Goal: Task Accomplishment & Management: Use online tool/utility

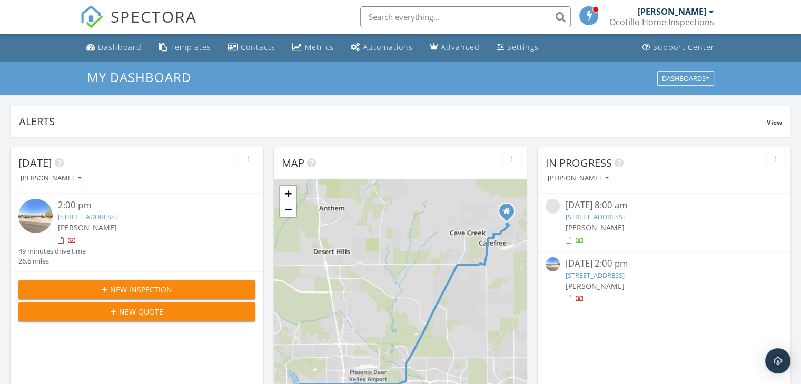
click at [594, 269] on div "09/27/25 2:00 pm" at bounding box center [664, 264] width 198 height 13
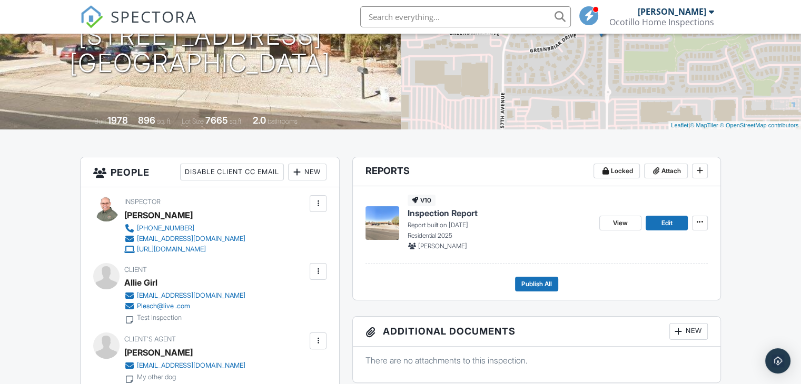
scroll to position [158, 0]
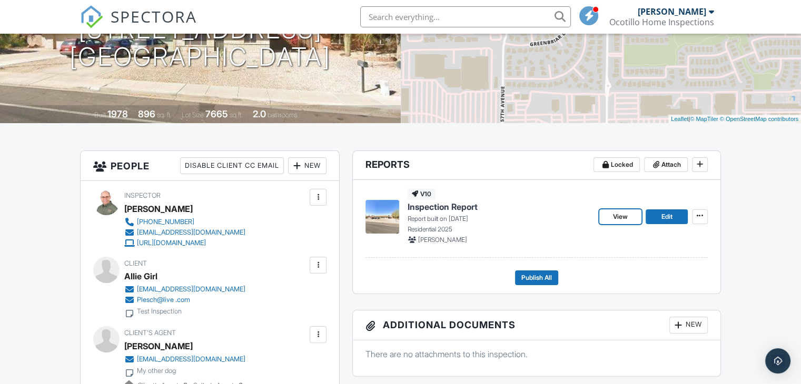
click at [627, 214] on span "View" at bounding box center [620, 217] width 15 height 11
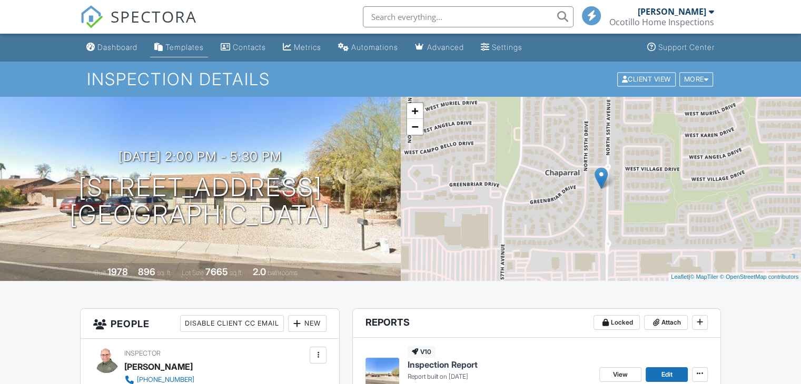
click at [184, 47] on div "Templates" at bounding box center [184, 47] width 38 height 9
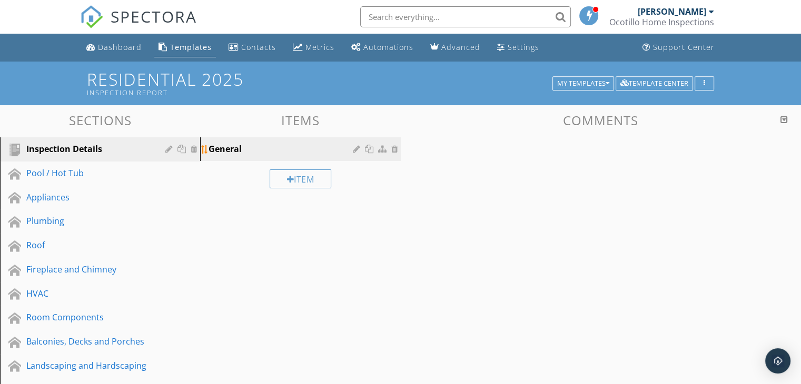
click at [228, 148] on div "General" at bounding box center [282, 149] width 147 height 13
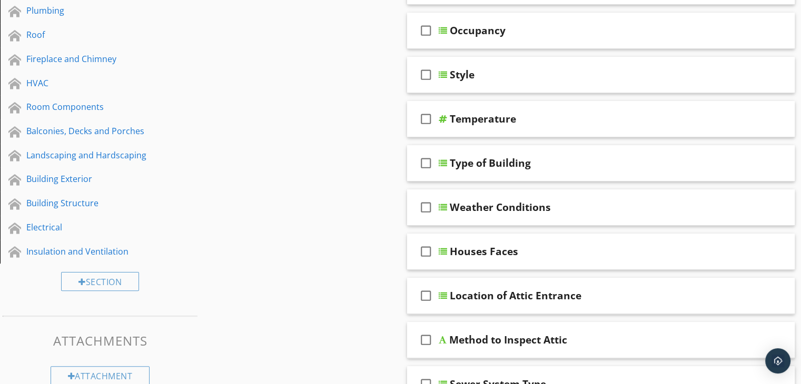
scroll to position [263, 0]
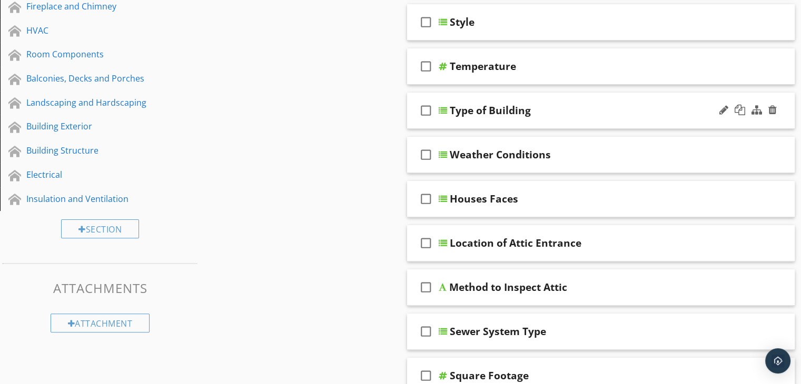
click at [528, 125] on div "check_box_outline_blank Type of Building" at bounding box center [601, 111] width 388 height 36
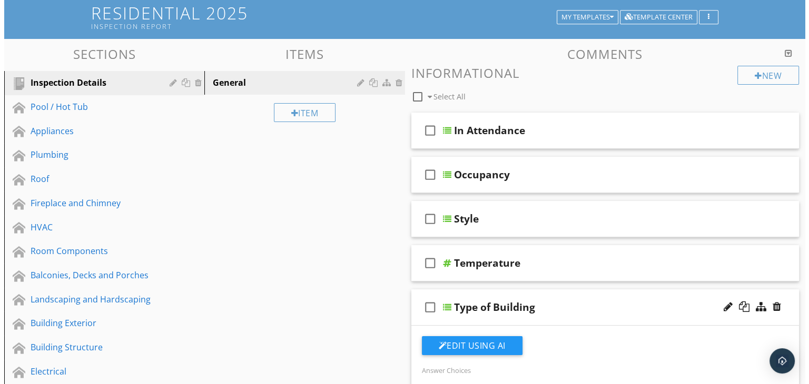
scroll to position [0, 0]
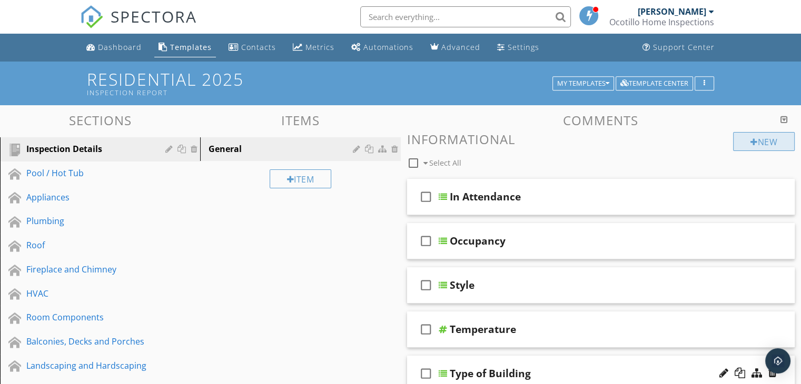
click at [766, 138] on div "New" at bounding box center [764, 141] width 62 height 19
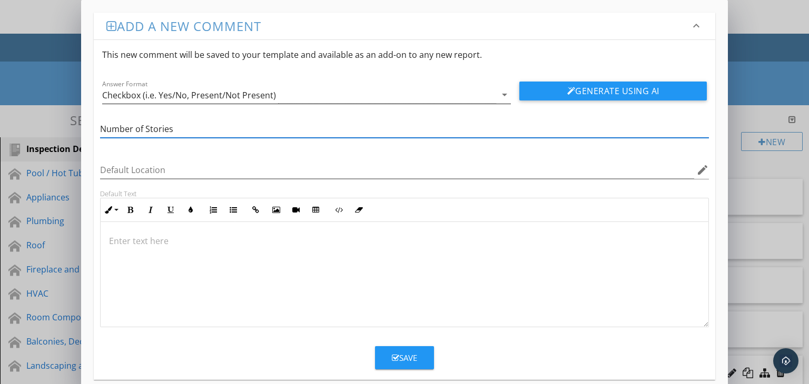
type input "Number of Stories"
click at [504, 93] on icon "arrow_drop_down" at bounding box center [504, 94] width 13 height 13
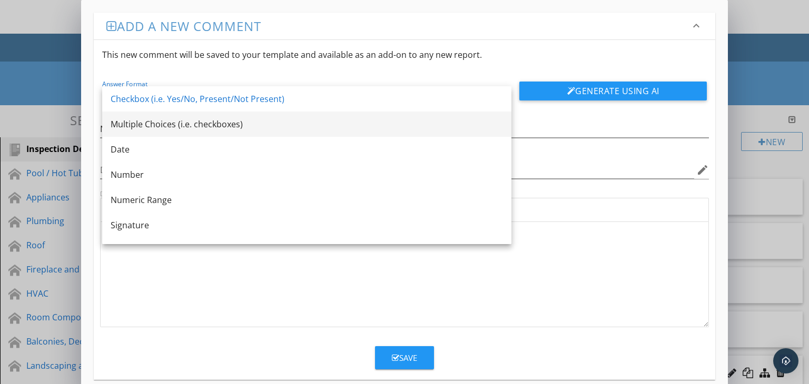
click at [156, 124] on div "Multiple Choices (i.e. checkboxes)" at bounding box center [307, 124] width 392 height 13
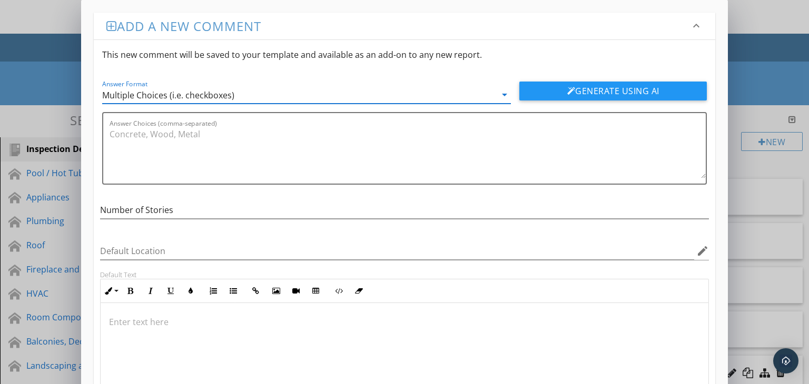
click at [208, 323] on p at bounding box center [404, 322] width 591 height 13
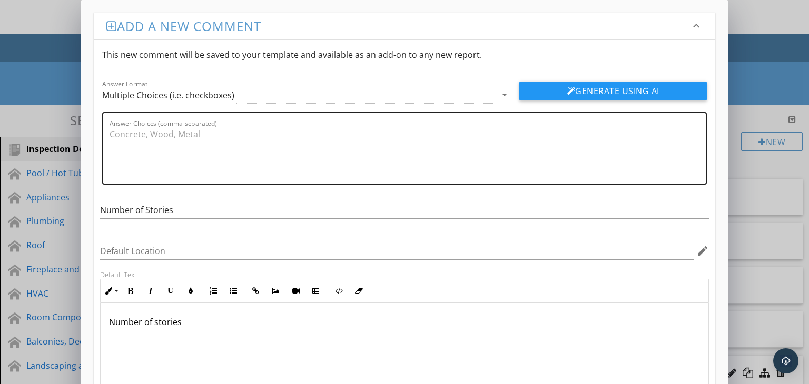
click at [223, 135] on textarea "Answer Choices (comma-separated)" at bounding box center [408, 152] width 597 height 53
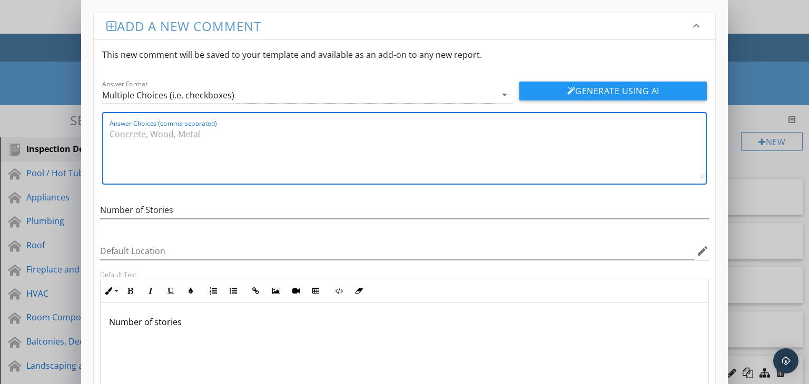
click at [183, 142] on textarea "Answer Choices (comma-separated)" at bounding box center [408, 152] width 597 height 53
click at [117, 133] on textarea "1,2,3,4" at bounding box center [408, 152] width 597 height 53
click at [125, 135] on textarea "1,2,3,4" at bounding box center [408, 152] width 597 height 53
click at [123, 133] on textarea "1,2,3,4" at bounding box center [408, 152] width 597 height 53
click at [118, 133] on textarea "1,2,3,4" at bounding box center [408, 152] width 597 height 53
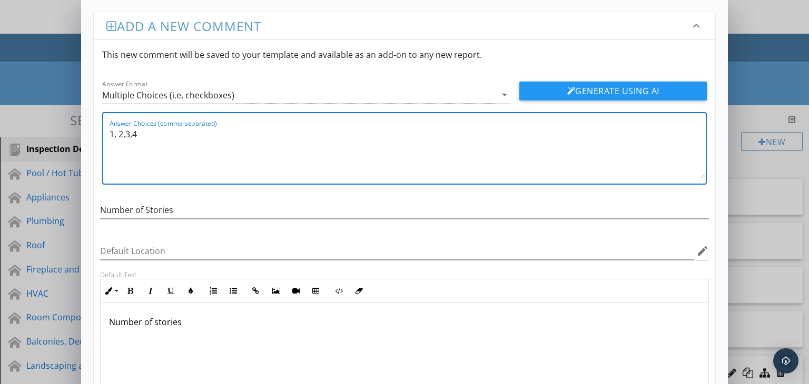
click at [123, 134] on textarea "1, 2,3,4" at bounding box center [408, 152] width 597 height 53
click at [132, 134] on textarea "1, 2 ,3,4" at bounding box center [408, 152] width 597 height 53
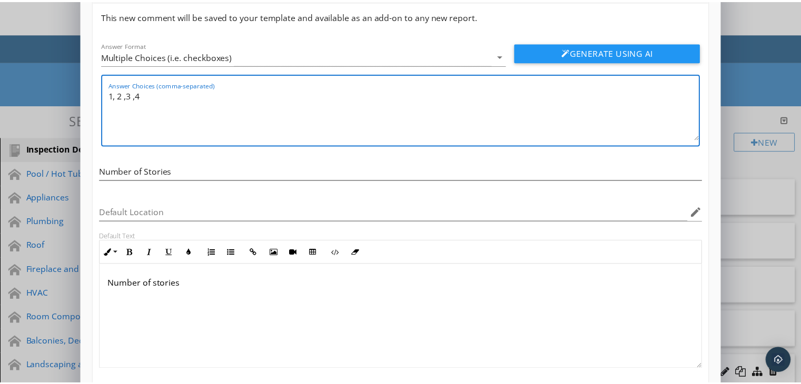
scroll to position [95, 0]
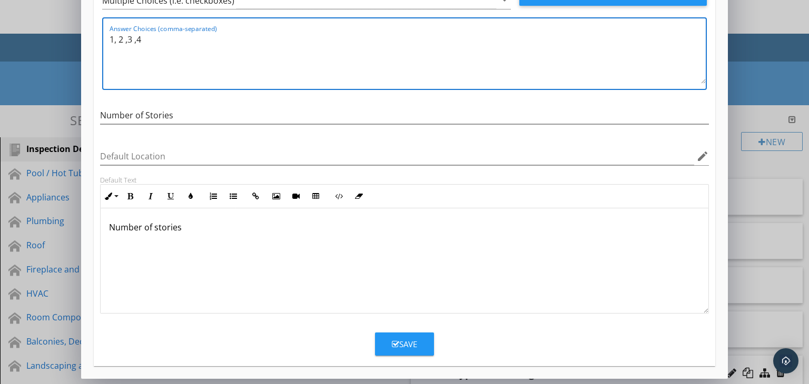
type textarea "1, 2 ,3 ,4"
click at [400, 345] on div "Save" at bounding box center [404, 345] width 25 height 12
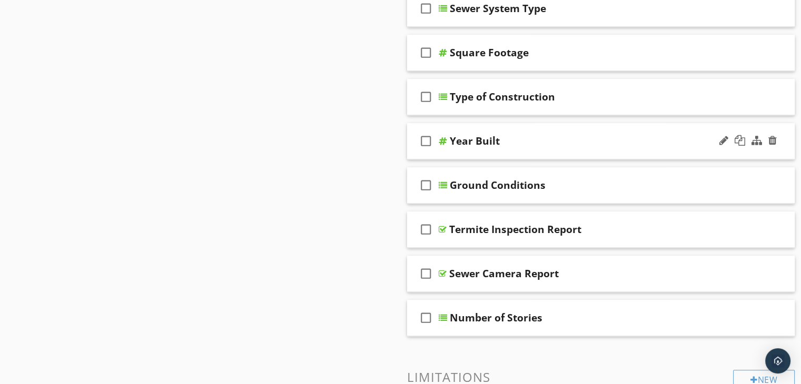
scroll to position [1001, 0]
click at [489, 241] on div "check_box_outline_blank Termite Inspection Report" at bounding box center [601, 229] width 388 height 36
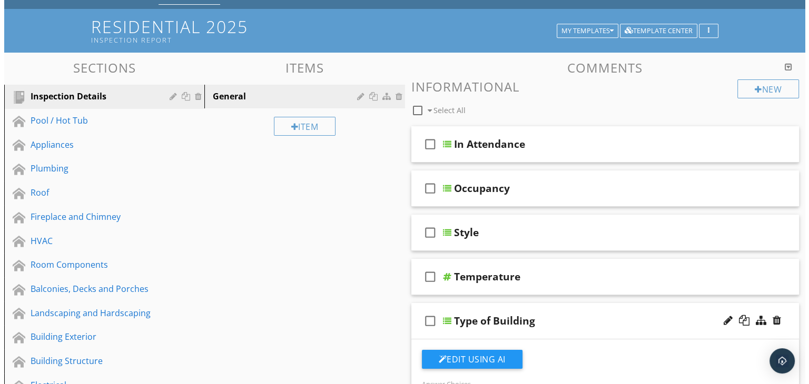
scroll to position [0, 0]
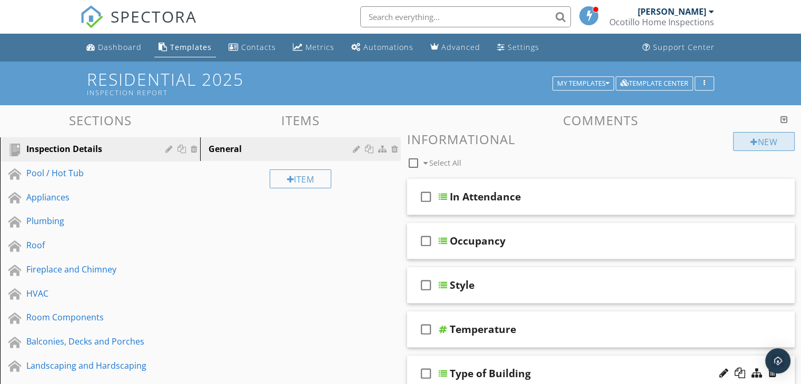
click at [762, 144] on div "New" at bounding box center [764, 141] width 62 height 19
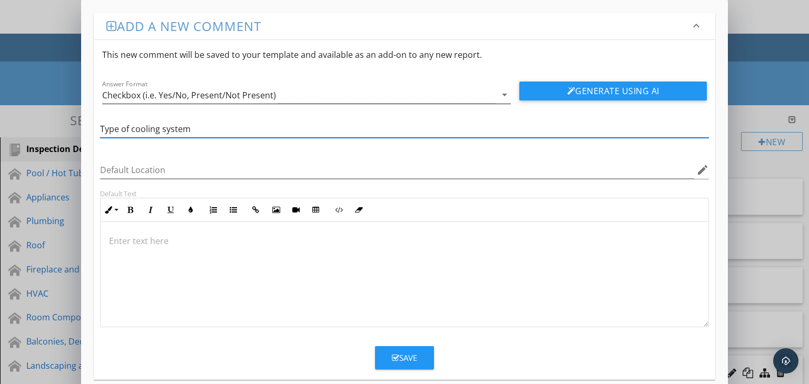
type input "Type of cooling system"
click at [499, 89] on icon "arrow_drop_down" at bounding box center [504, 94] width 13 height 13
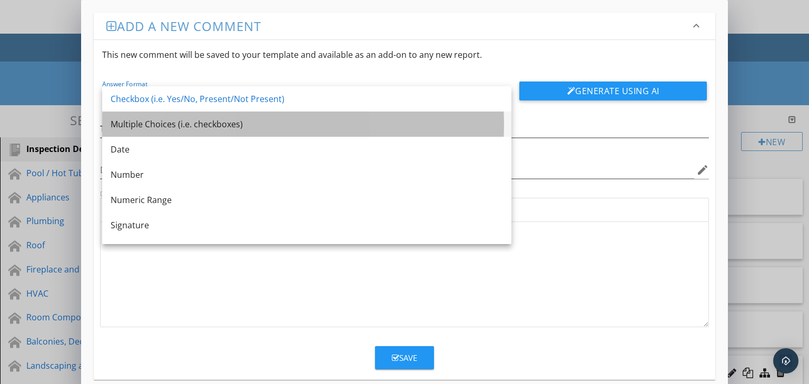
click at [169, 120] on div "Multiple Choices (i.e. checkboxes)" at bounding box center [307, 124] width 392 height 13
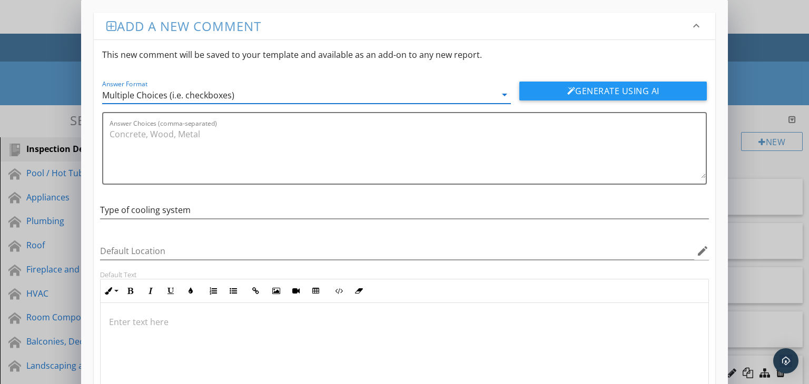
click at [131, 317] on p at bounding box center [404, 322] width 591 height 13
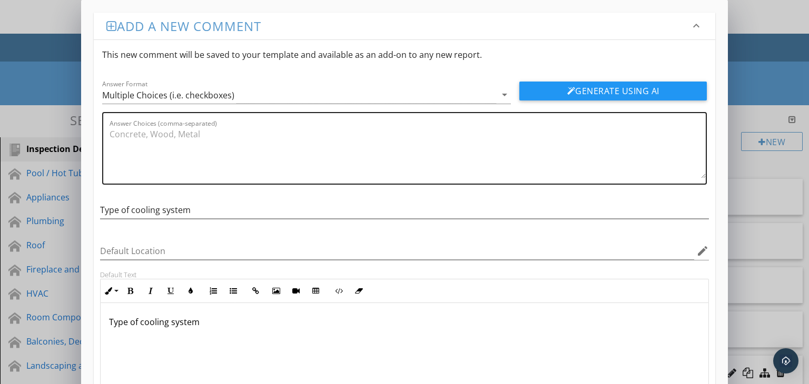
click at [150, 138] on textarea "Answer Choices (comma-separated)" at bounding box center [408, 152] width 597 height 53
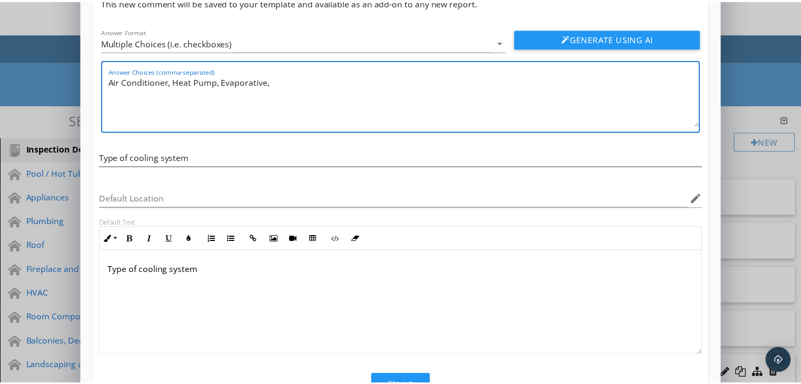
scroll to position [95, 0]
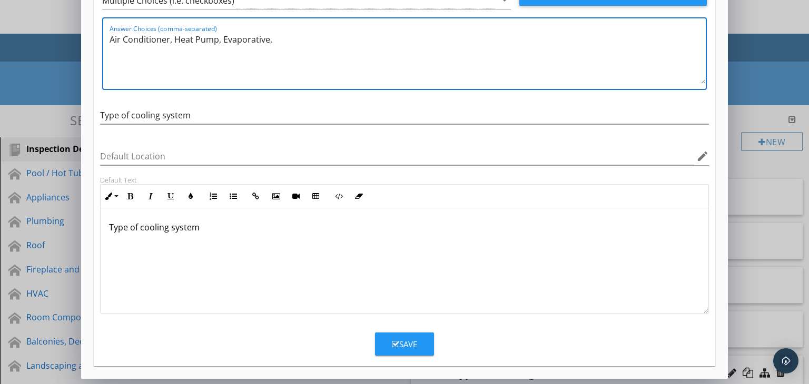
type textarea "Air Conditioner, Heat Pump, Evaporative,"
click at [401, 336] on button "Save" at bounding box center [404, 344] width 59 height 23
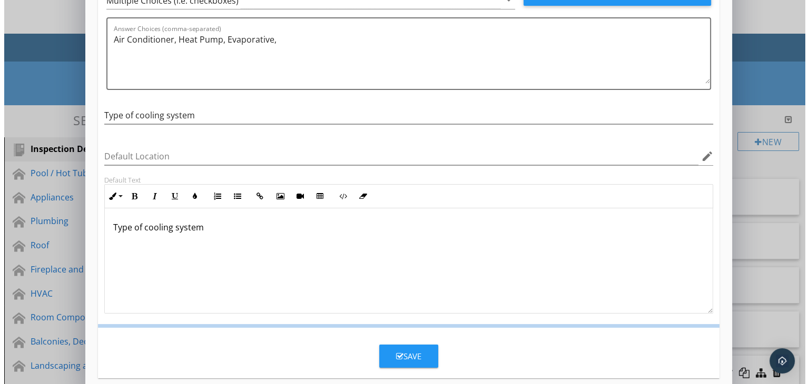
scroll to position [44, 0]
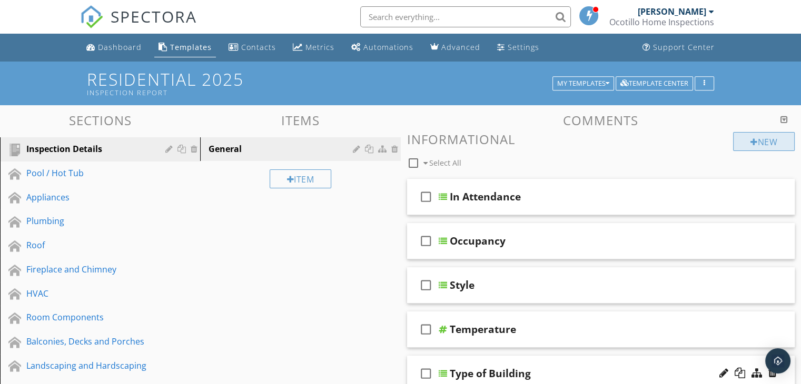
click at [760, 140] on div "New" at bounding box center [764, 141] width 62 height 19
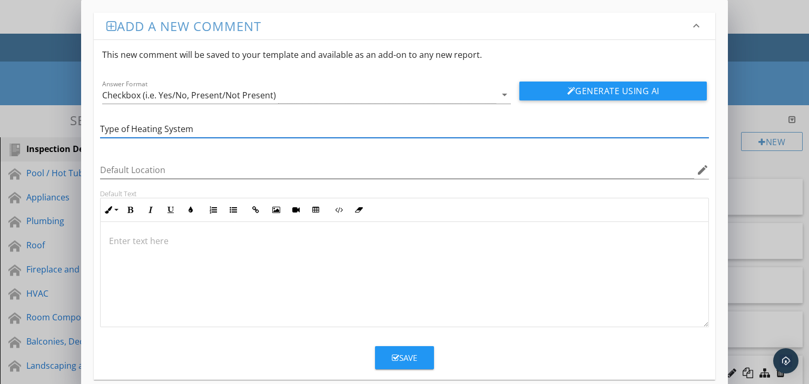
type input "Type of Heating System"
click at [226, 245] on p at bounding box center [404, 241] width 591 height 13
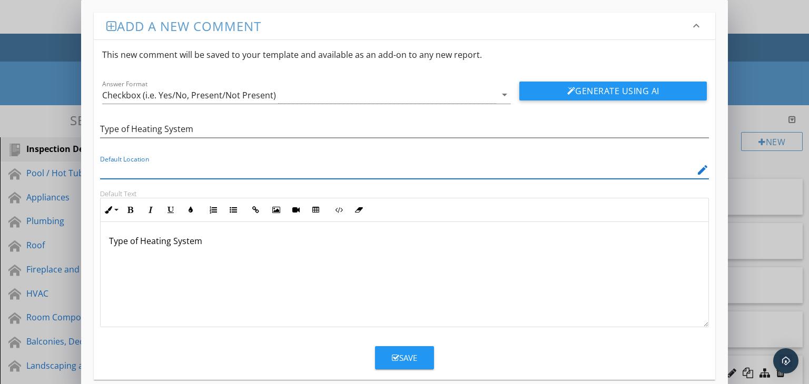
click at [116, 173] on input "Default Location" at bounding box center [397, 170] width 595 height 17
click at [497, 94] on div "arrow_drop_down" at bounding box center [503, 94] width 15 height 13
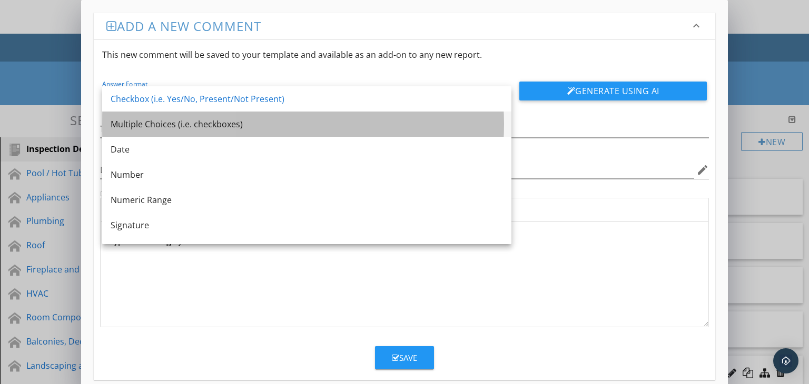
click at [240, 125] on div "Multiple Choices (i.e. checkboxes)" at bounding box center [307, 124] width 392 height 13
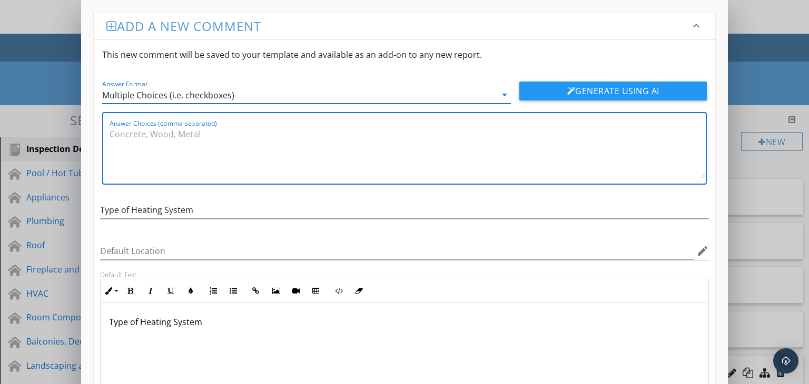
click at [236, 133] on textarea "Answer Choices (comma-separated)" at bounding box center [408, 152] width 597 height 53
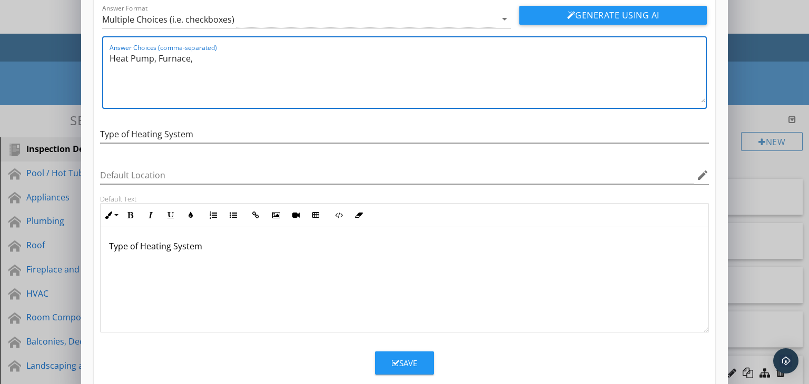
scroll to position [95, 0]
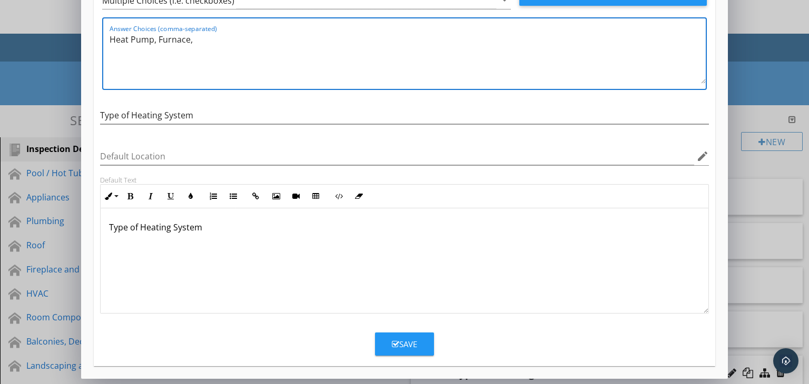
type textarea "Heat Pump, Furnace,"
click at [407, 342] on div "Save" at bounding box center [404, 345] width 25 height 12
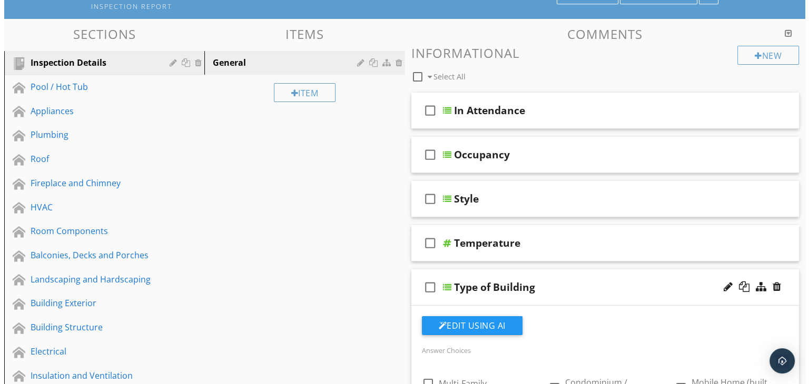
scroll to position [53, 0]
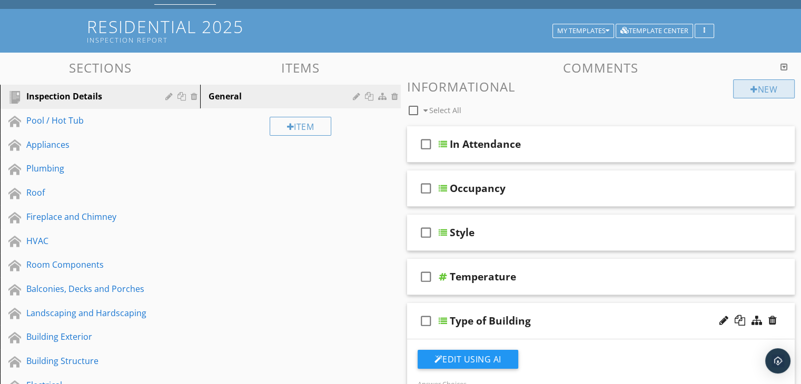
click at [774, 85] on div "New" at bounding box center [764, 89] width 62 height 19
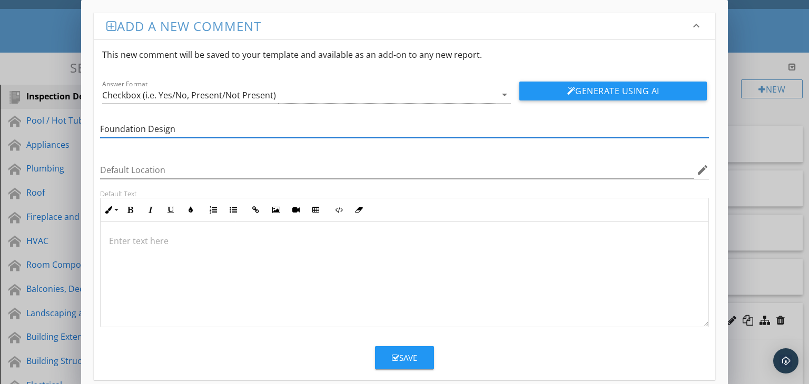
type input "Foundation Design"
click at [507, 95] on icon "arrow_drop_down" at bounding box center [504, 94] width 13 height 13
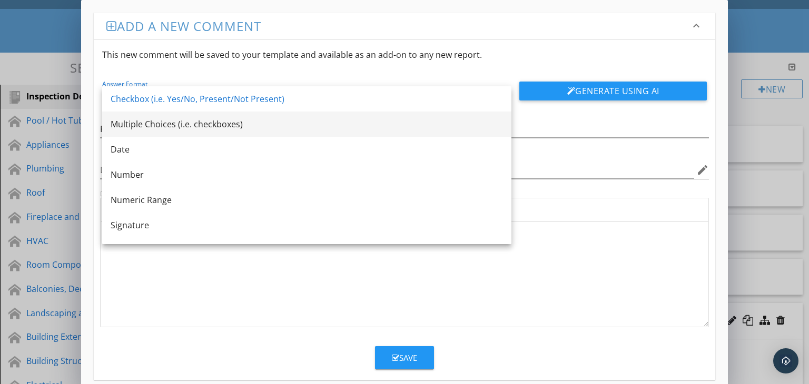
click at [182, 119] on div "Multiple Choices (i.e. checkboxes)" at bounding box center [307, 124] width 392 height 13
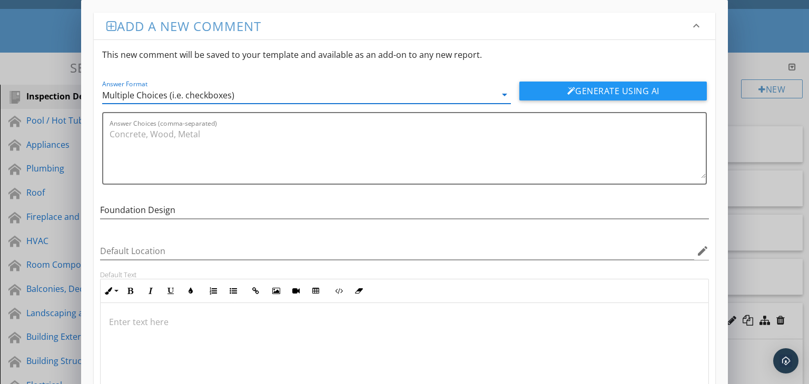
click at [145, 317] on p at bounding box center [404, 322] width 591 height 13
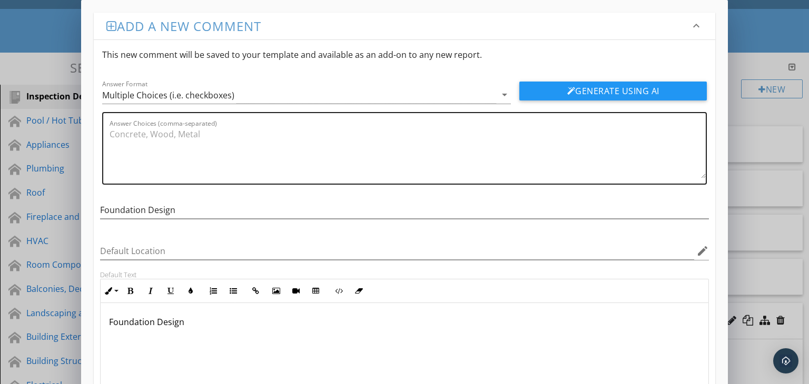
click at [153, 136] on textarea "Answer Choices (comma-separated)" at bounding box center [408, 152] width 597 height 53
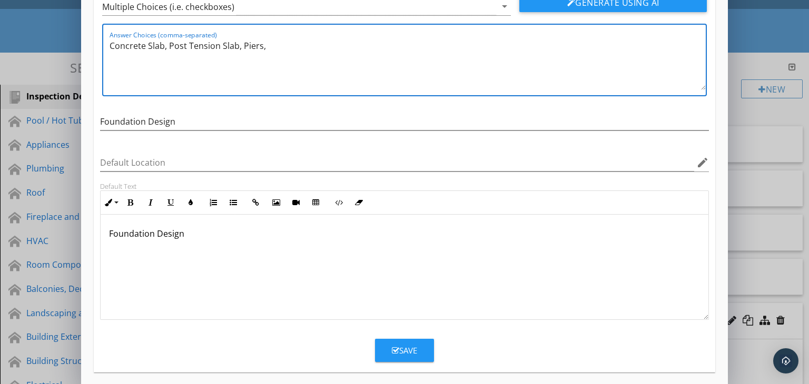
scroll to position [95, 0]
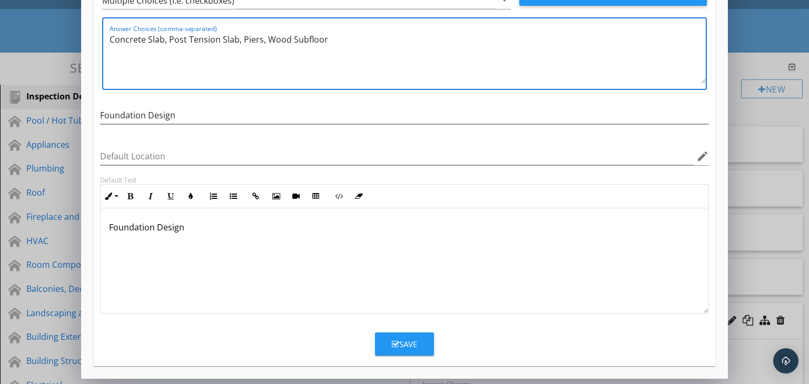
type textarea "Concrete Slab, Post Tension Slab, Piers, Wood Subfloor"
click at [403, 339] on div "Save" at bounding box center [404, 345] width 25 height 12
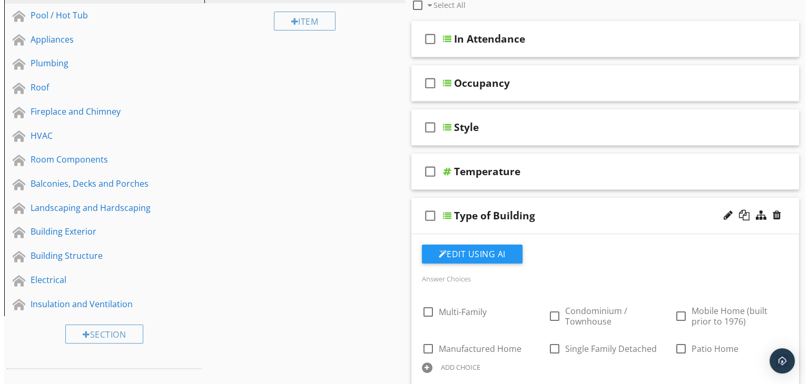
scroll to position [0, 0]
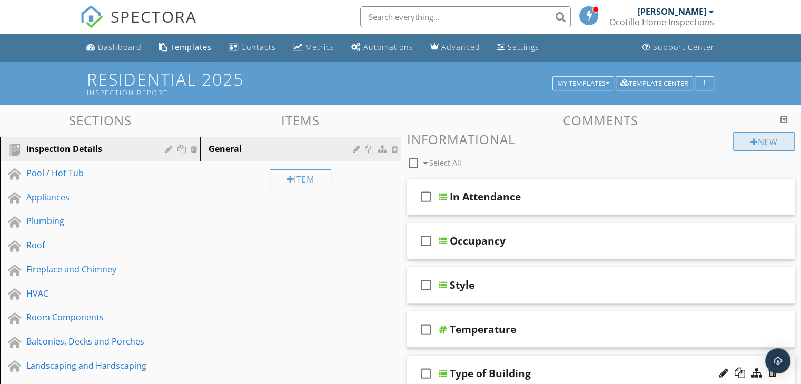
click at [760, 146] on div "New" at bounding box center [764, 141] width 62 height 19
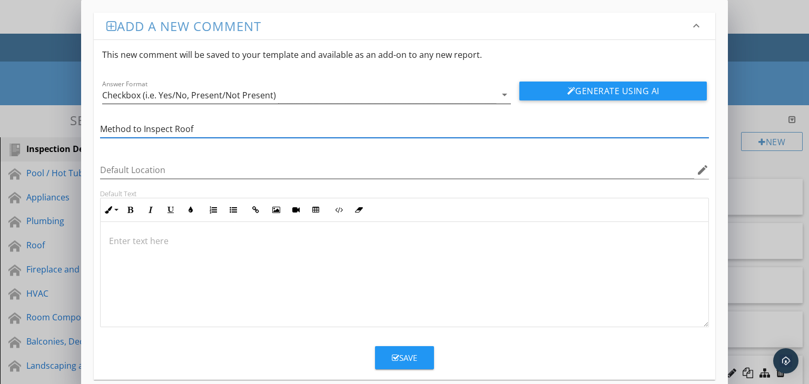
type input "Method to Inspect Roof"
click at [504, 93] on icon "arrow_drop_down" at bounding box center [504, 94] width 13 height 13
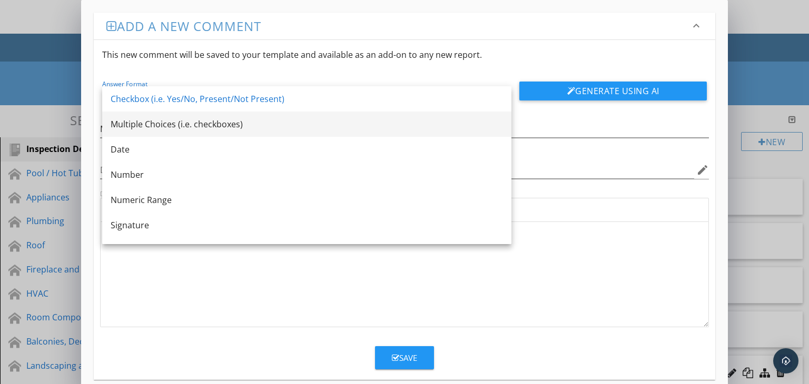
click at [251, 127] on div "Multiple Choices (i.e. checkboxes)" at bounding box center [307, 124] width 392 height 13
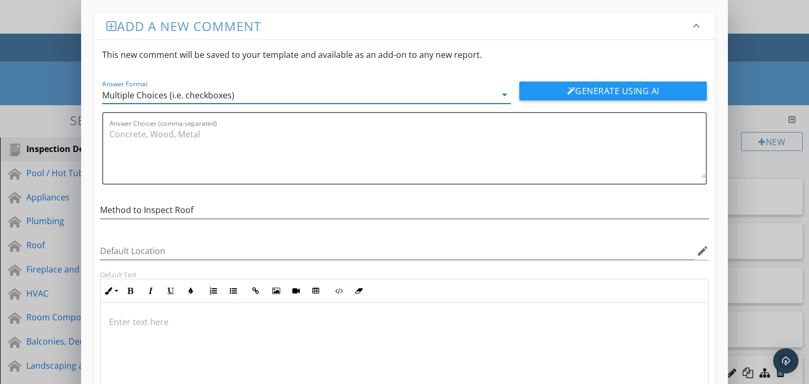
click at [152, 318] on p at bounding box center [404, 322] width 591 height 13
click at [155, 321] on p "Method to inspect Roof" at bounding box center [404, 322] width 591 height 13
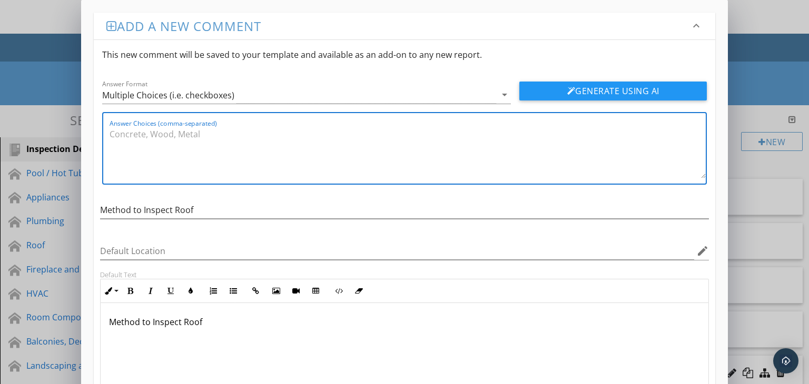
click at [137, 144] on textarea "Answer Choices (comma-separated)" at bounding box center [408, 152] width 597 height 53
click at [353, 135] on textarea "On Ladder from Eaves, Drone, From Ground with Binoculars, , On Roof" at bounding box center [408, 152] width 597 height 53
click at [385, 137] on textarea "On Ladder from Eaves, Drone, From Ground with Binoculars, On Roof" at bounding box center [408, 152] width 597 height 53
click at [352, 131] on textarea "On Ladder from Eaves, Drone, From Ground with Binoculars, On Roof," at bounding box center [408, 152] width 597 height 53
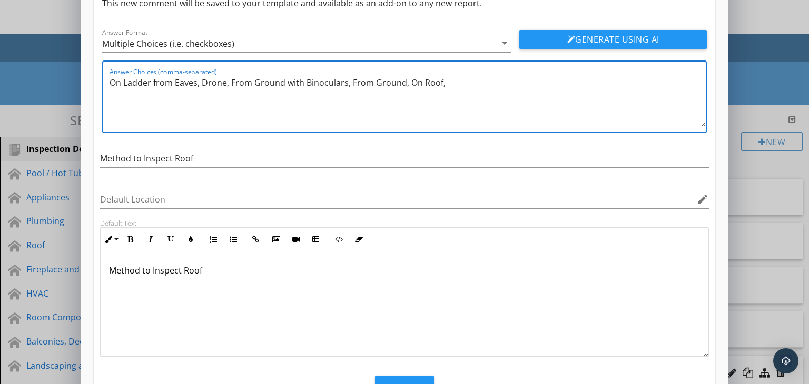
scroll to position [95, 0]
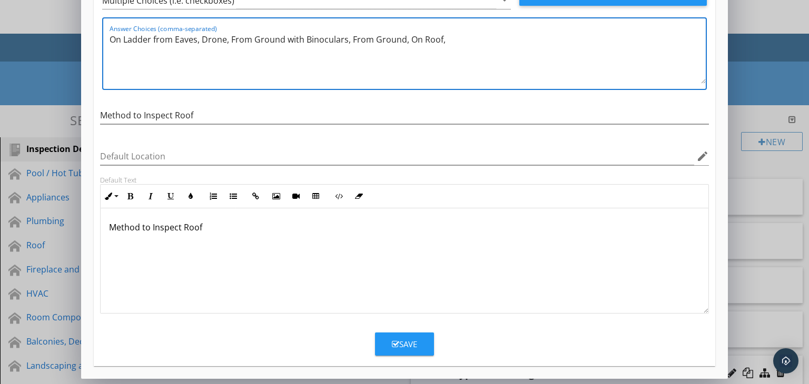
type textarea "On Ladder from Eaves, Drone, From Ground with Binoculars, From Ground, On Roof,"
click at [408, 340] on div "Save" at bounding box center [404, 345] width 25 height 12
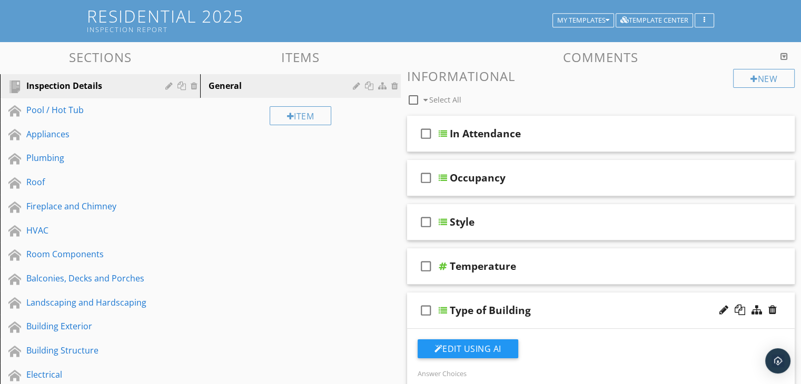
scroll to position [0, 0]
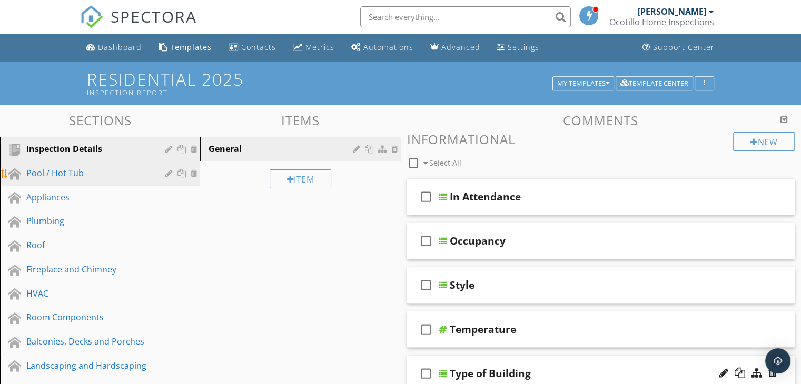
click at [45, 165] on link "Pool / Hot Tub" at bounding box center [101, 174] width 197 height 24
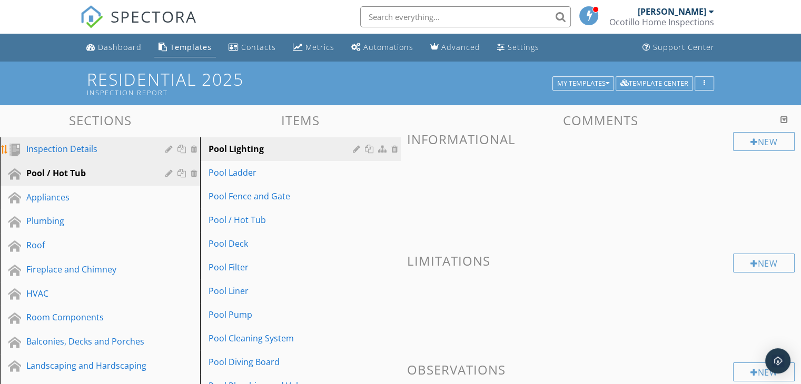
click at [105, 150] on div "Inspection Details" at bounding box center [88, 149] width 124 height 13
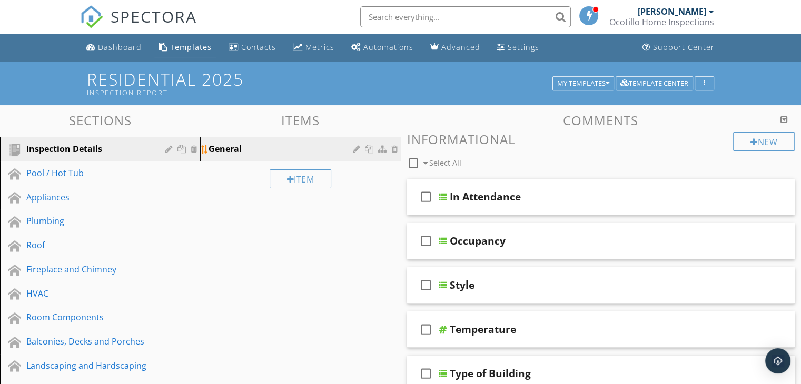
click at [249, 148] on div "General" at bounding box center [282, 149] width 147 height 13
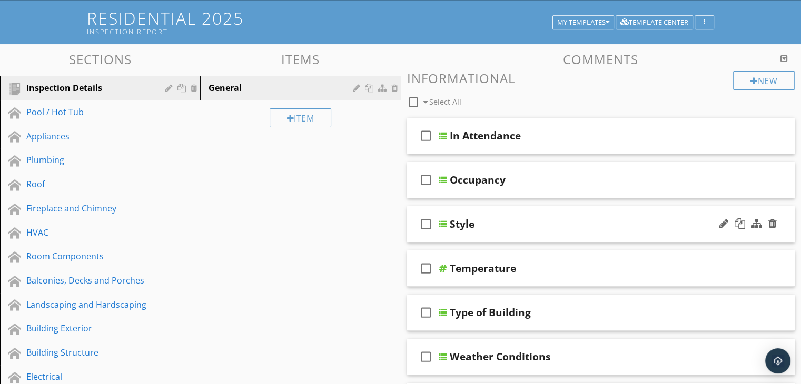
scroll to position [53, 0]
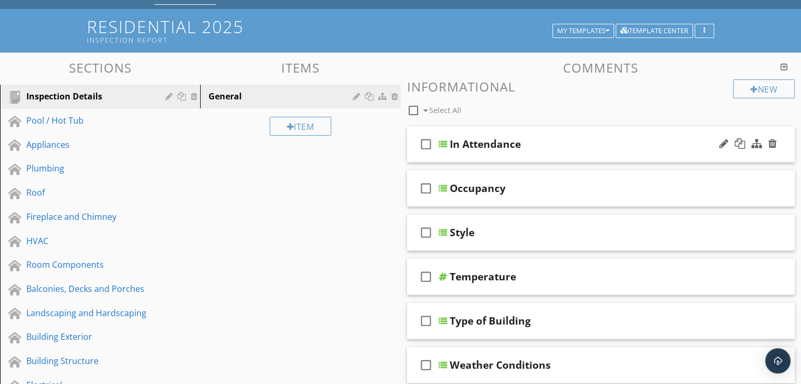
click at [557, 153] on div "check_box_outline_blank In Attendance" at bounding box center [601, 144] width 388 height 36
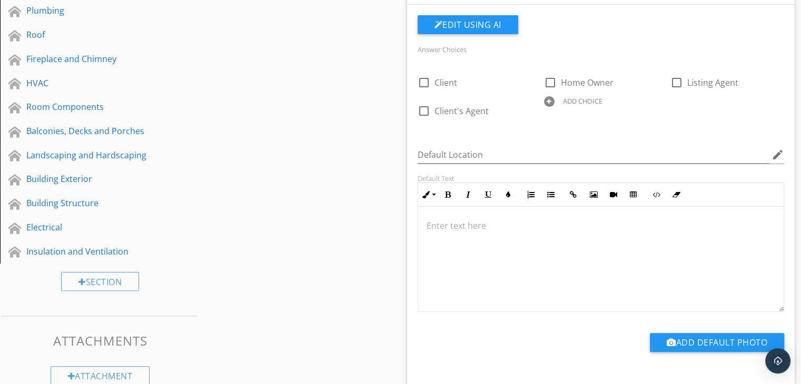
scroll to position [0, 0]
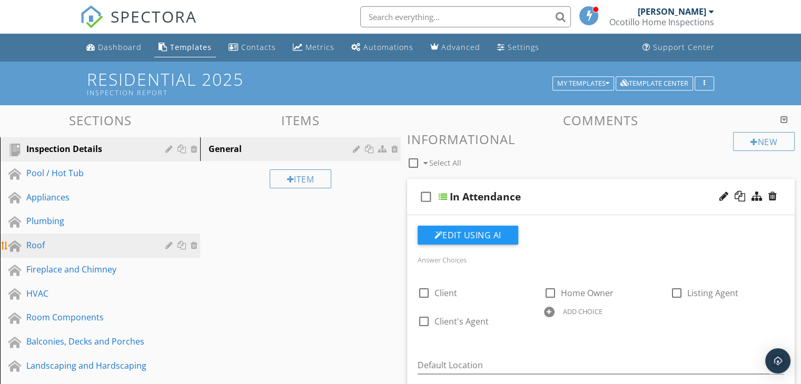
click at [75, 240] on div "Roof" at bounding box center [88, 245] width 124 height 13
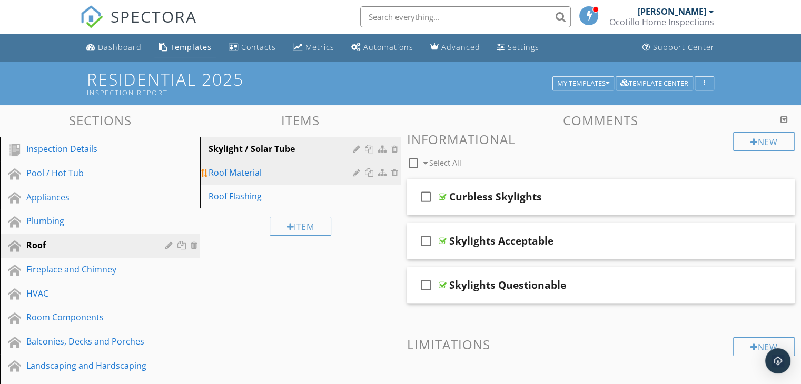
click at [257, 174] on div "Roof Material" at bounding box center [282, 172] width 147 height 13
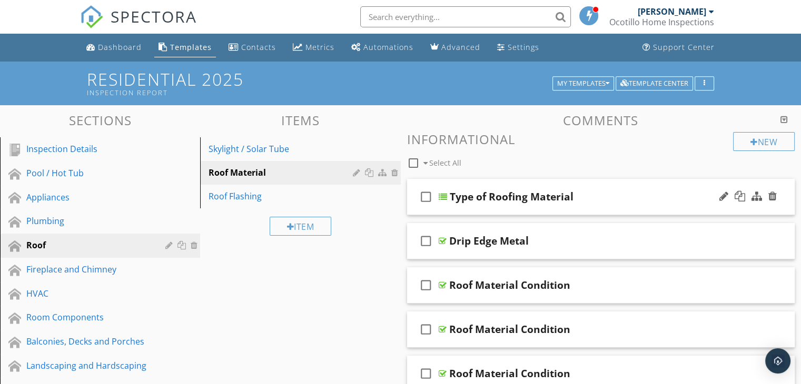
click at [586, 205] on div "check_box_outline_blank Type of Roofing Material" at bounding box center [601, 197] width 388 height 36
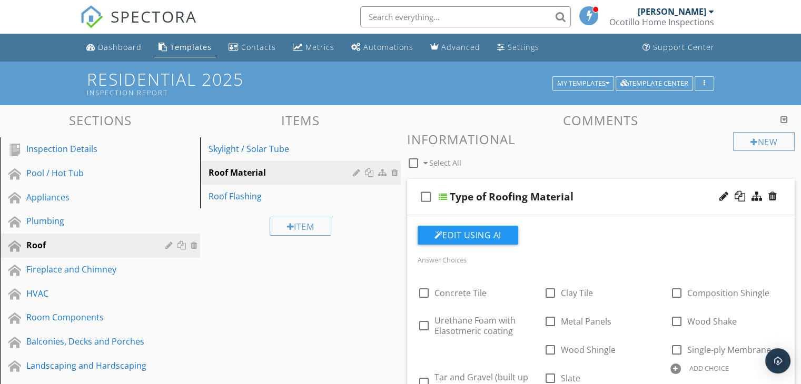
click at [552, 162] on div "check_box_outline_blank Select All" at bounding box center [570, 161] width 327 height 20
click at [64, 150] on div "Inspection Details" at bounding box center [88, 149] width 124 height 13
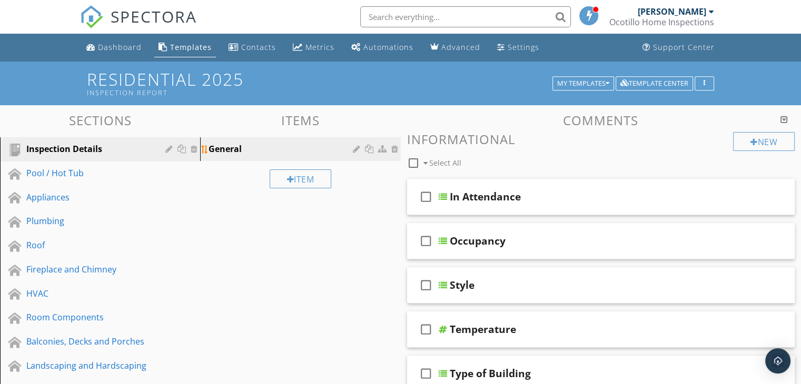
click at [239, 150] on div "General" at bounding box center [282, 149] width 147 height 13
click at [766, 143] on div "New" at bounding box center [764, 141] width 62 height 19
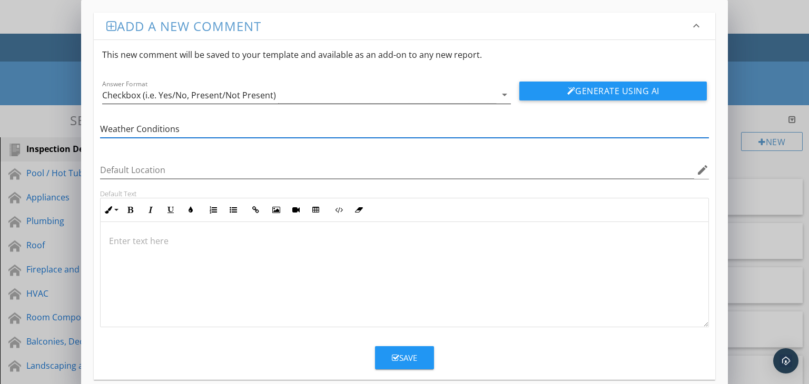
type input "Weather Conditions"
click at [501, 91] on icon "arrow_drop_down" at bounding box center [504, 94] width 13 height 13
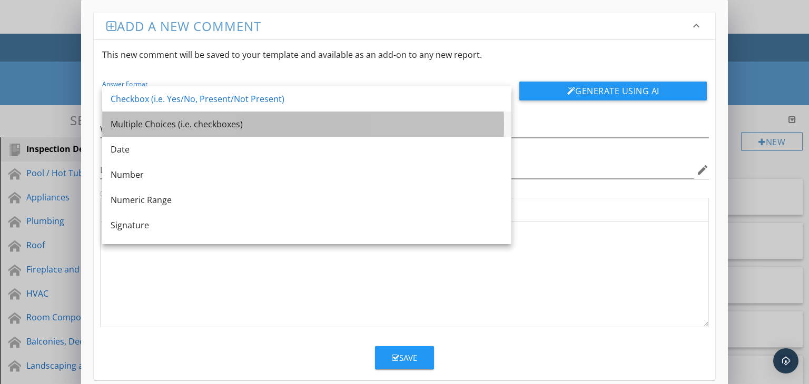
click at [170, 121] on div "Multiple Choices (i.e. checkboxes)" at bounding box center [307, 124] width 392 height 13
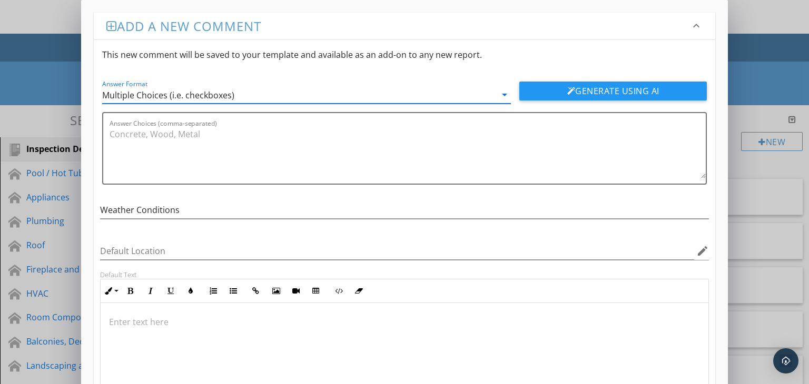
click at [137, 318] on p at bounding box center [404, 322] width 591 height 13
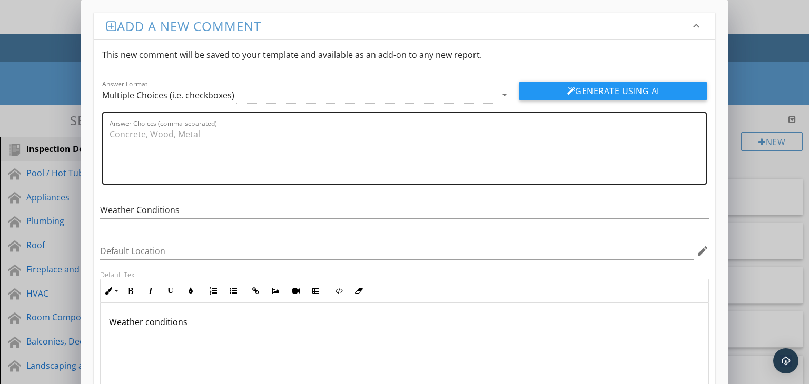
click at [129, 138] on textarea "Answer Choices (comma-separated)" at bounding box center [408, 152] width 597 height 53
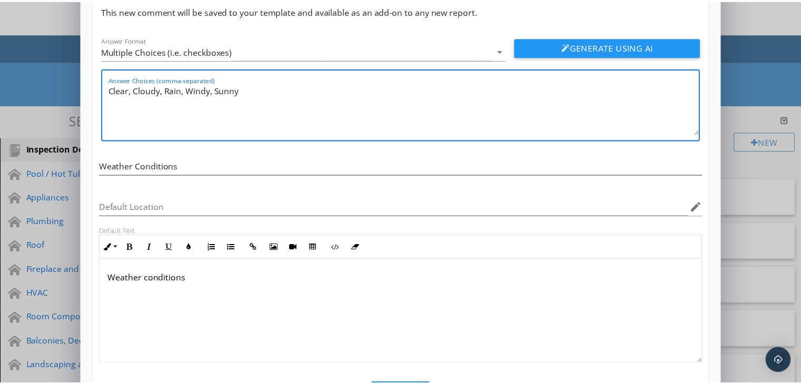
scroll to position [95, 0]
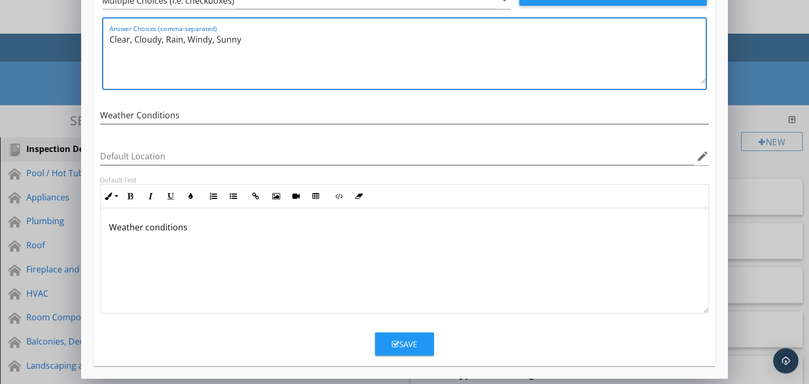
type textarea "Clear, Cloudy, Rain, Windy, Sunny"
click at [405, 336] on button "Save" at bounding box center [404, 344] width 59 height 23
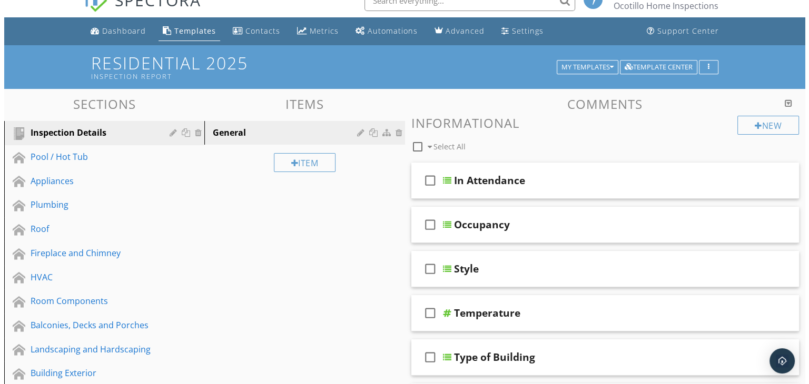
scroll to position [0, 0]
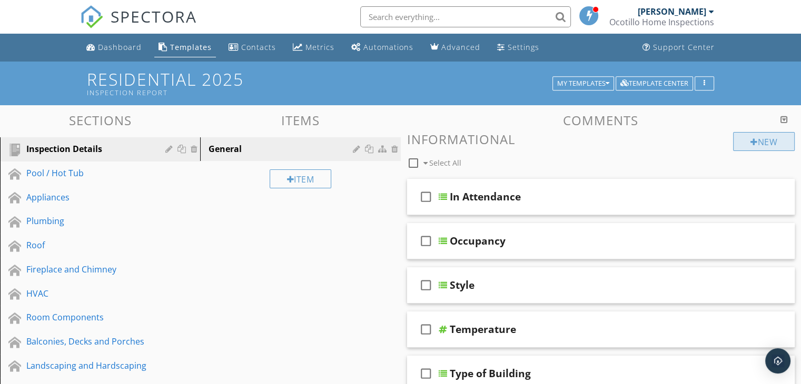
click at [767, 142] on div "New" at bounding box center [764, 141] width 62 height 19
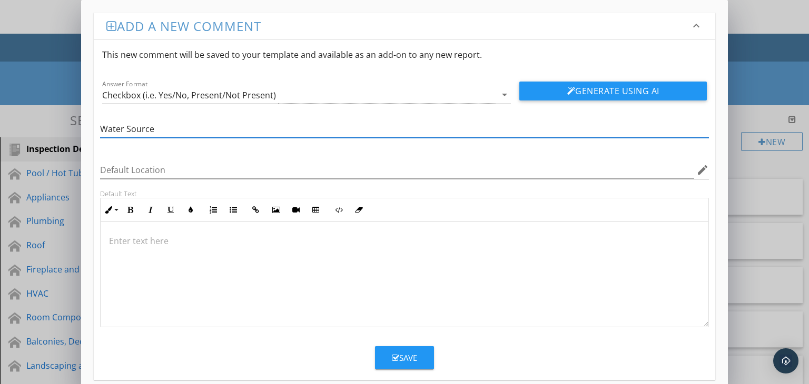
type input "Water Source"
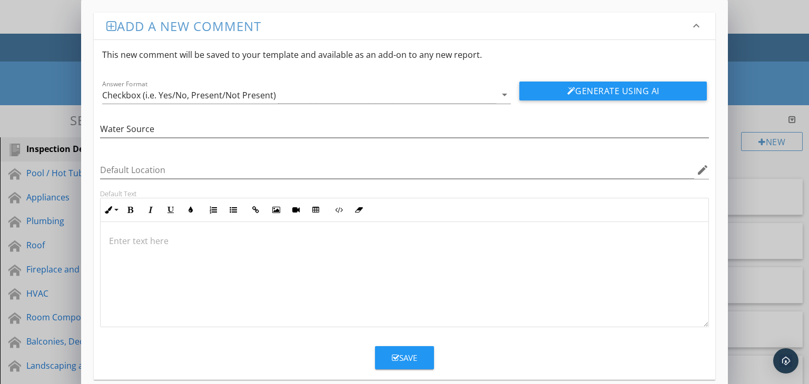
click at [256, 266] on div at bounding box center [405, 274] width 608 height 105
click at [506, 95] on icon "arrow_drop_down" at bounding box center [504, 94] width 13 height 13
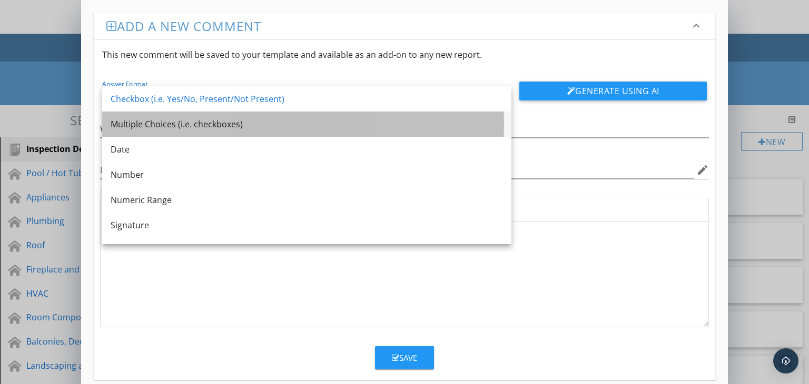
click at [181, 123] on div "Multiple Choices (i.e. checkboxes)" at bounding box center [307, 124] width 392 height 13
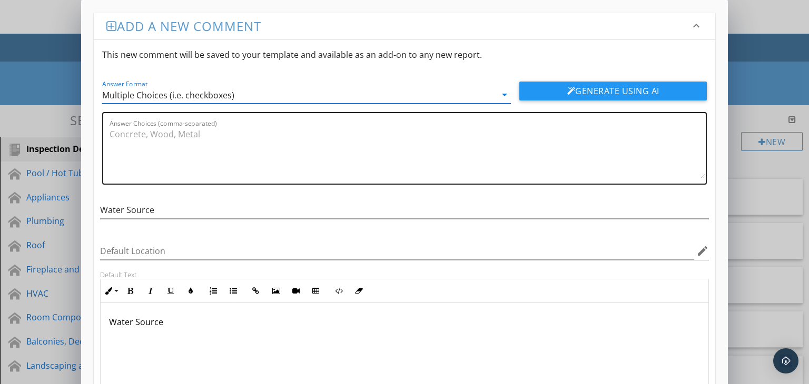
click at [164, 136] on textarea "Answer Choices (comma-separated)" at bounding box center [408, 152] width 597 height 53
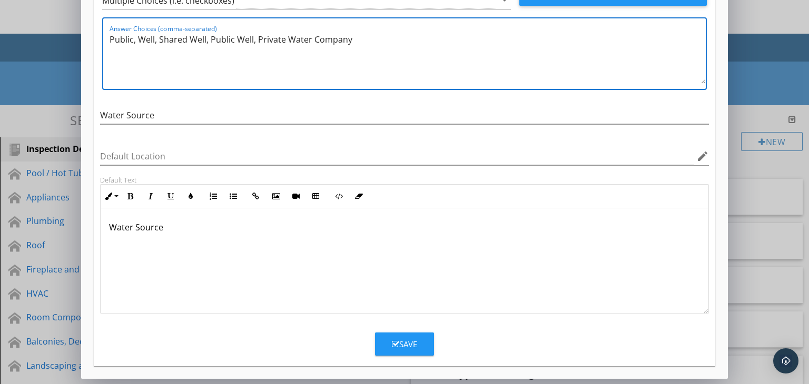
type textarea "Public, Well, Shared Well, Public Well, Private Water Company"
click at [408, 342] on div "Save" at bounding box center [404, 345] width 25 height 12
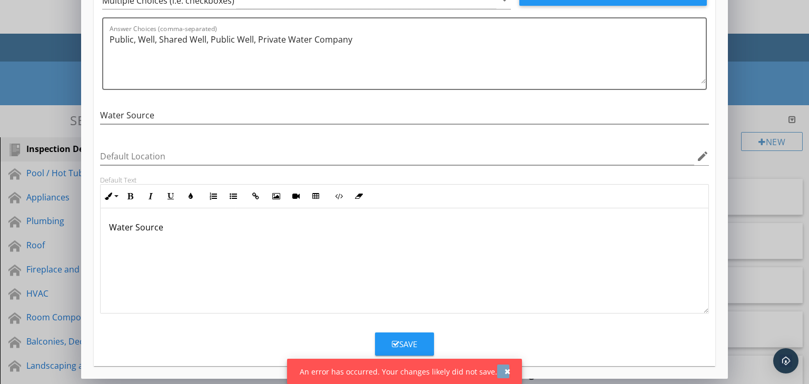
click at [505, 369] on div "button" at bounding box center [508, 371] width 6 height 7
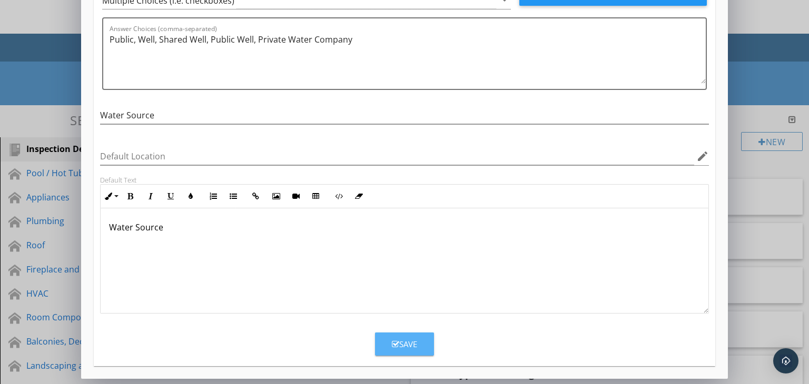
click at [405, 343] on div "Save" at bounding box center [404, 345] width 25 height 12
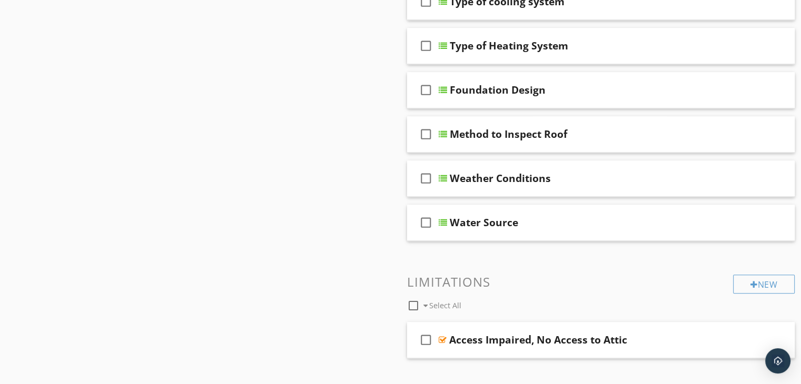
scroll to position [948, 0]
click at [754, 218] on div at bounding box center [757, 221] width 11 height 11
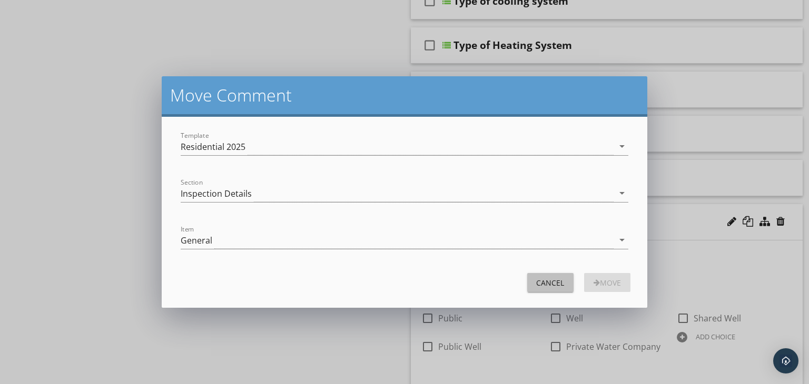
click at [544, 280] on div "Cancel" at bounding box center [550, 283] width 29 height 11
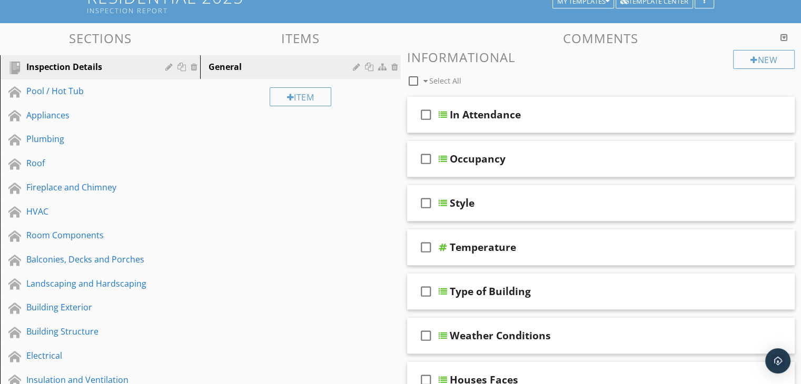
scroll to position [0, 0]
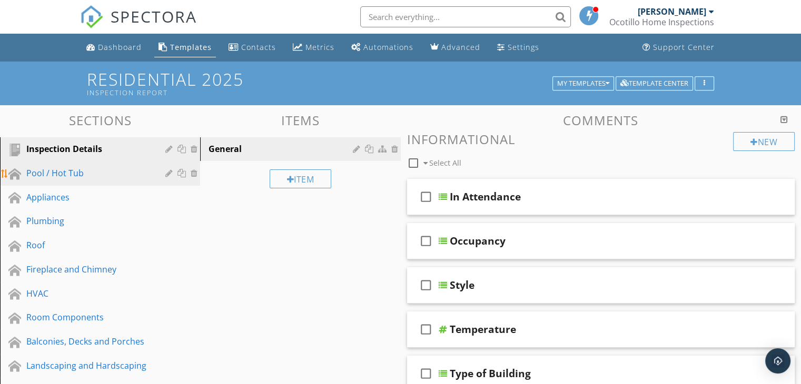
click at [52, 170] on div "Pool / Hot Tub" at bounding box center [88, 173] width 124 height 13
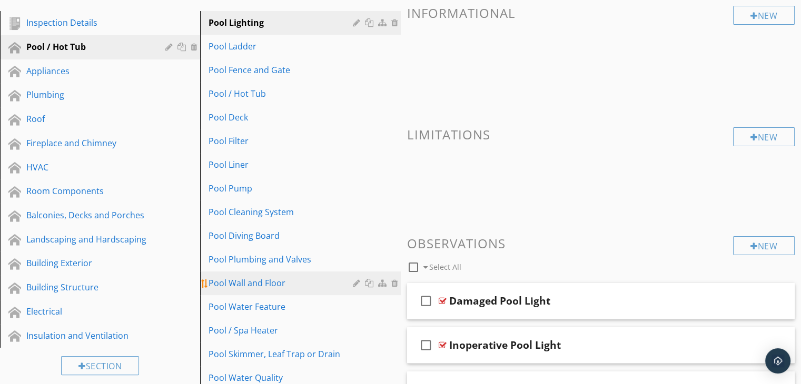
scroll to position [158, 0]
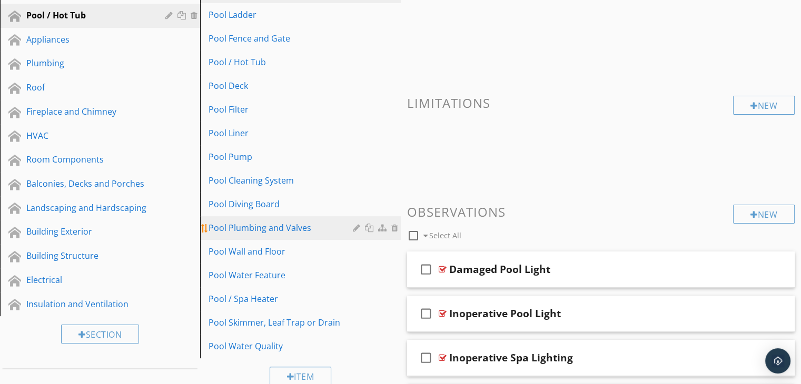
click at [293, 232] on div "Pool Plumbing and Valves" at bounding box center [282, 228] width 147 height 13
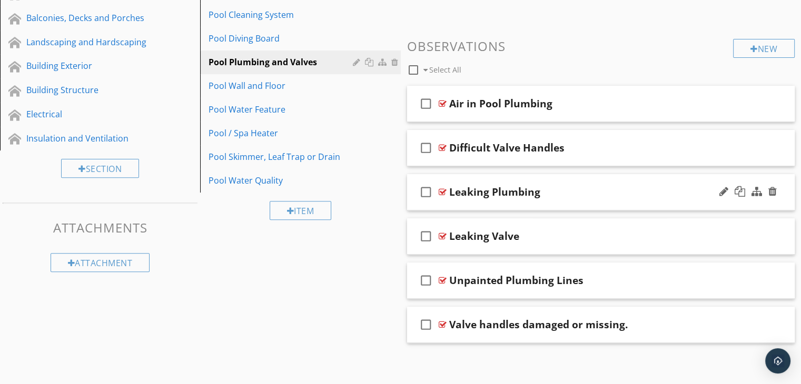
scroll to position [327, 0]
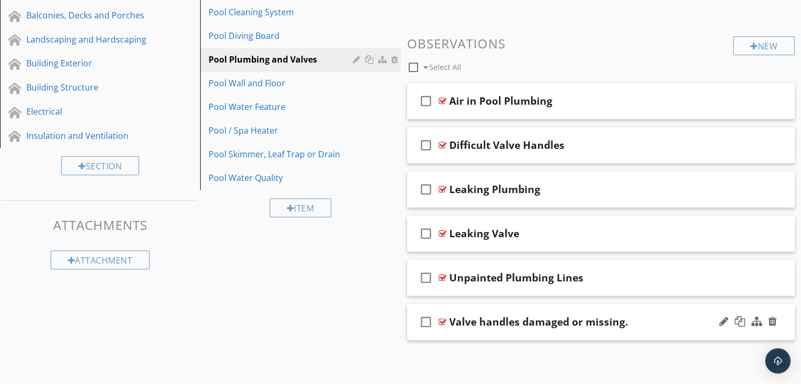
click at [538, 336] on div "check_box_outline_blank Valve handles damaged or missing." at bounding box center [601, 322] width 388 height 36
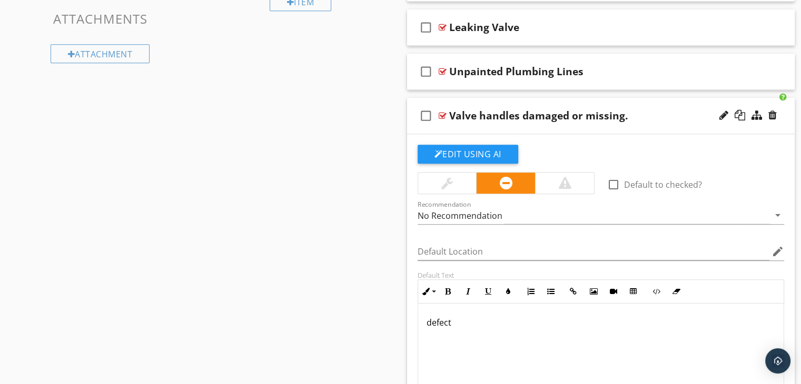
scroll to position [537, 0]
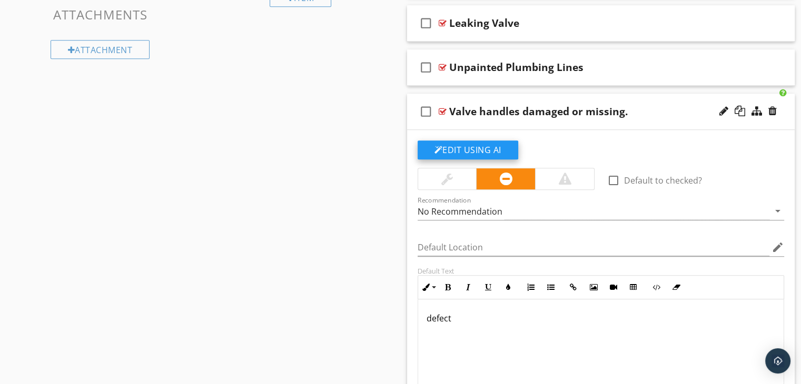
click at [462, 150] on button "Edit Using AI" at bounding box center [468, 150] width 101 height 19
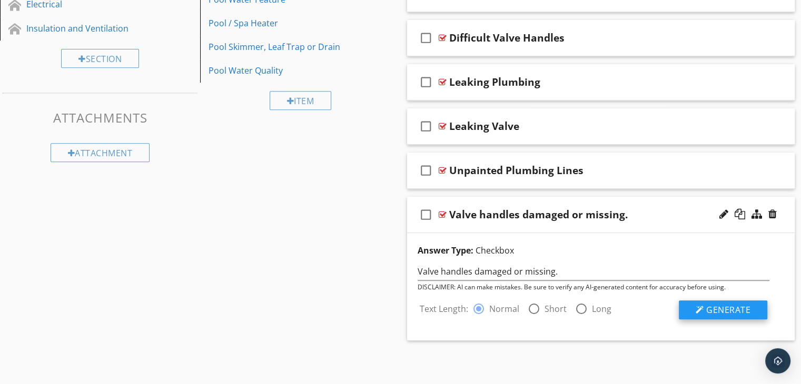
click at [718, 310] on span "Generate" at bounding box center [728, 310] width 44 height 12
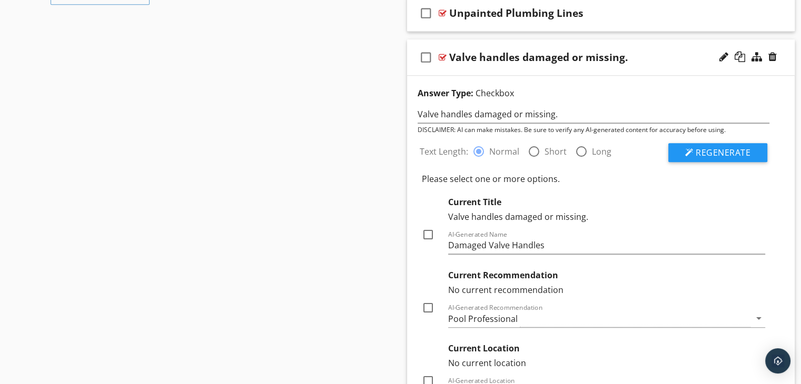
scroll to position [592, 0]
click at [429, 233] on div at bounding box center [428, 234] width 18 height 18
checkbox input "true"
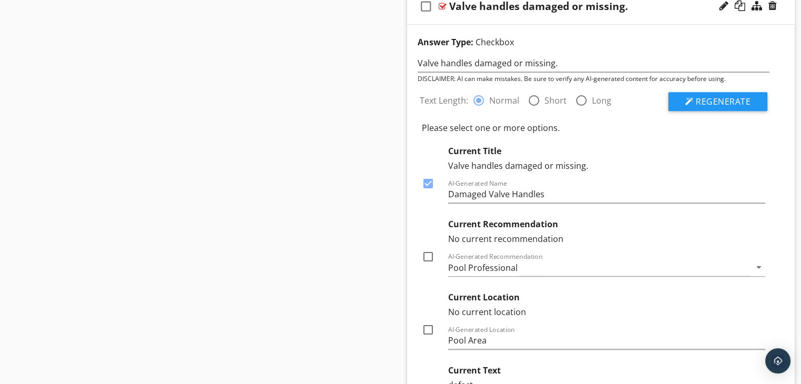
scroll to position [697, 0]
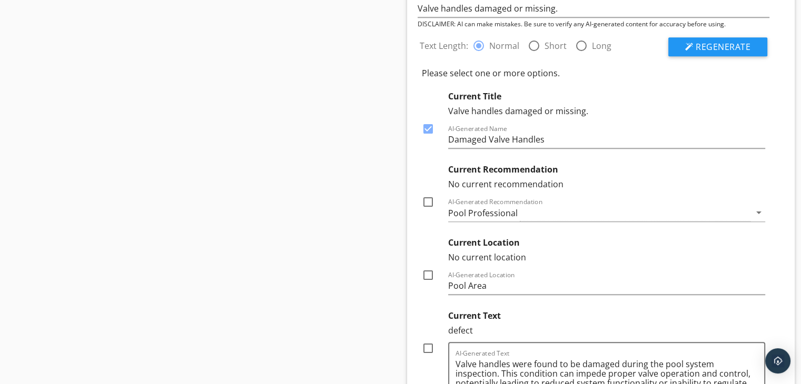
click at [427, 196] on div at bounding box center [428, 202] width 18 height 18
checkbox input "true"
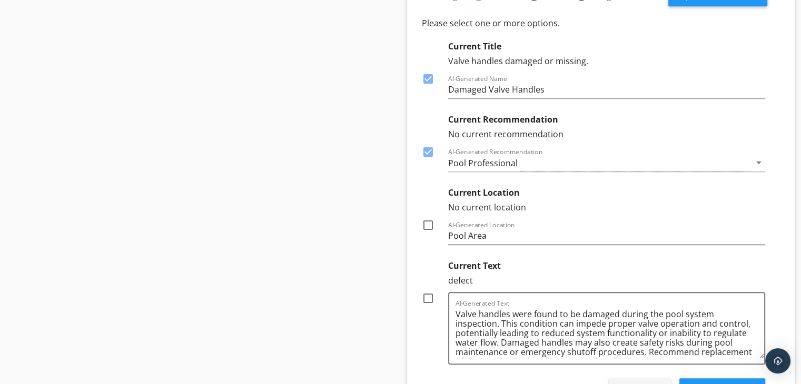
scroll to position [803, 0]
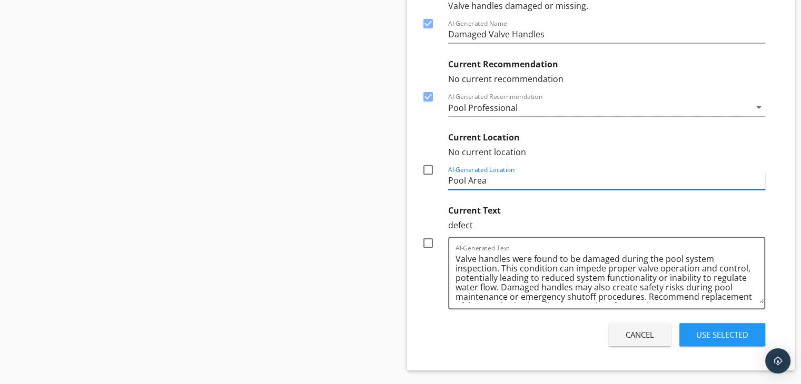
drag, startPoint x: 486, startPoint y: 180, endPoint x: 469, endPoint y: 182, distance: 17.5
click at [469, 182] on input "Pool Area" at bounding box center [607, 180] width 318 height 17
click at [470, 181] on input "Pool equipment" at bounding box center [607, 180] width 318 height 17
type input "Pool Equipment"
click at [429, 169] on div at bounding box center [428, 170] width 18 height 18
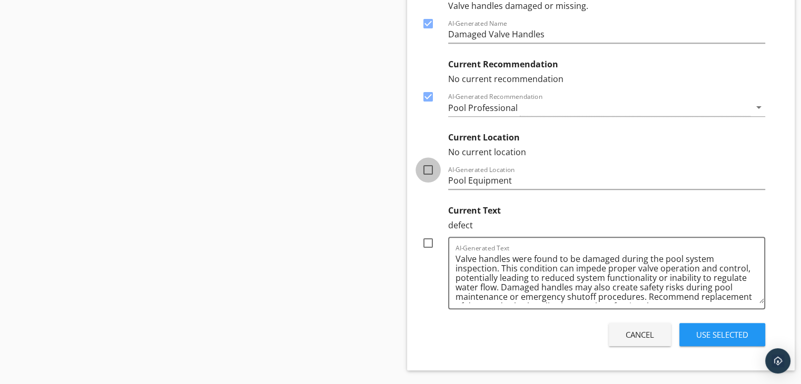
checkbox input "true"
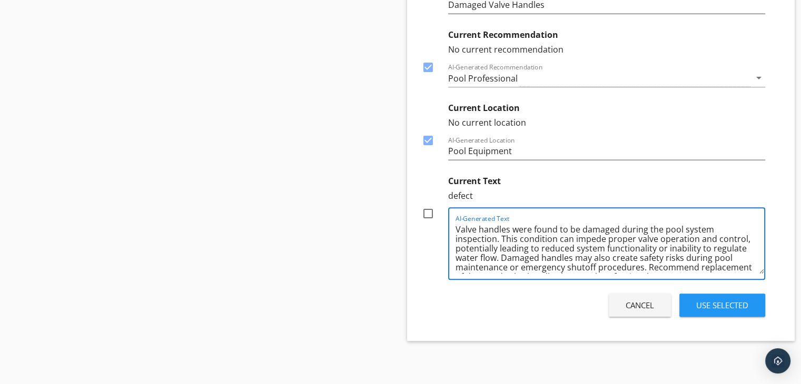
drag, startPoint x: 579, startPoint y: 228, endPoint x: 513, endPoint y: 232, distance: 66.0
click at [513, 232] on textarea "Valve handles were found to be damaged during the pool system inspection. This …" at bounding box center [610, 247] width 309 height 53
click at [531, 231] on textarea "Valve handles on Pool damaged during the pool system inspection. This condition…" at bounding box center [610, 247] width 309 height 53
click at [544, 230] on textarea "Valve handles on pool damaged during the pool system inspection. This condition…" at bounding box center [610, 247] width 309 height 53
drag, startPoint x: 493, startPoint y: 236, endPoint x: 640, endPoint y: 226, distance: 147.8
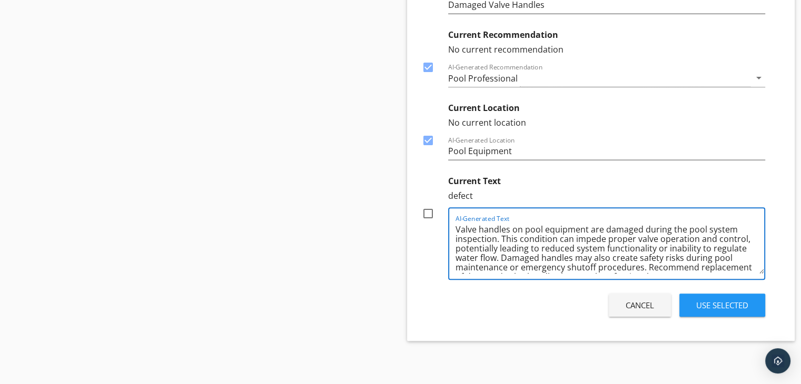
click at [640, 226] on textarea "Valve handles on pool equipment are damaged during the pool system inspection. …" at bounding box center [610, 247] width 309 height 53
drag, startPoint x: 635, startPoint y: 248, endPoint x: 593, endPoint y: 240, distance: 42.5
click at [593, 240] on textarea "Valve handles on pool equipment are damaged. This condition can impede proper v…" at bounding box center [610, 247] width 309 height 53
click at [716, 228] on textarea "Valve handles on pool equipment are damaged. This condition can impede proper v…" at bounding box center [610, 247] width 309 height 53
click at [482, 239] on textarea "Valve handles on pool equipment are damaged. This condition will impede proper …" at bounding box center [610, 247] width 309 height 53
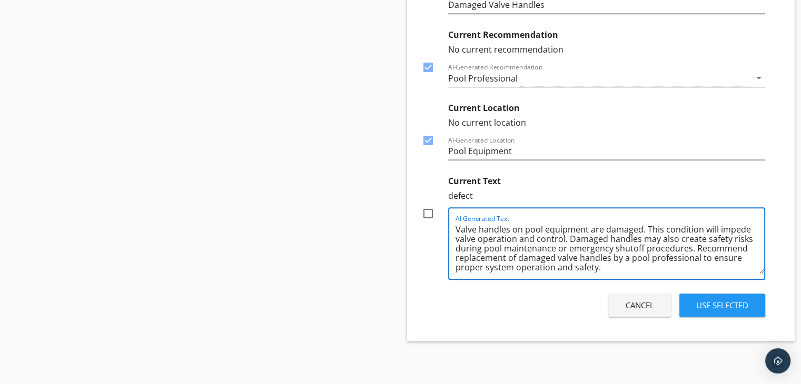
drag, startPoint x: 690, startPoint y: 247, endPoint x: 647, endPoint y: 231, distance: 46.2
click at [647, 231] on textarea "Valve handles on pool equipment are damaged. This condition will impede valve o…" at bounding box center [610, 247] width 309 height 53
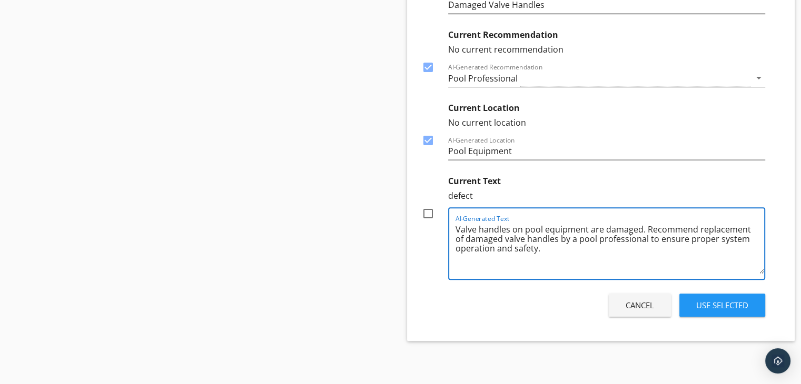
drag, startPoint x: 537, startPoint y: 249, endPoint x: 635, endPoint y: 239, distance: 98.4
click at [635, 239] on textarea "Valve handles on pool equipment are damaged. Recommend replacement of damaged v…" at bounding box center [610, 247] width 309 height 53
type textarea "Valve handles on pool equipment are damaged. Recommend replacement of damaged v…"
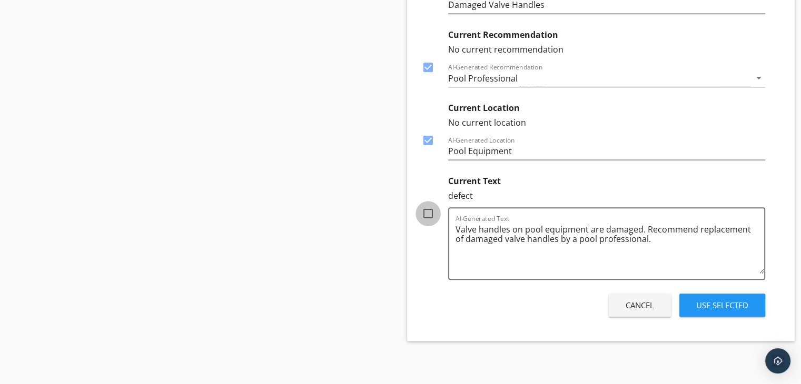
click at [426, 212] on div at bounding box center [428, 214] width 18 height 18
checkbox input "true"
click at [725, 301] on div "Use Selected" at bounding box center [722, 306] width 52 height 12
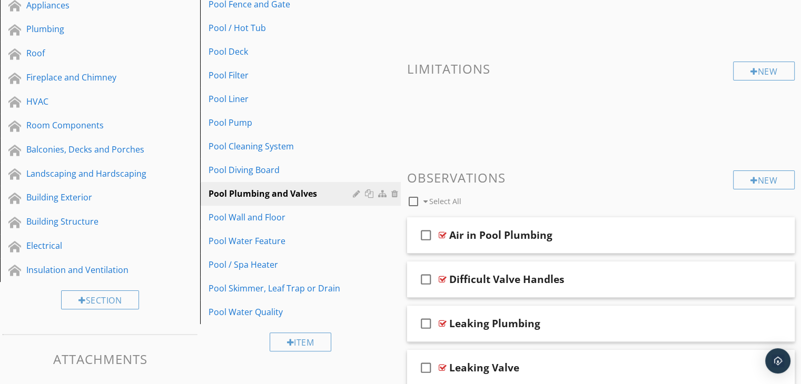
scroll to position [109, 0]
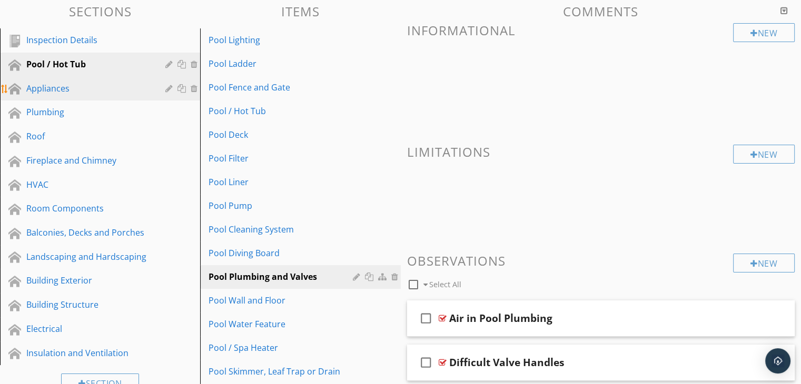
click at [75, 93] on div "Appliances" at bounding box center [88, 88] width 124 height 13
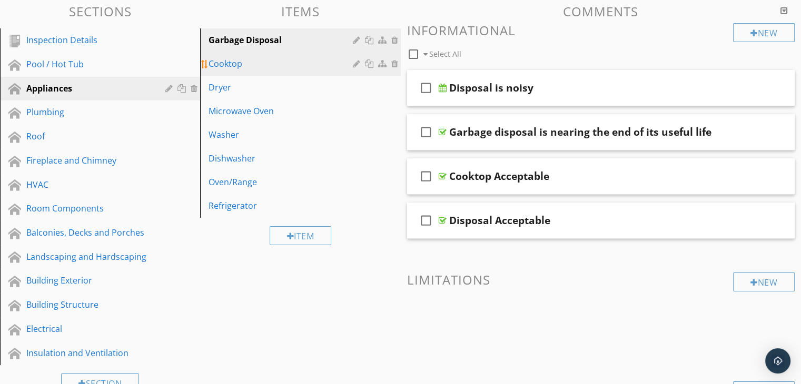
click at [247, 64] on div "Cooktop" at bounding box center [282, 63] width 147 height 13
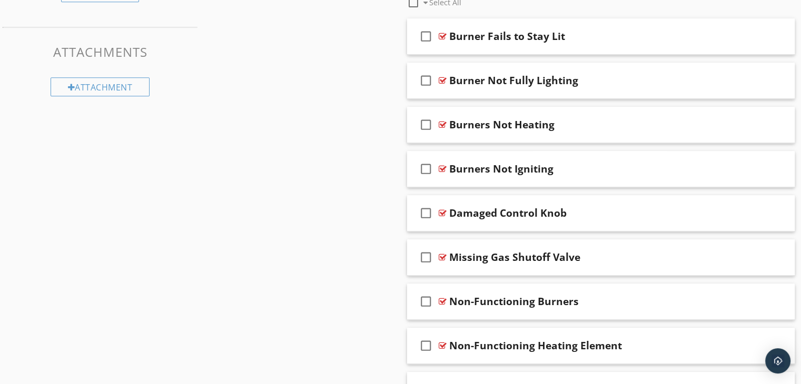
scroll to position [506, 0]
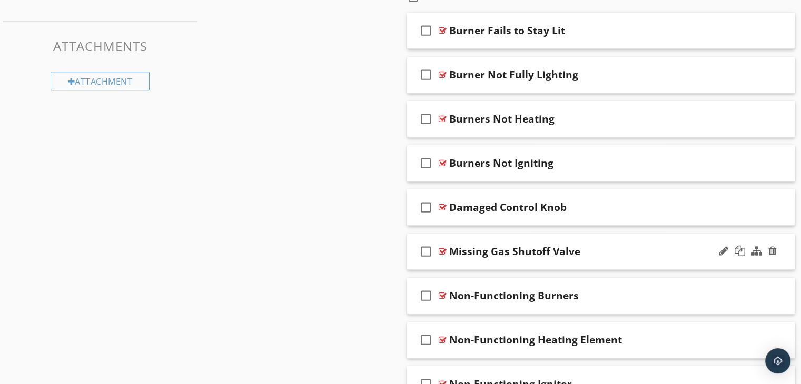
click at [479, 262] on div "check_box_outline_blank Missing Gas Shutoff Valve" at bounding box center [601, 252] width 388 height 36
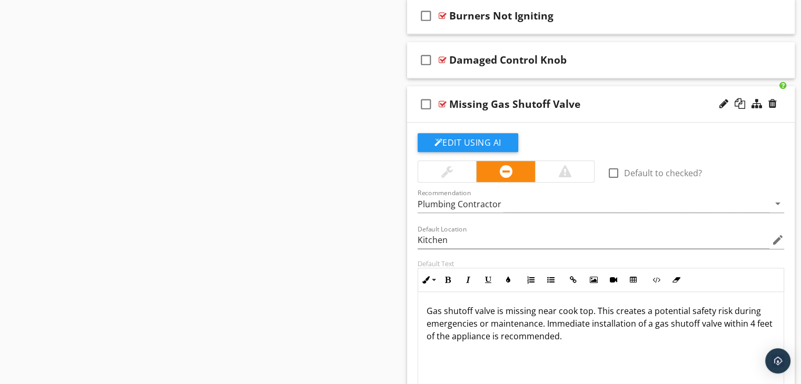
scroll to position [716, 0]
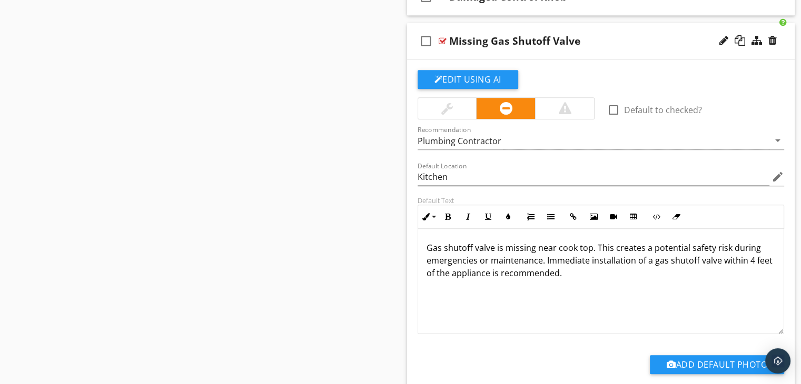
click at [750, 257] on p "Gas shutoff valve is missing near cook top. This creates a potential safety ris…" at bounding box center [601, 261] width 349 height 38
click at [592, 257] on p "Gas shutoff valve is missing near cook top. This creates a potential safety ris…" at bounding box center [601, 261] width 349 height 38
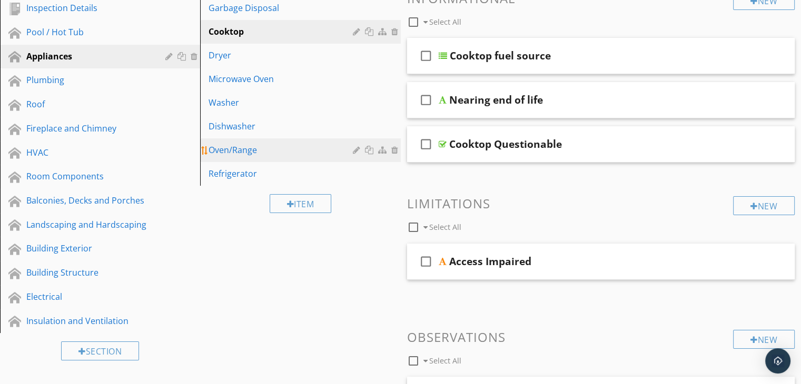
scroll to position [122, 0]
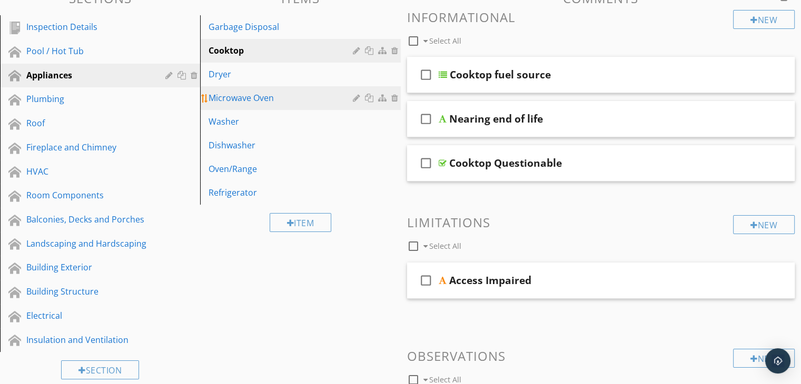
click at [247, 99] on div "Microwave Oven" at bounding box center [282, 98] width 147 height 13
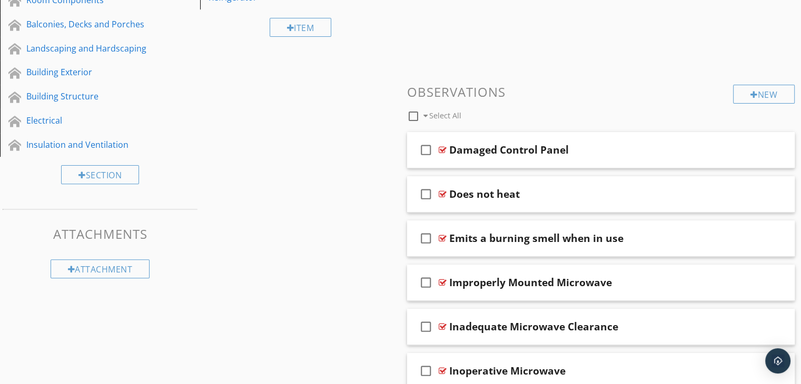
scroll to position [438, 0]
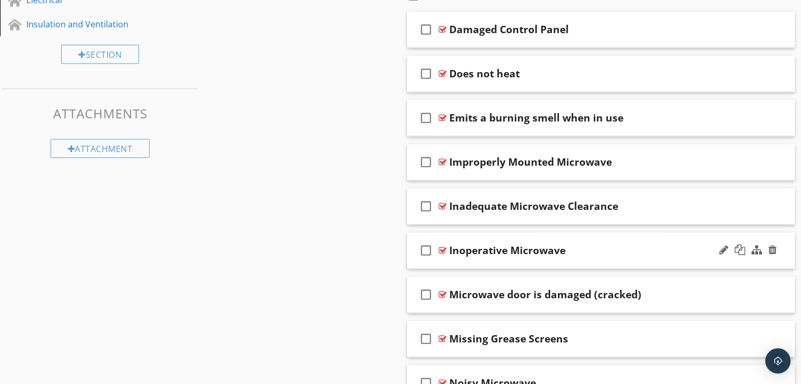
click at [514, 260] on div "check_box_outline_blank Inoperative Microwave" at bounding box center [601, 251] width 388 height 36
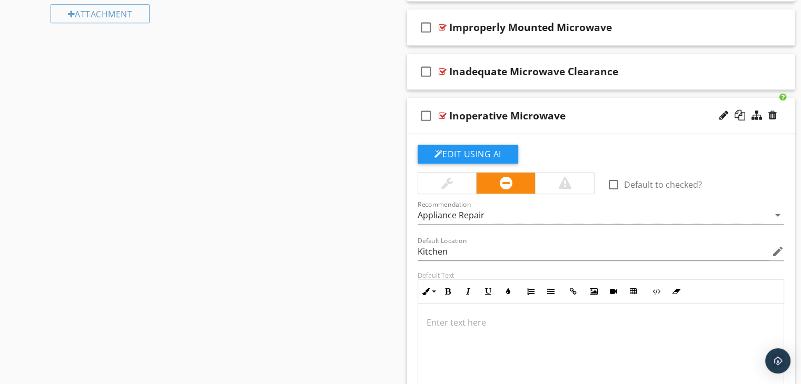
scroll to position [596, 0]
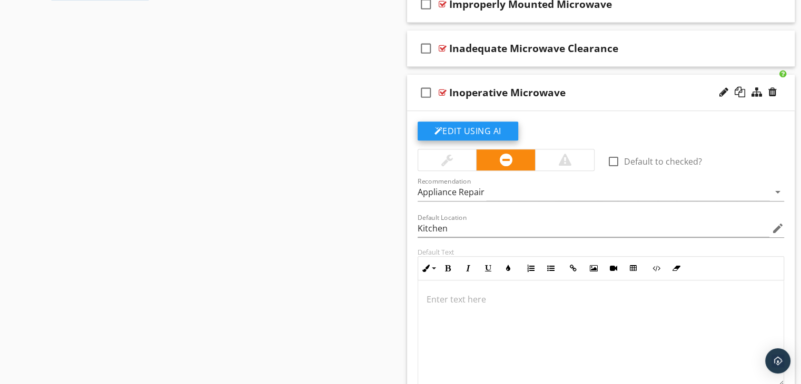
click at [457, 131] on button "Edit Using AI" at bounding box center [468, 131] width 101 height 19
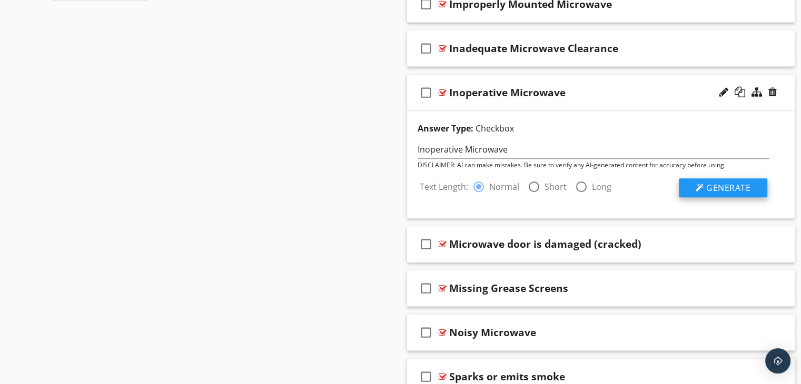
click at [709, 183] on span "Generate" at bounding box center [728, 188] width 44 height 12
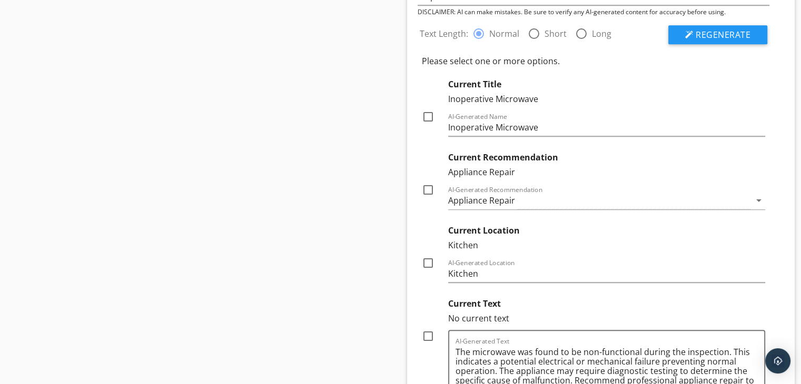
scroll to position [754, 0]
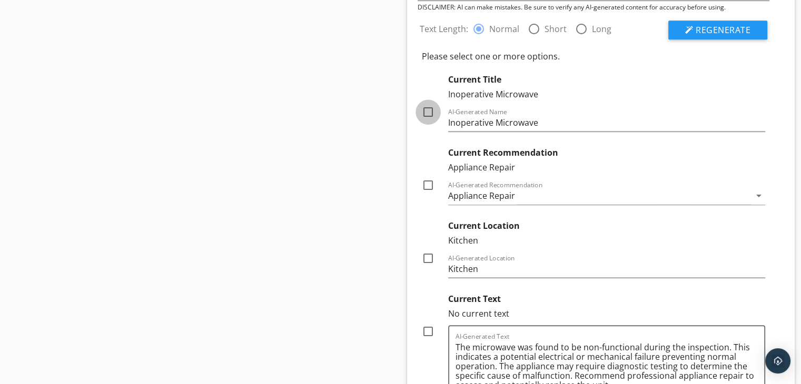
click at [427, 110] on div at bounding box center [428, 112] width 18 height 18
checkbox input "true"
click at [428, 185] on div at bounding box center [428, 185] width 18 height 18
checkbox input "true"
click at [428, 256] on div at bounding box center [428, 259] width 18 height 18
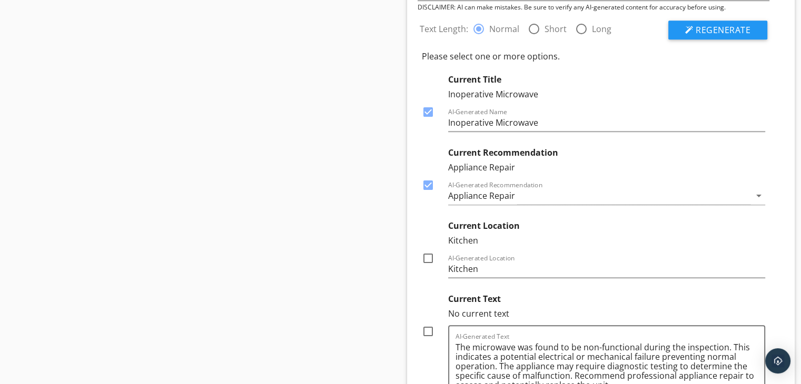
checkbox input "true"
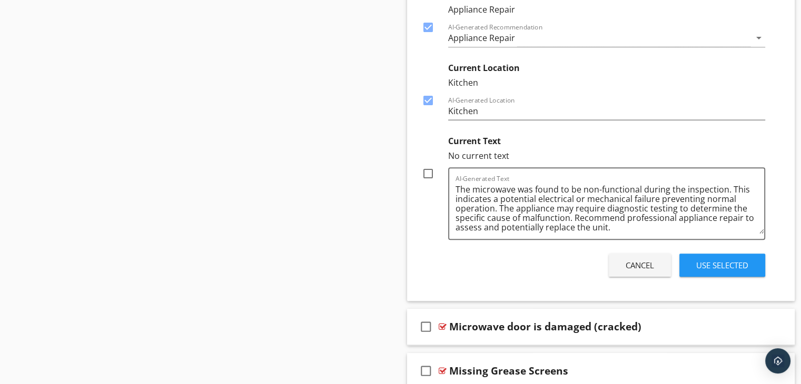
scroll to position [912, 0]
drag, startPoint x: 640, startPoint y: 188, endPoint x: 518, endPoint y: 185, distance: 122.2
click at [518, 185] on textarea "The microwave was found to be non-functional during the inspection. This indica…" at bounding box center [610, 207] width 309 height 53
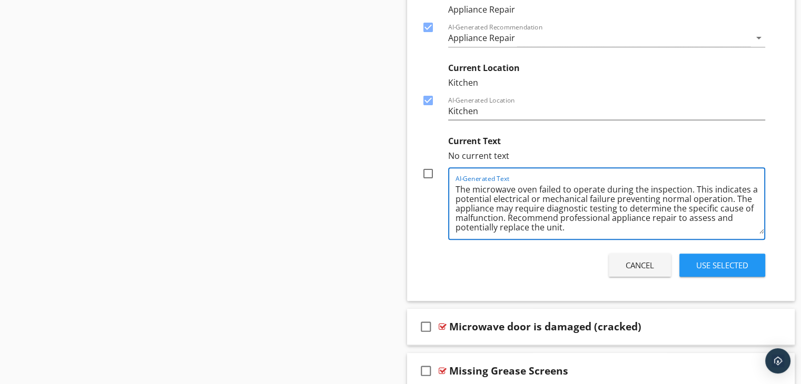
drag, startPoint x: 738, startPoint y: 199, endPoint x: 694, endPoint y: 190, distance: 44.5
click at [694, 190] on textarea "The microwave oven failed to operate during the inspection. This indicates a po…" at bounding box center [610, 207] width 309 height 53
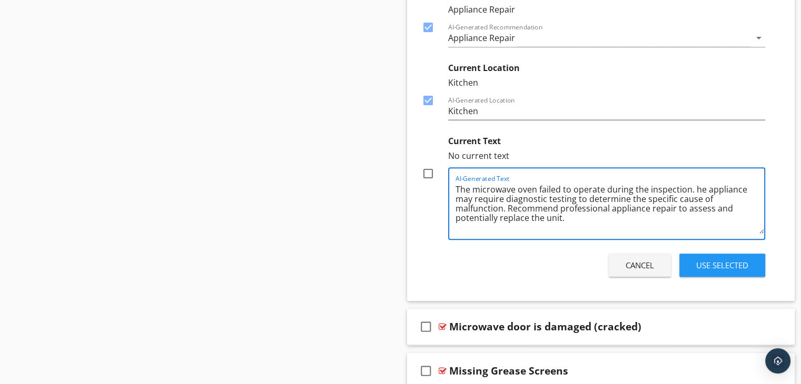
drag, startPoint x: 506, startPoint y: 207, endPoint x: 691, endPoint y: 187, distance: 186.0
click at [691, 187] on textarea "The microwave oven failed to operate during the inspection. he appliance may re…" at bounding box center [610, 207] width 309 height 53
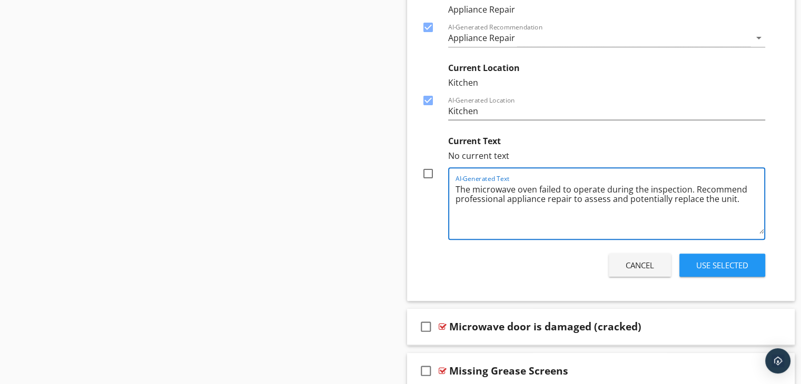
type textarea "The microwave oven failed to operate during the inspection. Recommend professio…"
click at [429, 172] on div at bounding box center [428, 174] width 18 height 18
checkbox input "true"
click at [709, 263] on div "Use Selected" at bounding box center [722, 266] width 52 height 12
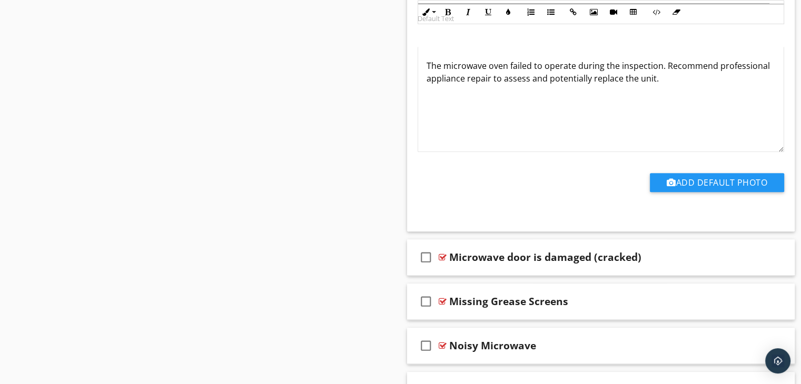
scroll to position [887, 0]
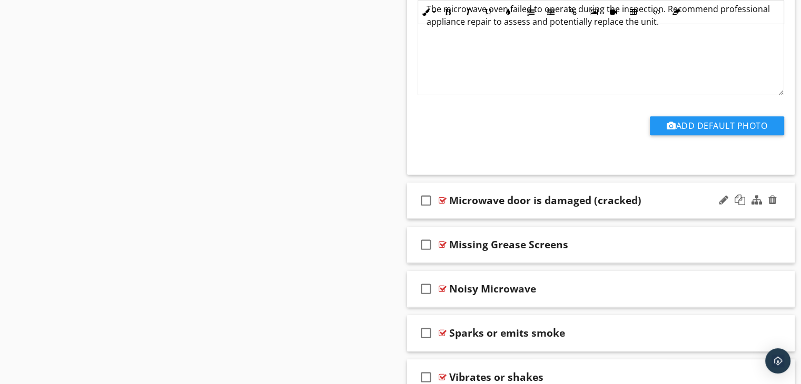
click at [499, 210] on div "check_box_outline_blank Microwave door is damaged (cracked)" at bounding box center [601, 201] width 388 height 36
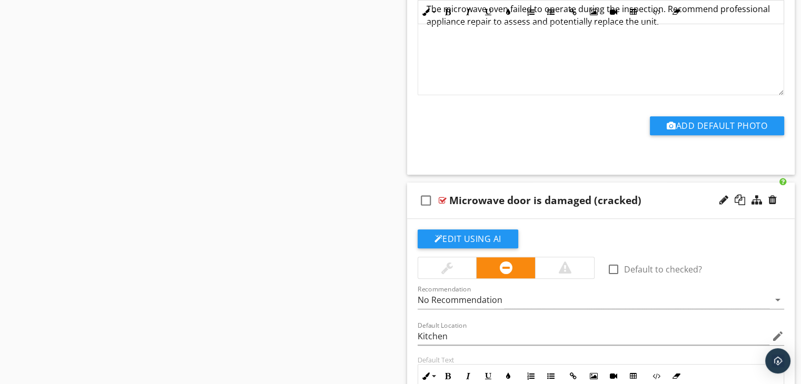
scroll to position [992, 0]
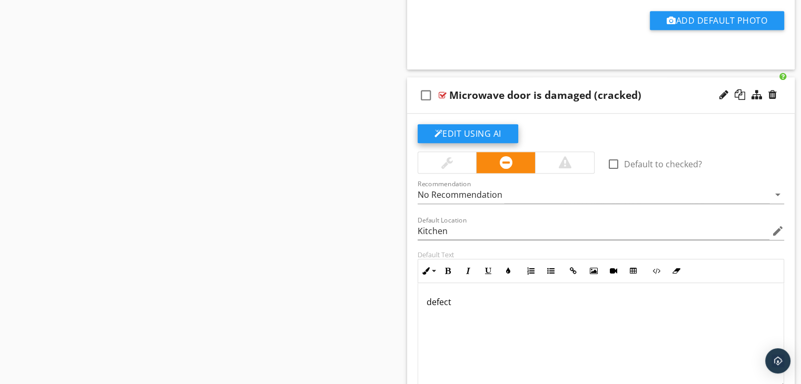
click at [467, 130] on button "Edit Using AI" at bounding box center [468, 133] width 101 height 19
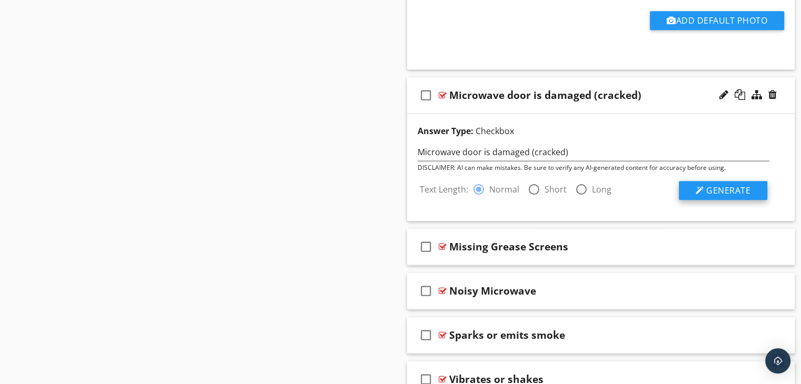
click at [704, 188] on div at bounding box center [700, 190] width 8 height 8
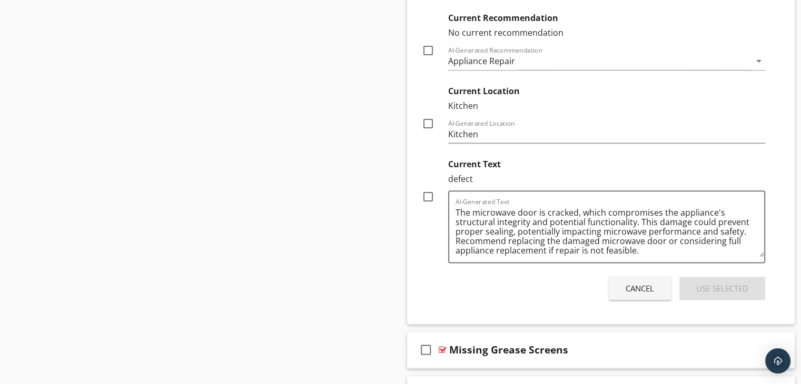
scroll to position [1174, 0]
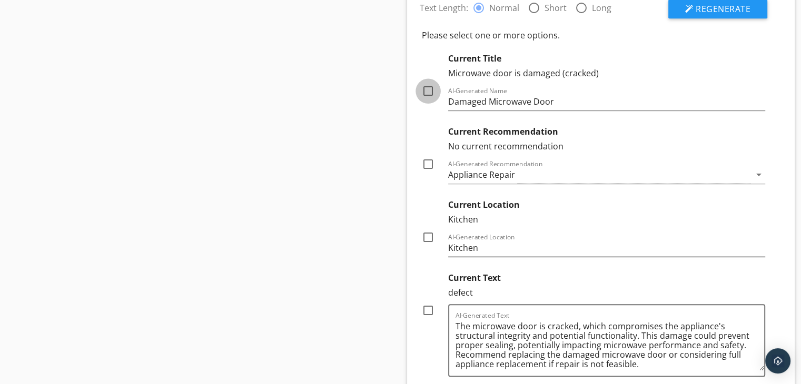
click at [428, 88] on div at bounding box center [428, 91] width 18 height 18
checkbox input "true"
click at [427, 163] on div at bounding box center [428, 164] width 18 height 18
checkbox input "true"
click at [426, 235] on div at bounding box center [428, 238] width 18 height 18
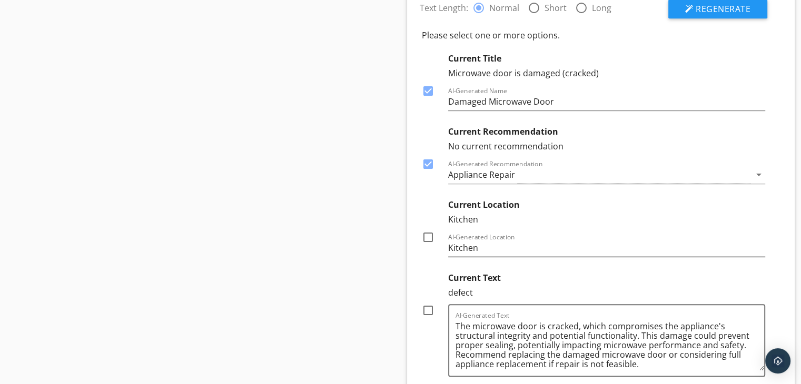
checkbox input "true"
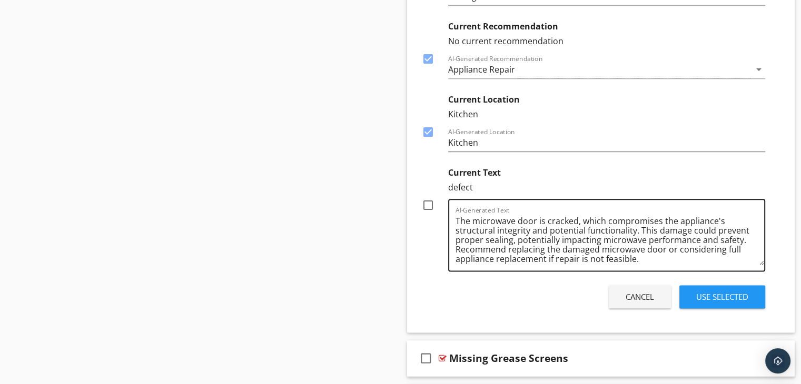
scroll to position [0, 0]
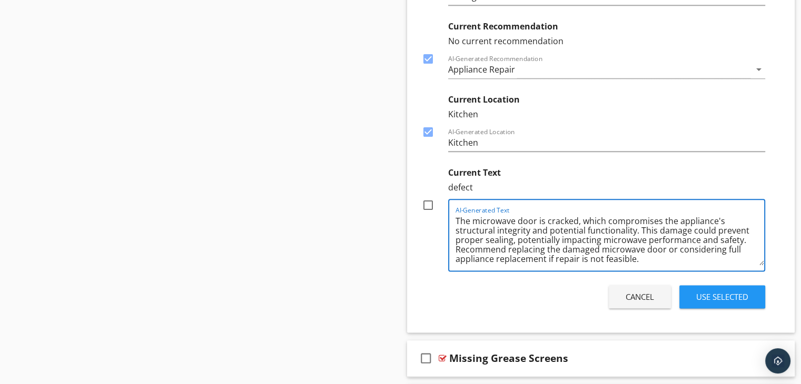
drag, startPoint x: 634, startPoint y: 229, endPoint x: 577, endPoint y: 218, distance: 57.4
click at [577, 218] on textarea "The microwave door is cracked, which compromises the appliance's structural int…" at bounding box center [610, 239] width 309 height 53
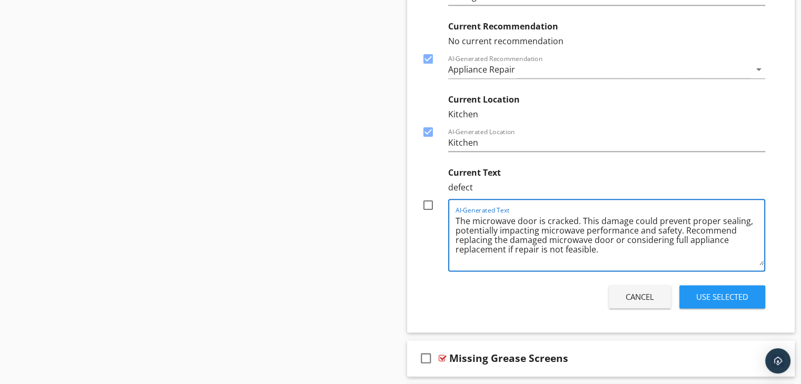
drag, startPoint x: 682, startPoint y: 228, endPoint x: 583, endPoint y: 216, distance: 99.6
click at [583, 216] on textarea "The microwave door is cracked. This damage could prevent proper sealing, potent…" at bounding box center [610, 239] width 309 height 53
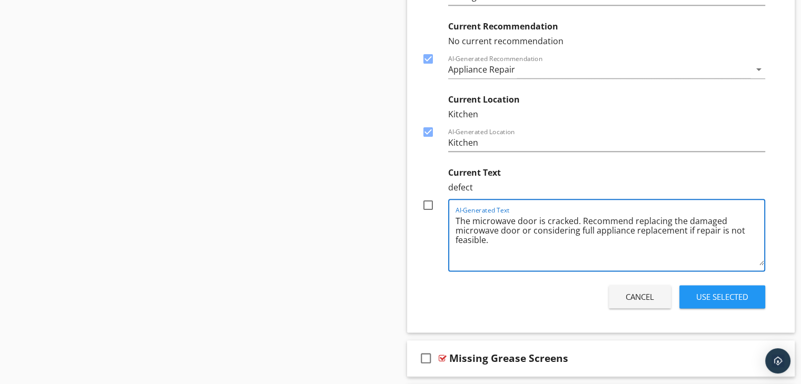
type textarea "The microwave door is cracked. Recommend replacing the damaged microwave door o…"
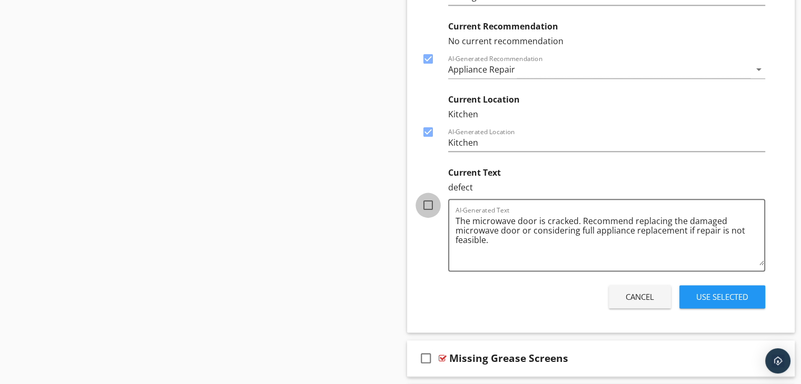
click at [427, 200] on div at bounding box center [428, 205] width 18 height 18
checkbox input "true"
click at [706, 298] on div "Use Selected" at bounding box center [722, 297] width 52 height 12
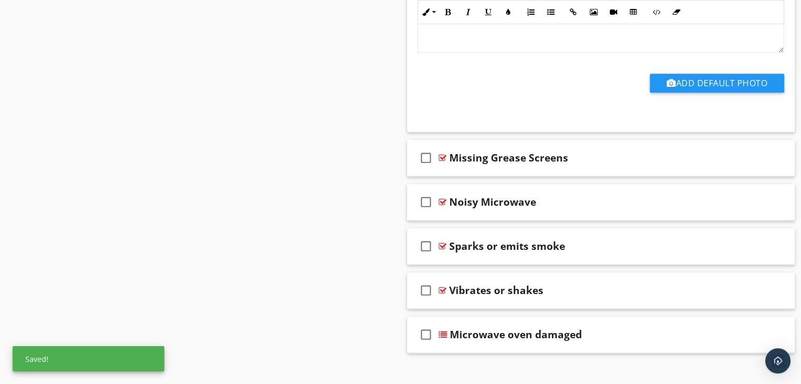
scroll to position [1338, 0]
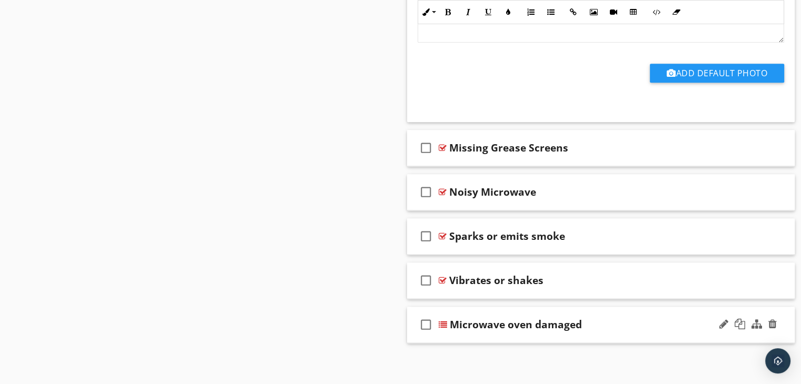
click at [511, 336] on div "check_box_outline_blank Microwave oven damaged" at bounding box center [601, 325] width 388 height 36
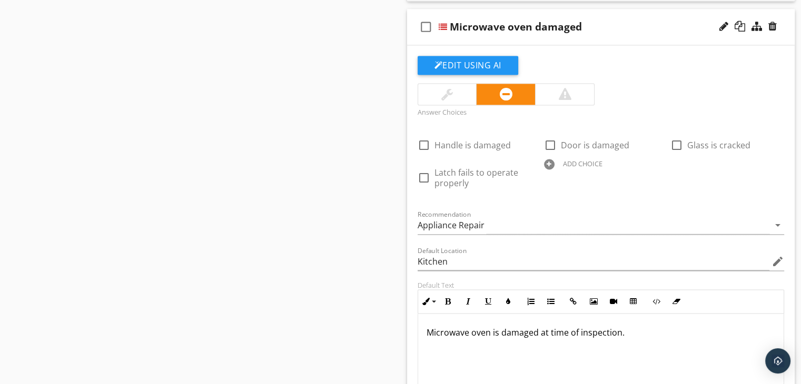
scroll to position [1654, 0]
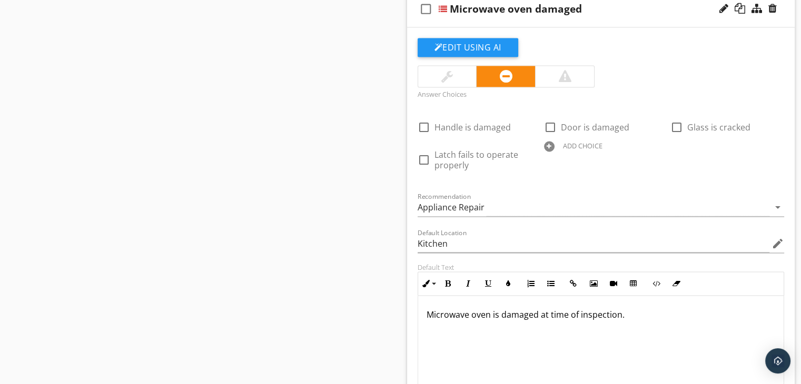
click at [622, 311] on p "Microwave oven is damaged at time of inspection." at bounding box center [601, 315] width 349 height 13
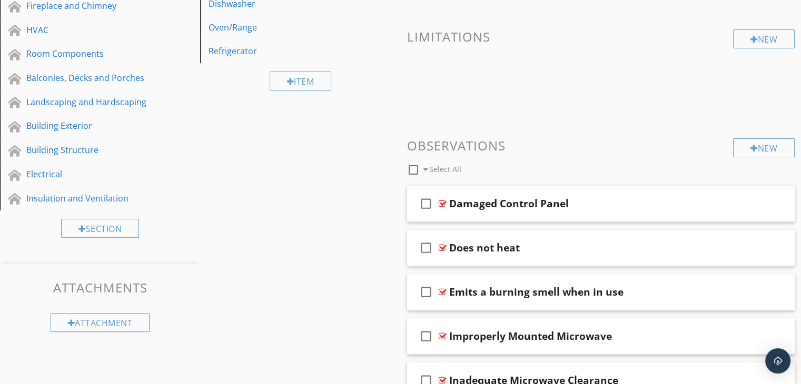
scroll to position [0, 0]
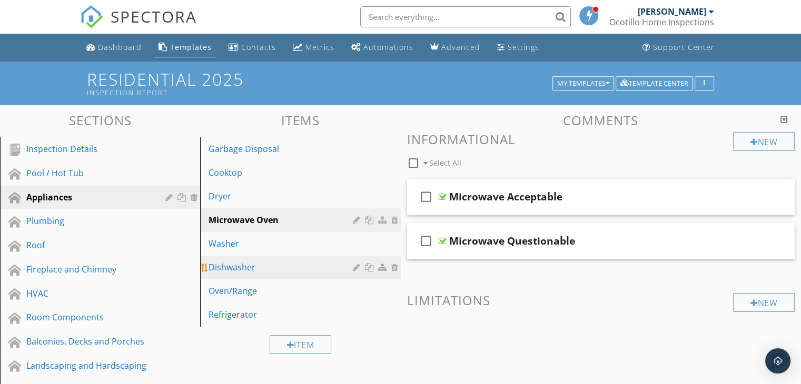
click at [251, 266] on div "Dishwasher" at bounding box center [282, 267] width 147 height 13
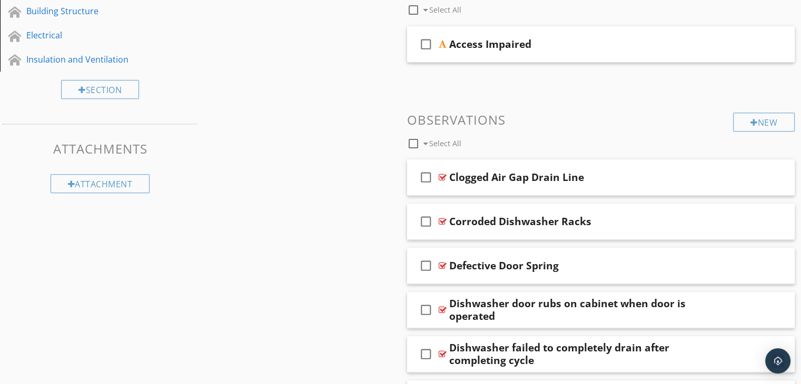
scroll to position [474, 0]
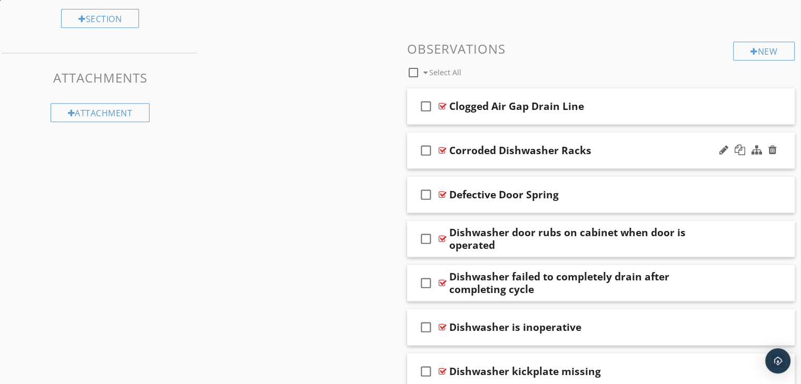
click at [521, 163] on div "check_box_outline_blank Corroded Dishwasher Racks" at bounding box center [601, 151] width 388 height 36
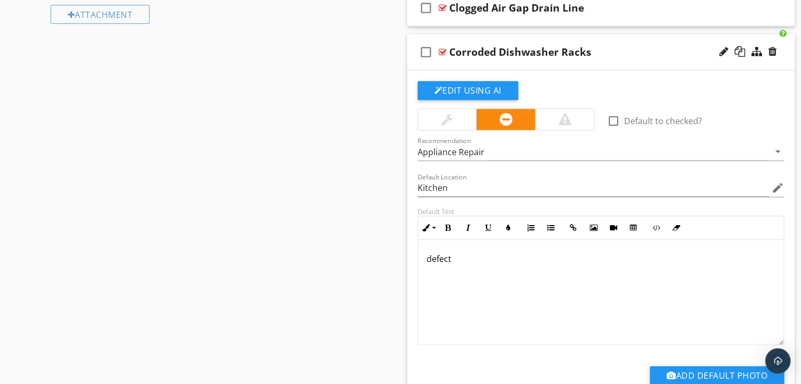
scroll to position [579, 0]
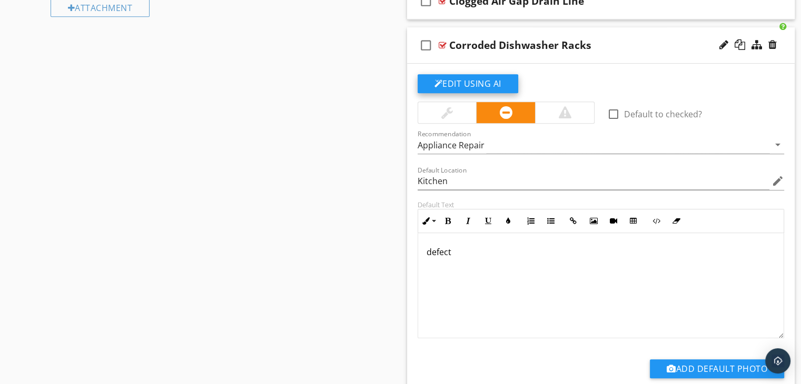
click at [447, 83] on button "Edit Using AI" at bounding box center [468, 83] width 101 height 19
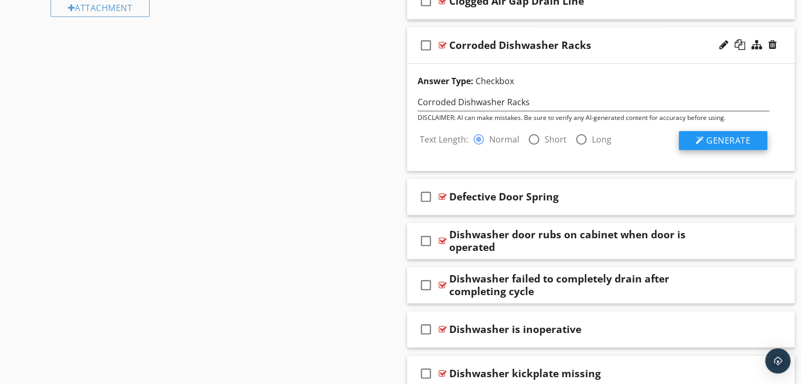
click at [723, 137] on span "Generate" at bounding box center [728, 141] width 44 height 12
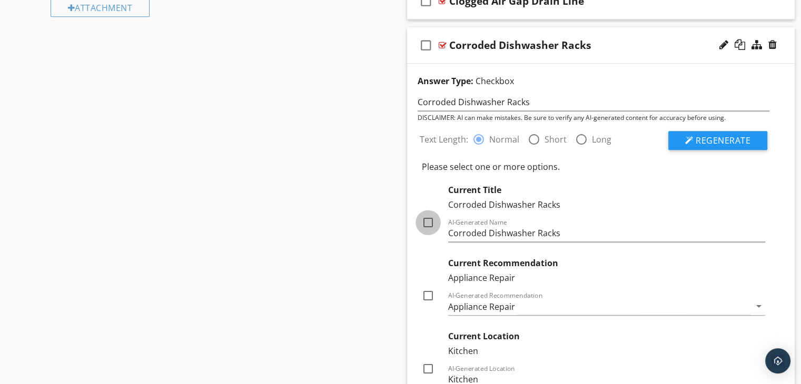
click at [428, 221] on div at bounding box center [428, 223] width 18 height 18
checkbox input "true"
click at [429, 298] on div at bounding box center [428, 296] width 18 height 18
checkbox input "true"
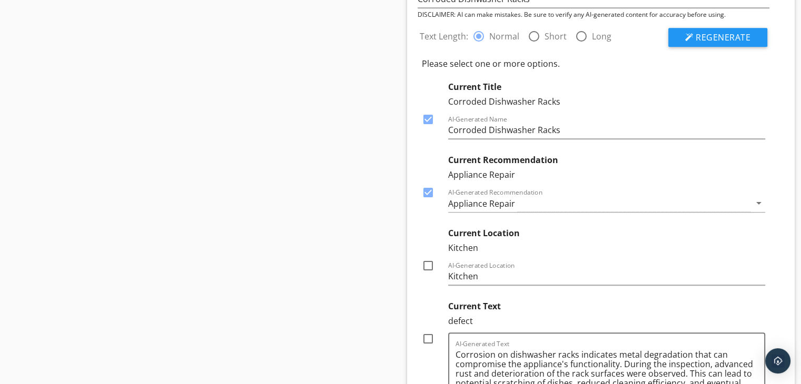
scroll to position [685, 0]
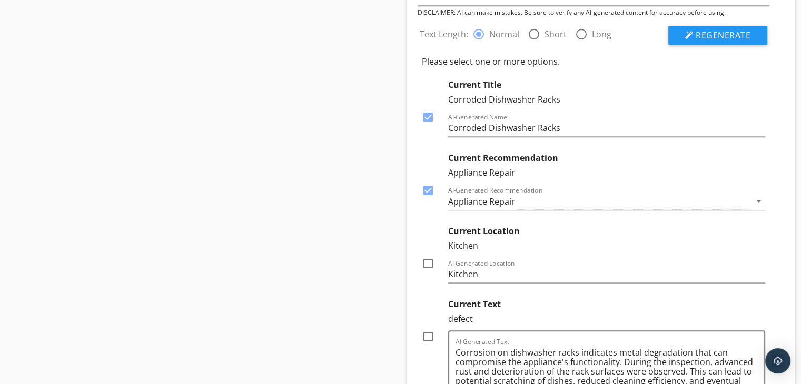
click at [428, 265] on div at bounding box center [428, 264] width 18 height 18
checkbox input "true"
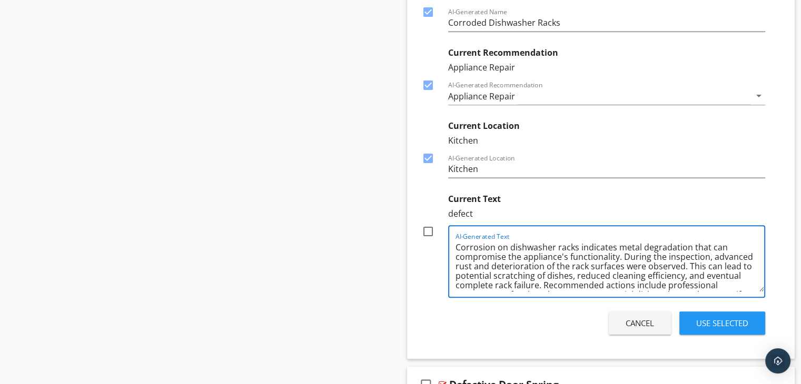
drag, startPoint x: 707, startPoint y: 257, endPoint x: 622, endPoint y: 260, distance: 85.9
click at [622, 260] on textarea "Corrosion on dishwasher racks indicates metal degradation that can compromise t…" at bounding box center [610, 265] width 309 height 53
drag, startPoint x: 621, startPoint y: 254, endPoint x: 454, endPoint y: 244, distance: 167.3
click at [454, 244] on div "AI-Generated Text Corrosion on dishwasher racks indicates metal degradation tha…" at bounding box center [607, 261] width 318 height 73
drag, startPoint x: 496, startPoint y: 247, endPoint x: 453, endPoint y: 245, distance: 42.7
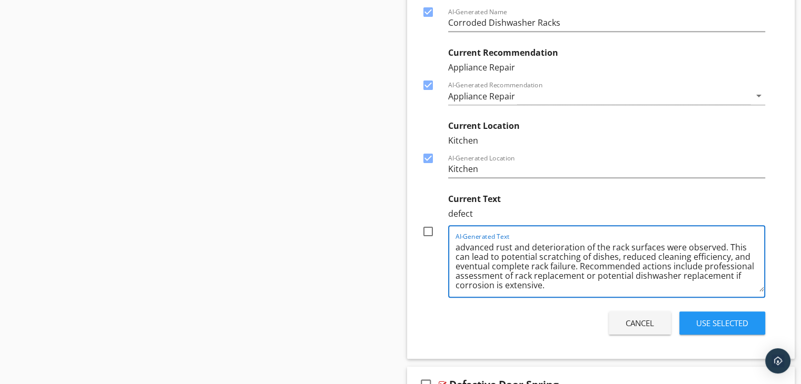
click at [453, 245] on div "AI-Generated Text advanced rust and deterioration of the rack surfaces were obs…" at bounding box center [607, 261] width 318 height 73
drag, startPoint x: 543, startPoint y: 247, endPoint x: 477, endPoint y: 246, distance: 65.8
click at [477, 246] on textarea "rust and deterioration of the rack surfaces were observed. This can lead to pot…" at bounding box center [610, 265] width 309 height 53
click at [461, 248] on textarea "rust noted on of the rack surfaces were observed. This can lead to potential sc…" at bounding box center [610, 265] width 309 height 53
click at [459, 249] on textarea "Rust noted on of the rack surfaces were observed. This can lead to potential sc…" at bounding box center [610, 265] width 309 height 53
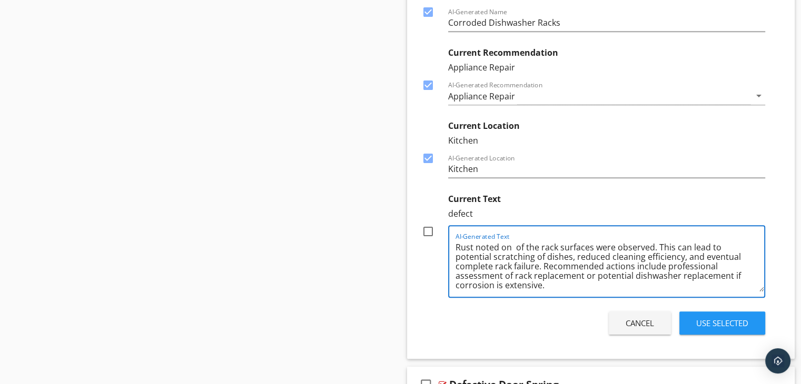
click at [498, 247] on textarea "Rust noted on of the rack surfaces were observed. This can lead to potential sc…" at bounding box center [610, 265] width 309 height 53
drag, startPoint x: 495, startPoint y: 258, endPoint x: 635, endPoint y: 238, distance: 141.5
click at [635, 239] on textarea "Rust at several locations on dishwasher racks. on of the rack surfaces were obs…" at bounding box center [610, 265] width 309 height 53
drag, startPoint x: 504, startPoint y: 266, endPoint x: 637, endPoint y: 250, distance: 134.2
click at [637, 250] on textarea "Rust at several locations on dishwasher racks. This can lead to potential scrat…" at bounding box center [610, 265] width 309 height 53
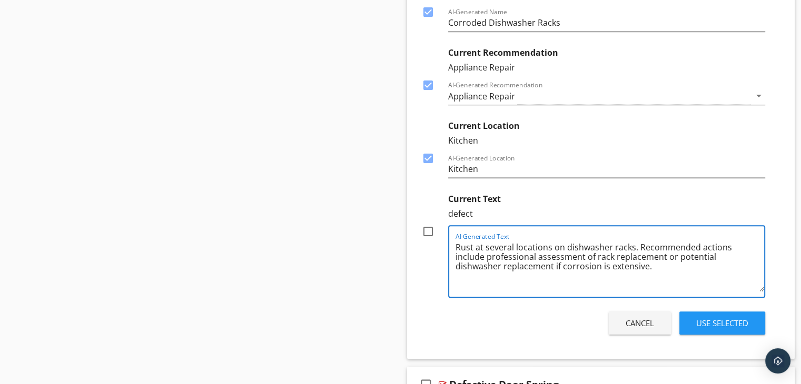
drag, startPoint x: 564, startPoint y: 255, endPoint x: 698, endPoint y: 248, distance: 134.5
click at [698, 248] on textarea "Rust at several locations on dishwasher racks. Recommended actions include prof…" at bounding box center [610, 265] width 309 height 53
type textarea "Rust at several locations on dishwasher racks. Recommended rack replacement or …"
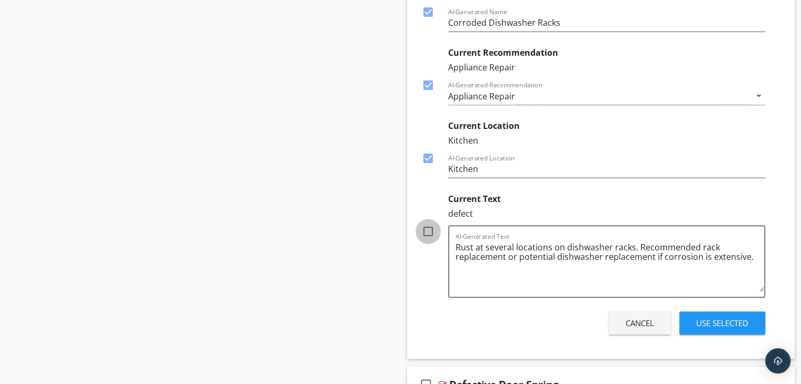
click at [426, 230] on div at bounding box center [428, 232] width 18 height 18
checkbox input "true"
click at [703, 320] on div "Use Selected" at bounding box center [722, 324] width 52 height 12
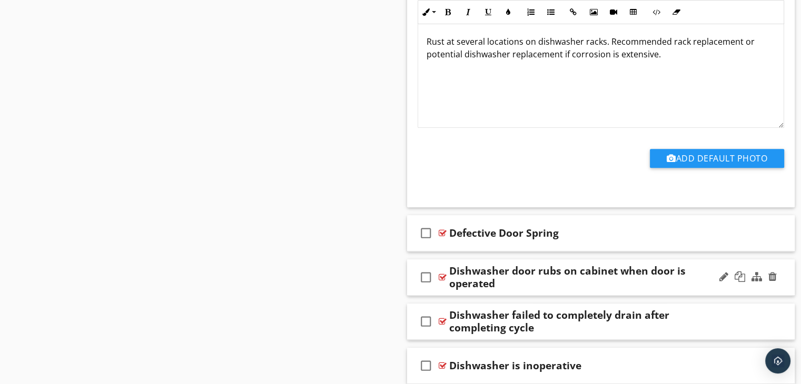
click at [525, 291] on div "check_box_outline_blank Dishwasher door rubs on cabinet when door is operated" at bounding box center [601, 278] width 388 height 36
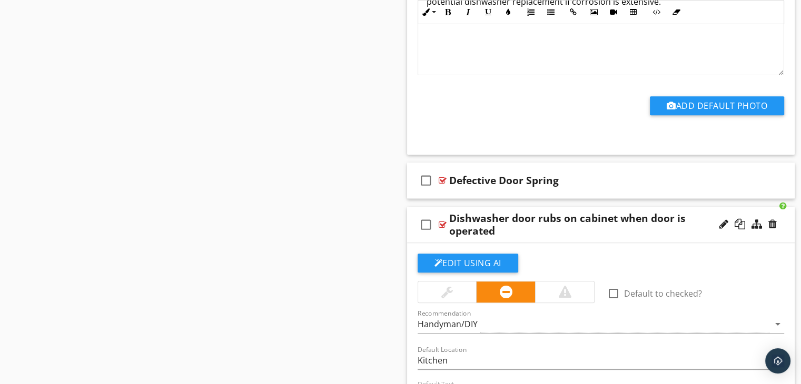
scroll to position [895, 0]
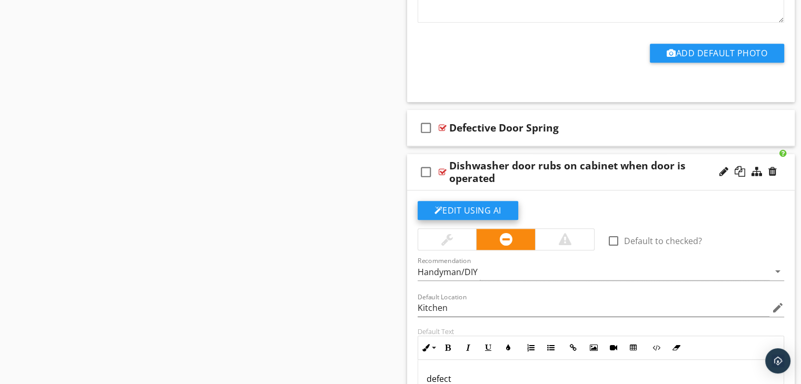
click at [465, 209] on button "Edit Using AI" at bounding box center [468, 210] width 101 height 19
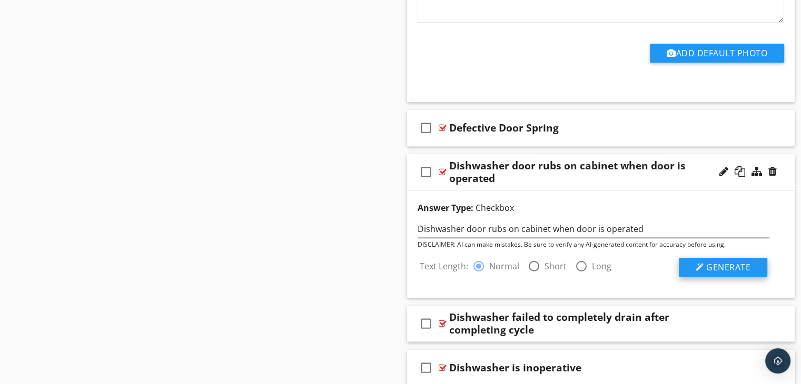
click at [693, 268] on button "Generate" at bounding box center [723, 267] width 88 height 19
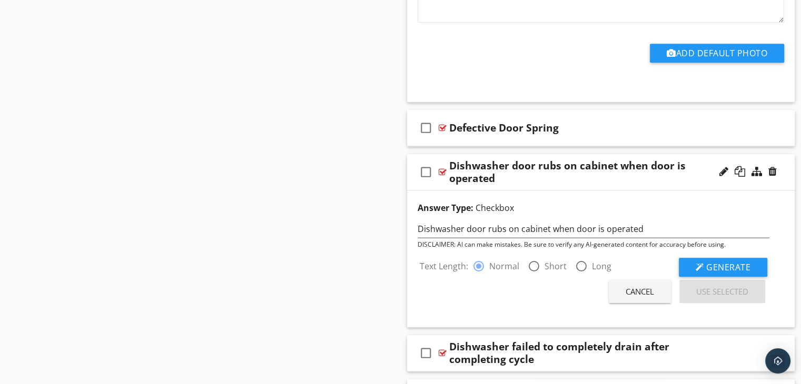
click at [535, 264] on div at bounding box center [534, 267] width 18 height 18
radio input "false"
radio input "true"
click at [699, 264] on div at bounding box center [700, 267] width 8 height 8
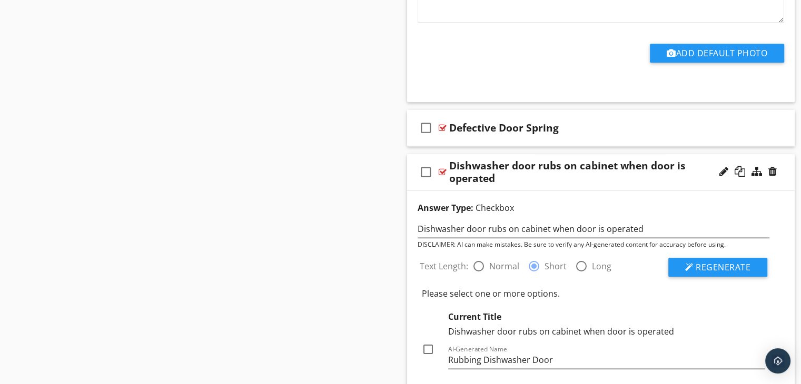
scroll to position [1001, 0]
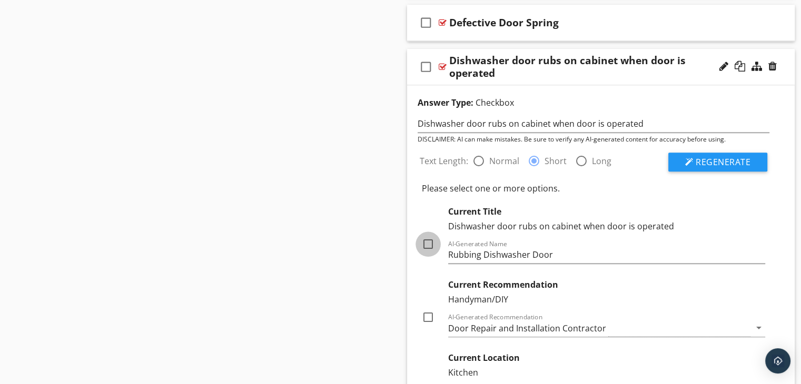
click at [428, 245] on div at bounding box center [428, 244] width 18 height 18
checkbox input "true"
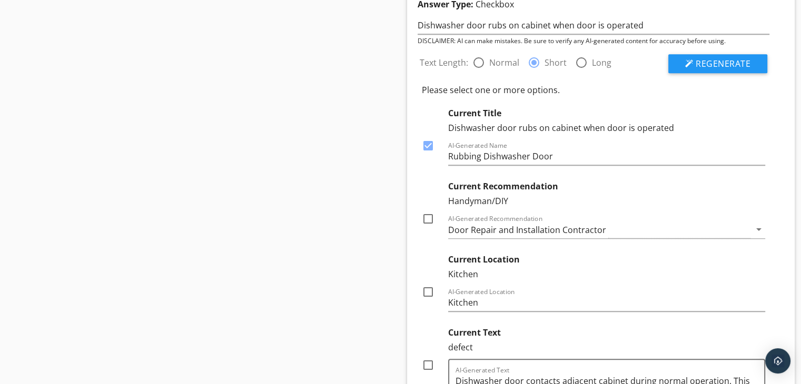
scroll to position [1106, 0]
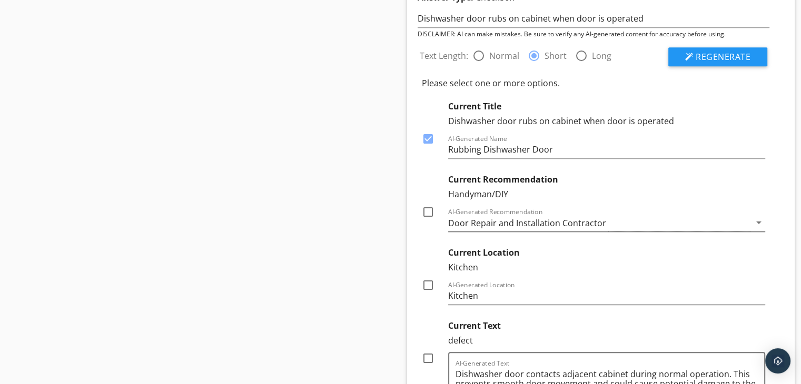
click at [492, 220] on div "Door Repair and Installation Contractor" at bounding box center [527, 223] width 158 height 9
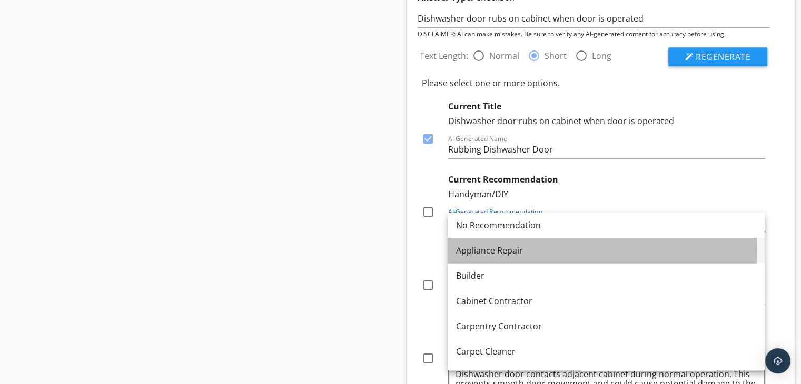
click at [478, 249] on div "Appliance Repair" at bounding box center [606, 250] width 300 height 13
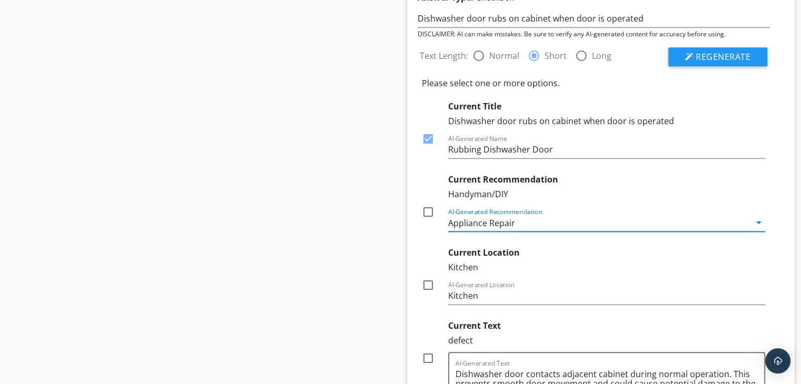
click at [430, 211] on div at bounding box center [428, 212] width 18 height 18
checkbox input "true"
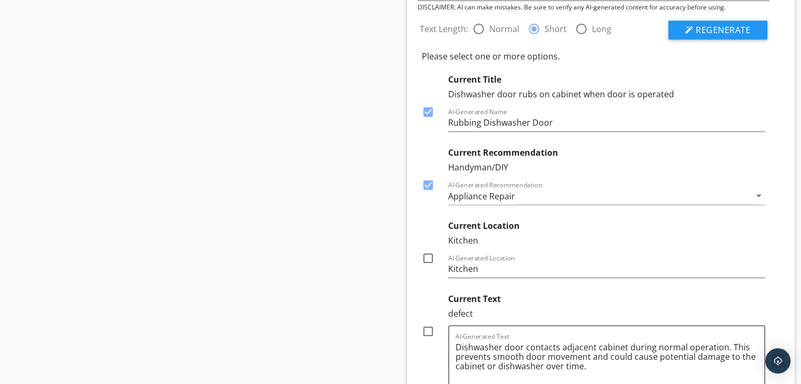
scroll to position [1159, 0]
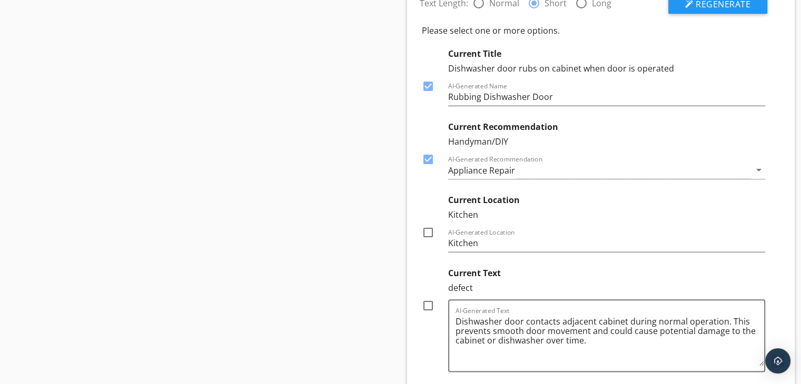
click at [428, 231] on div at bounding box center [428, 233] width 18 height 18
checkbox input "true"
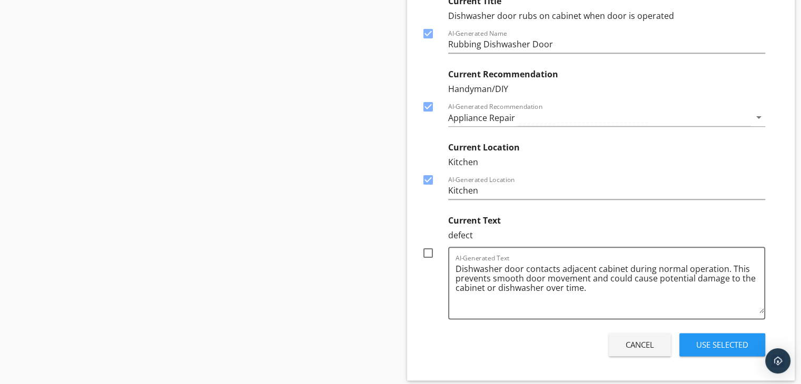
scroll to position [1264, 0]
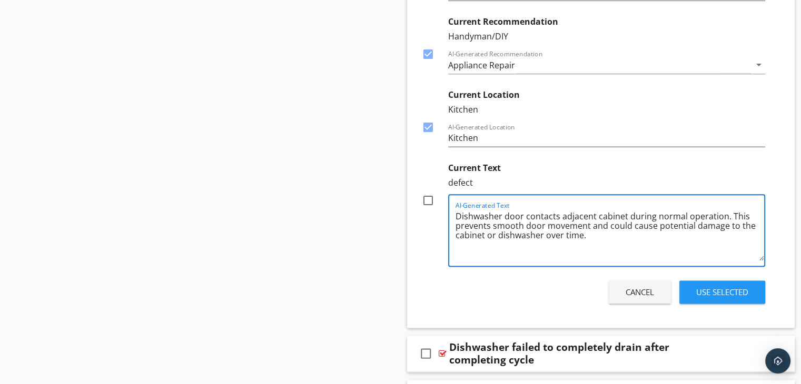
drag, startPoint x: 683, startPoint y: 212, endPoint x: 655, endPoint y: 220, distance: 28.4
click at [655, 218] on textarea "Dishwasher door contacts adjacent cabinet during normal operation. This prevent…" at bounding box center [610, 234] width 309 height 53
drag, startPoint x: 688, startPoint y: 214, endPoint x: 676, endPoint y: 216, distance: 12.2
click at [676, 216] on textarea "Dishwasher door contacts adjacent cabinet when operation. This prevents smooth …" at bounding box center [610, 234] width 309 height 53
click at [547, 234] on textarea "Dishwasher door contacts adjacent cabinet when operated. This prevents smooth d…" at bounding box center [610, 234] width 309 height 53
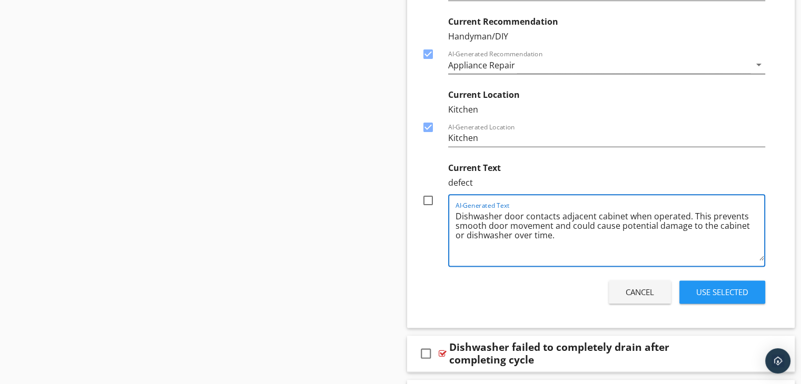
click at [475, 66] on div "Appliance Repair" at bounding box center [481, 65] width 67 height 9
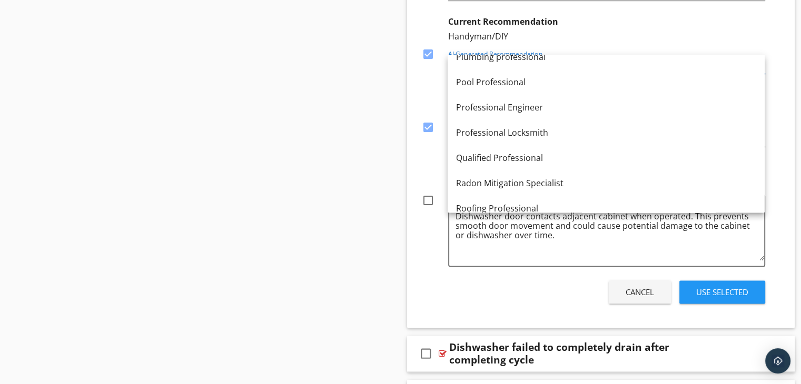
scroll to position [1211, 0]
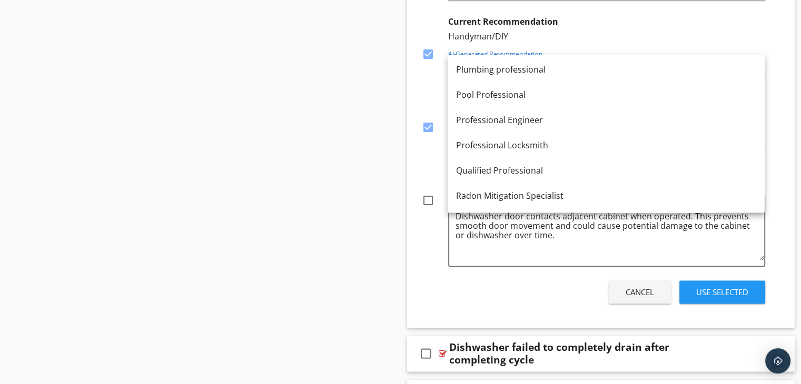
click at [479, 166] on div "Qualified Professional" at bounding box center [606, 170] width 300 height 13
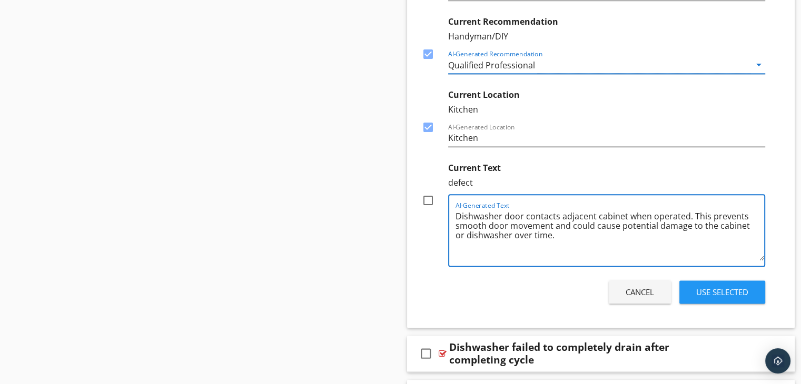
click at [550, 234] on textarea "Dishwasher door contacts adjacent cabinet when operated. This prevents smooth d…" at bounding box center [610, 234] width 309 height 53
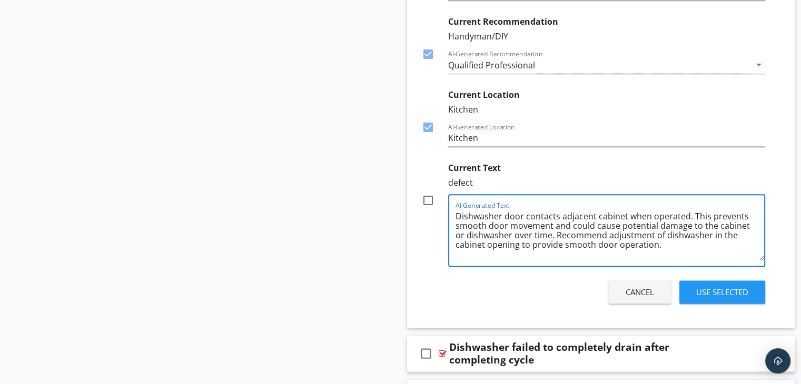
type textarea "Dishwasher door contacts adjacent cabinet when operated. This prevents smooth d…"
drag, startPoint x: 428, startPoint y: 198, endPoint x: 448, endPoint y: 203, distance: 20.6
click at [428, 198] on div at bounding box center [428, 201] width 18 height 18
checkbox input "true"
click at [698, 287] on div "Use Selected" at bounding box center [722, 293] width 52 height 12
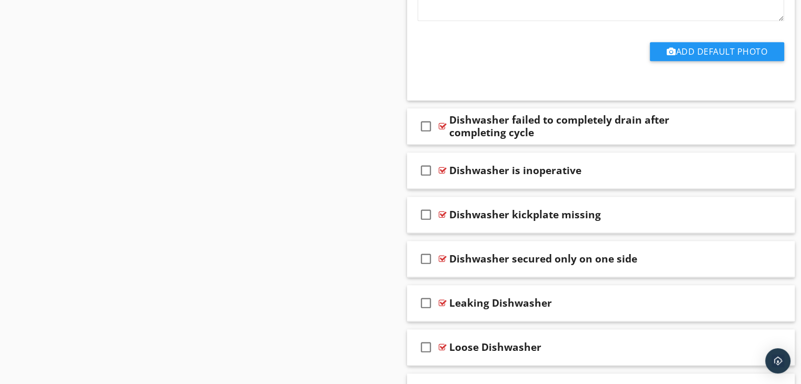
scroll to position [1312, 0]
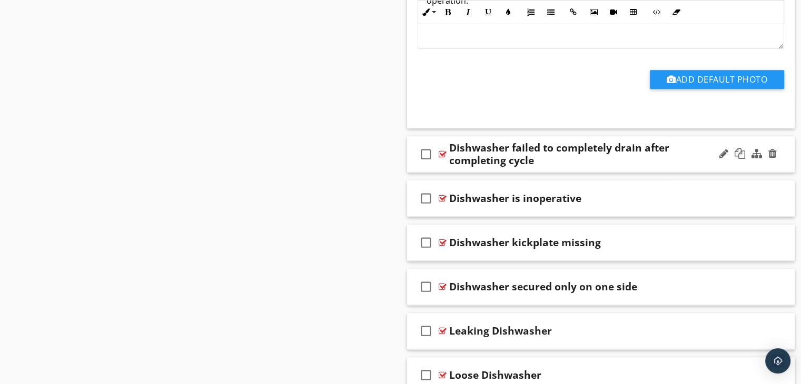
click at [523, 165] on div "check_box_outline_blank Dishwasher failed to completely drain after completing …" at bounding box center [601, 154] width 388 height 36
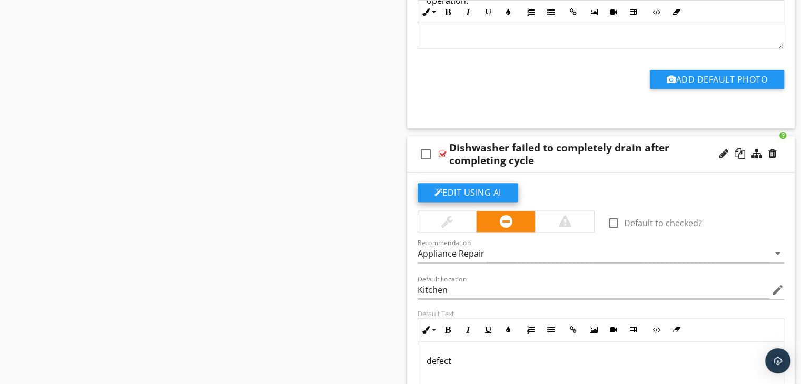
click at [461, 192] on button "Edit Using AI" at bounding box center [468, 192] width 101 height 19
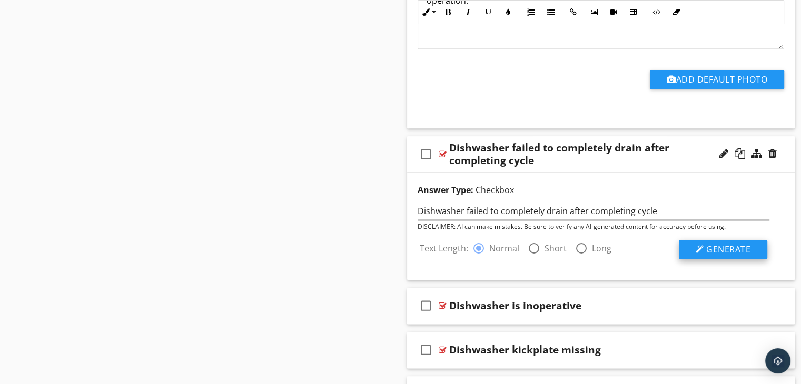
click at [719, 249] on span "Generate" at bounding box center [728, 250] width 44 height 12
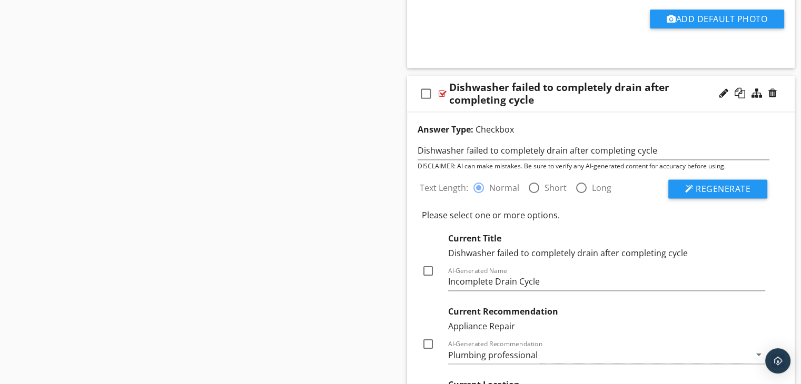
scroll to position [1417, 0]
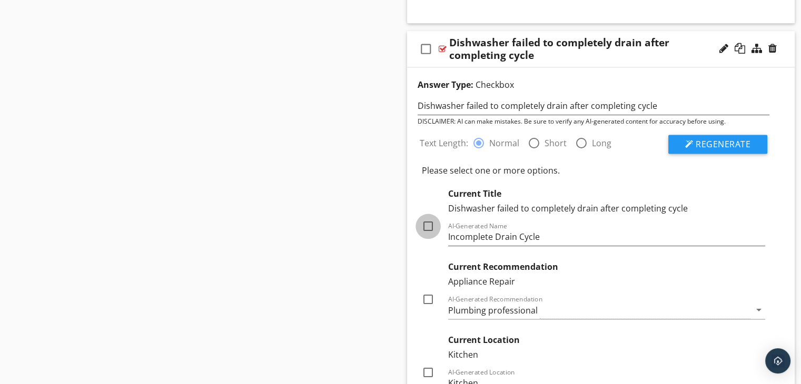
click at [430, 223] on div at bounding box center [428, 227] width 18 height 18
checkbox input "true"
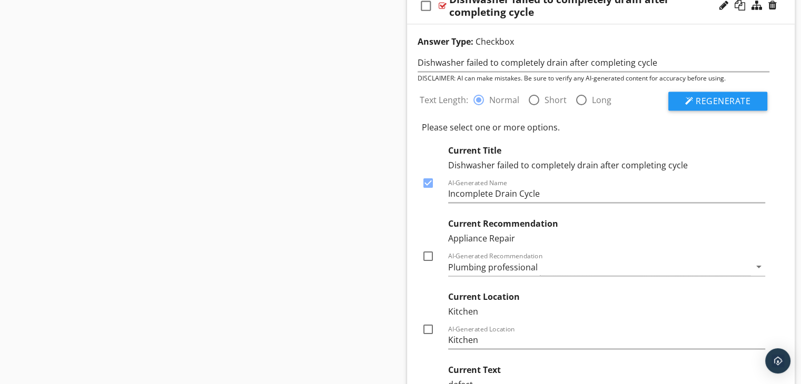
scroll to position [1523, 0]
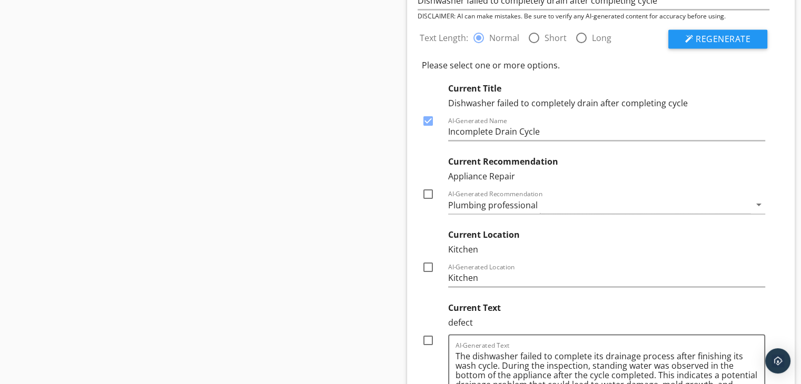
click at [426, 192] on div at bounding box center [428, 194] width 18 height 18
checkbox input "true"
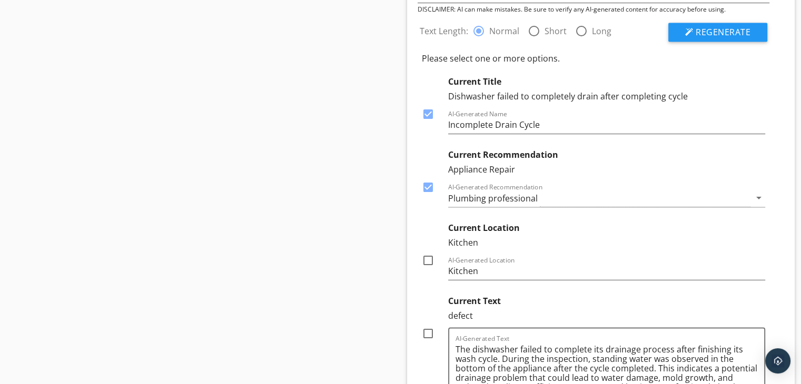
scroll to position [1628, 0]
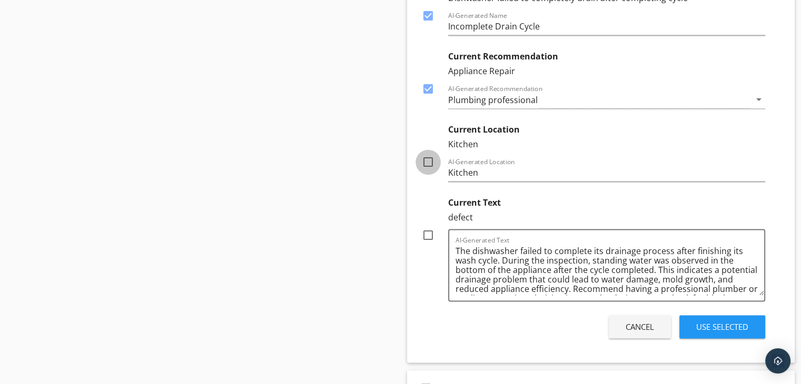
click at [430, 161] on div at bounding box center [428, 162] width 18 height 18
checkbox input "true"
click at [493, 96] on div "Plumbing professional" at bounding box center [493, 99] width 90 height 9
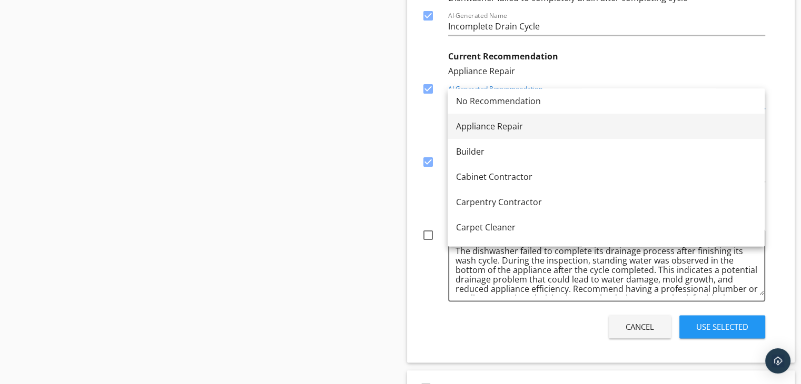
click at [479, 126] on div "Appliance Repair" at bounding box center [606, 126] width 300 height 13
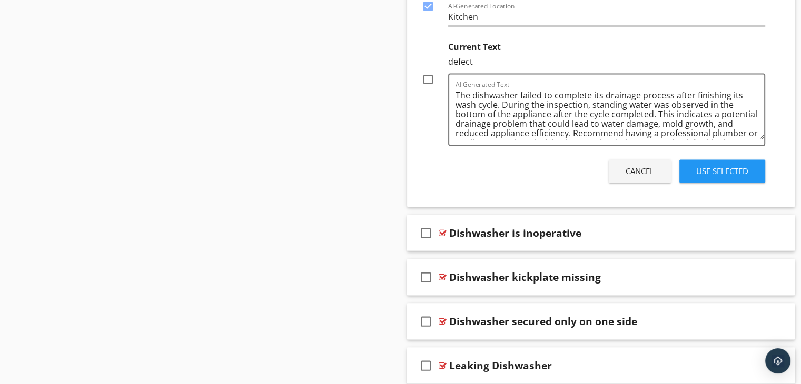
scroll to position [1786, 0]
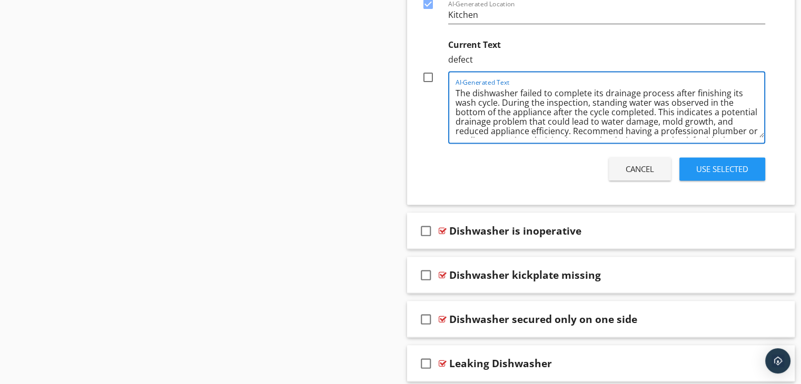
drag, startPoint x: 672, startPoint y: 91, endPoint x: 640, endPoint y: 93, distance: 31.7
click at [640, 93] on textarea "The dishwasher failed to complete its drainage process after finishing its wash…" at bounding box center [610, 111] width 309 height 53
click at [590, 91] on textarea "The dishwasher failed to complete its drainafter finishing its wash cycle. Duri…" at bounding box center [610, 111] width 309 height 53
drag, startPoint x: 654, startPoint y: 89, endPoint x: 623, endPoint y: 92, distance: 31.2
click at [621, 91] on textarea "The dishwasher failed to completely drain its drainafter finishing its wash cyc…" at bounding box center [610, 111] width 309 height 53
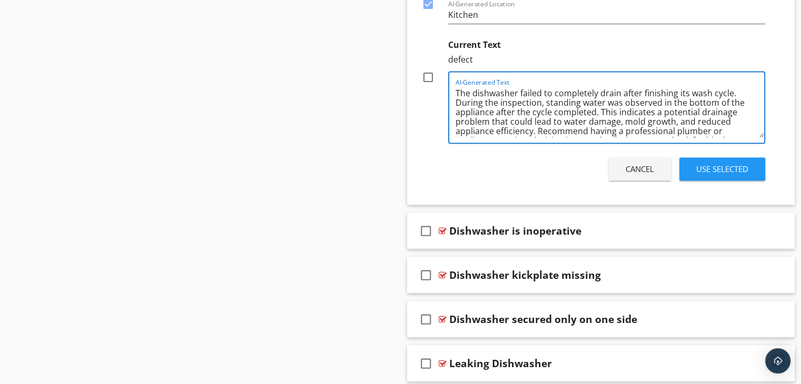
drag, startPoint x: 544, startPoint y: 100, endPoint x: 457, endPoint y: 96, distance: 87.5
click at [457, 96] on textarea "The dishwasher failed to completely drain after finishing its wash cycle. Durin…" at bounding box center [610, 111] width 309 height 53
click at [461, 104] on textarea "The dishwasher failed to completely drain after finishing its wash cycle. stand…" at bounding box center [610, 111] width 309 height 53
drag, startPoint x: 703, startPoint y: 121, endPoint x: 503, endPoint y: 113, distance: 199.8
click at [503, 113] on textarea "The dishwasher failed to completely drain after finishing its wash cycle. Stand…" at bounding box center [610, 111] width 309 height 53
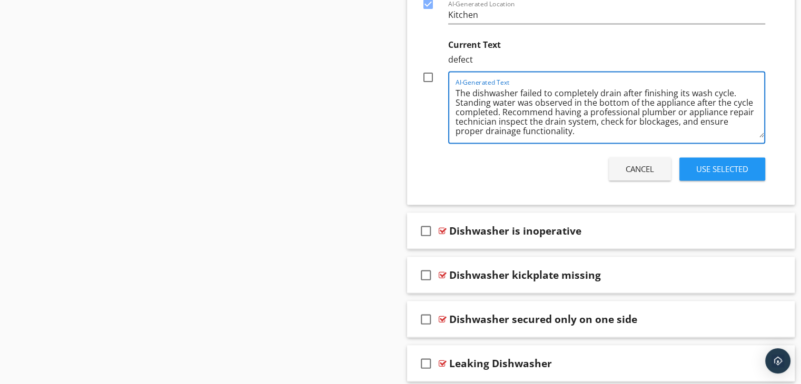
drag, startPoint x: 683, startPoint y: 108, endPoint x: 582, endPoint y: 108, distance: 101.1
click at [582, 108] on textarea "The dishwasher failed to completely drain after finishing its wash cycle. Stand…" at bounding box center [610, 111] width 309 height 53
drag, startPoint x: 506, startPoint y: 128, endPoint x: 690, endPoint y: 106, distance: 185.7
click at [690, 106] on textarea "The dishwasher failed to completely drain after finishing its wash cycle. Stand…" at bounding box center [610, 111] width 309 height 53
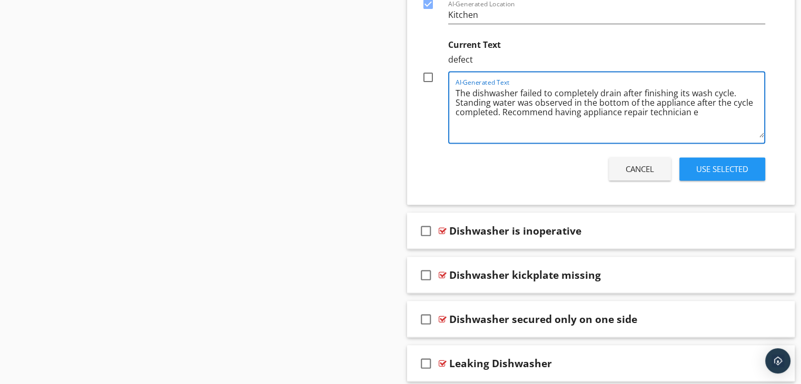
scroll to position [0, 0]
type textarea "The dishwasher failed to completely drain after finishing its wash cycle. Stand…"
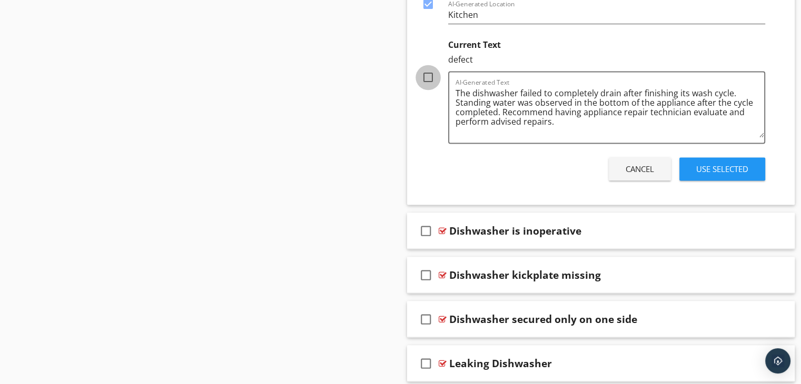
click at [430, 74] on div at bounding box center [428, 77] width 18 height 18
checkbox input "true"
click at [713, 166] on div "Use Selected" at bounding box center [722, 169] width 52 height 12
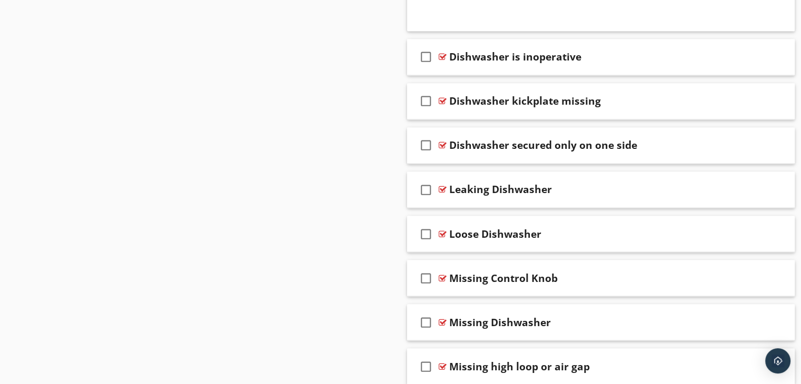
scroll to position [1824, 0]
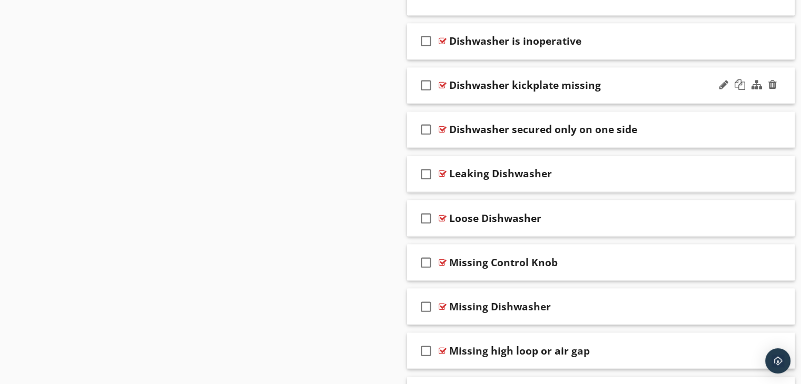
click at [483, 94] on div "check_box_outline_blank Dishwasher kickplate missing" at bounding box center [601, 85] width 388 height 36
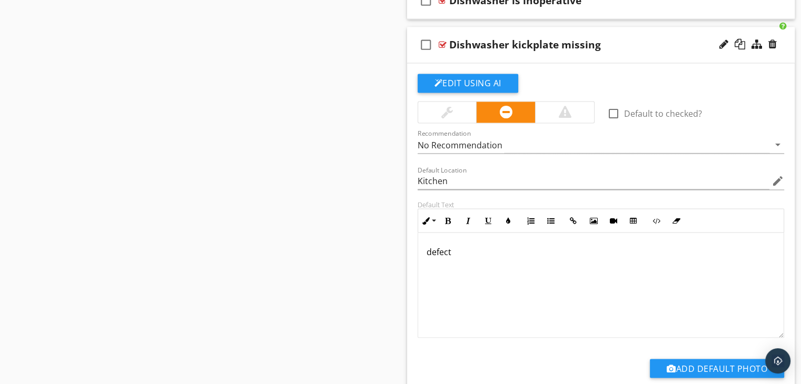
scroll to position [1929, 0]
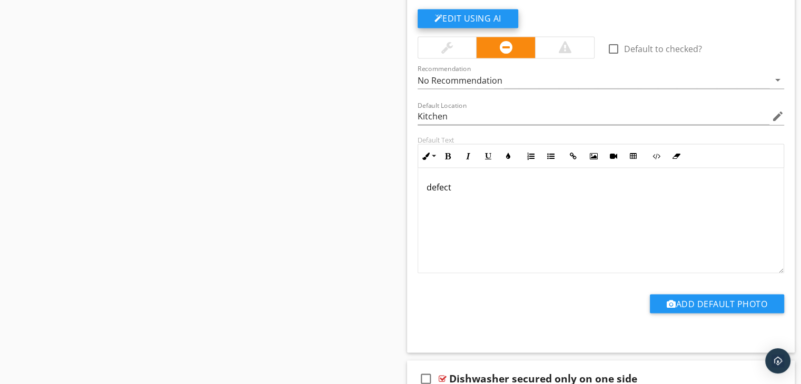
click at [448, 11] on button "Edit Using AI" at bounding box center [468, 18] width 101 height 19
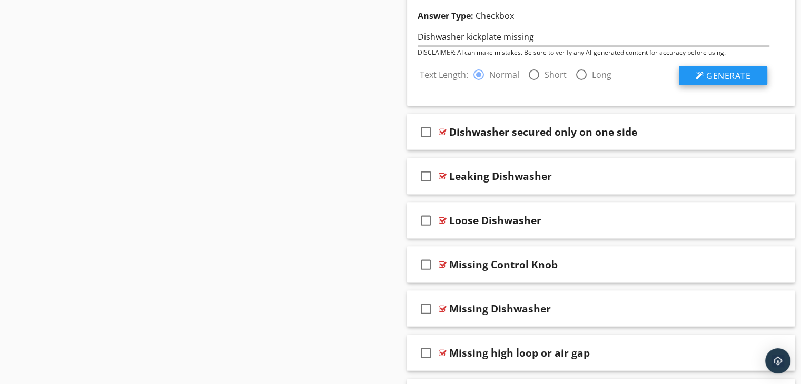
click at [712, 74] on span "Generate" at bounding box center [728, 76] width 44 height 12
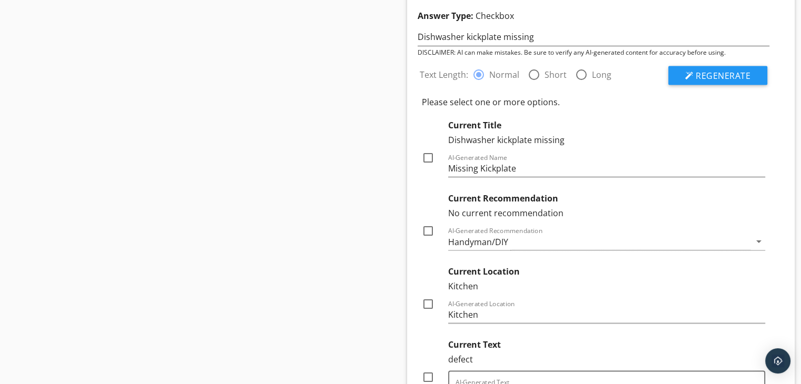
click at [430, 154] on div at bounding box center [428, 158] width 18 height 18
checkbox input "true"
click at [428, 229] on div at bounding box center [428, 231] width 18 height 18
checkbox input "true"
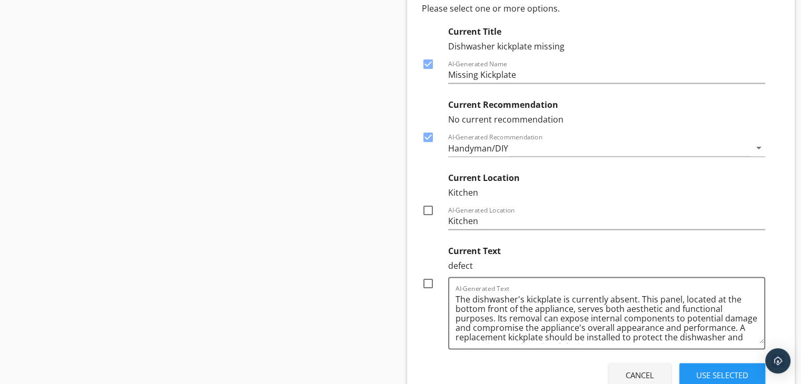
scroll to position [2035, 0]
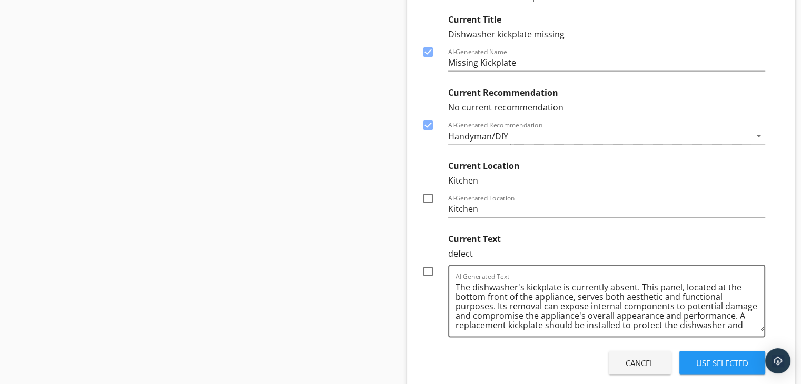
click at [425, 195] on div at bounding box center [428, 199] width 18 height 18
checkbox input "true"
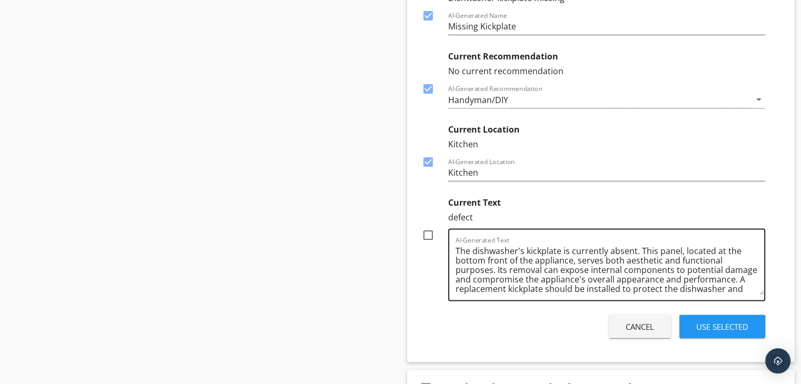
scroll to position [2087, 0]
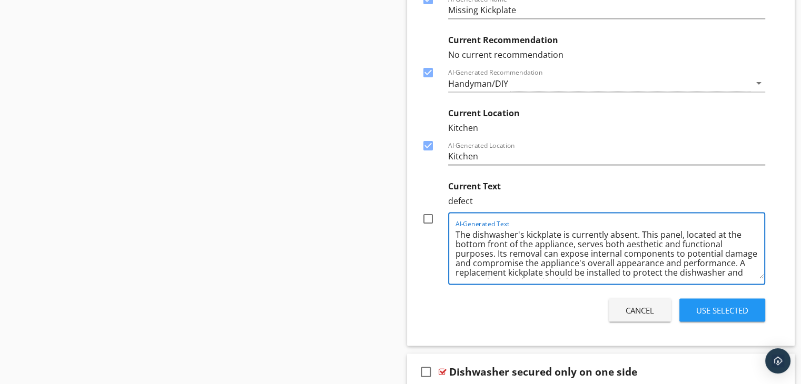
drag, startPoint x: 606, startPoint y: 232, endPoint x: 571, endPoint y: 234, distance: 34.9
click at [571, 234] on textarea "The dishwasher's kickplate is currently absent. This panel, located at the bott…" at bounding box center [610, 252] width 309 height 53
click at [523, 232] on textarea "The dishwasher's kickplate is absent. This panel, located at the bottom front o…" at bounding box center [610, 252] width 309 height 53
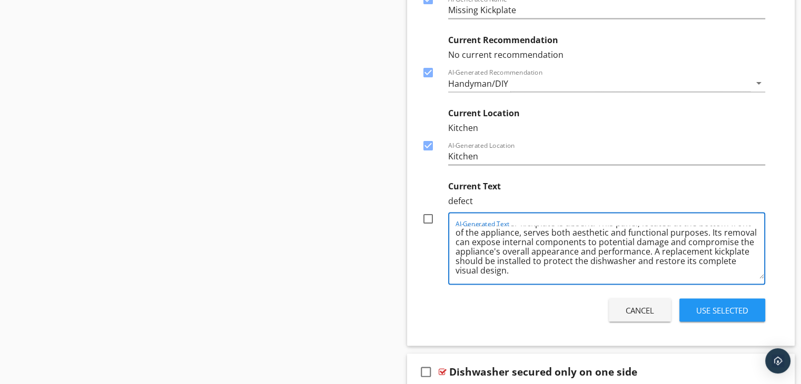
scroll to position [0, 0]
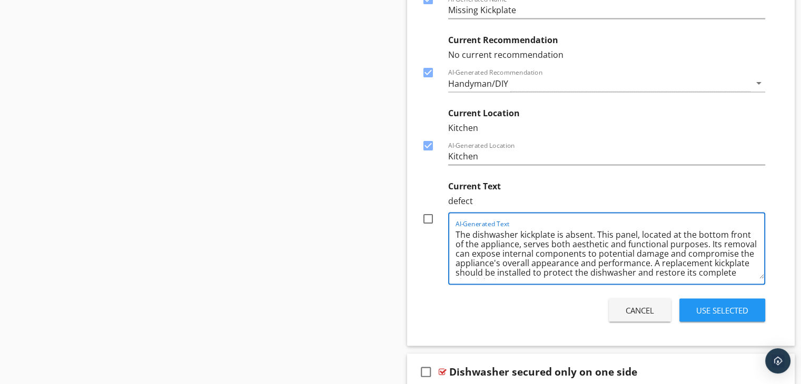
drag, startPoint x: 665, startPoint y: 241, endPoint x: 609, endPoint y: 244, distance: 56.0
click at [610, 244] on textarea "The dishwasher kickplate is absent. This panel, located at the bottom front of …" at bounding box center [610, 252] width 309 height 53
click at [569, 241] on textarea "The dishwasher kickplate is absent. This panel, located at the bottom front of …" at bounding box center [610, 252] width 309 height 53
click at [636, 239] on textarea "The dishwasher kickplate is absent. This panel, located at the bottom front of …" at bounding box center [610, 252] width 309 height 53
drag, startPoint x: 606, startPoint y: 262, endPoint x: 635, endPoint y: 241, distance: 35.8
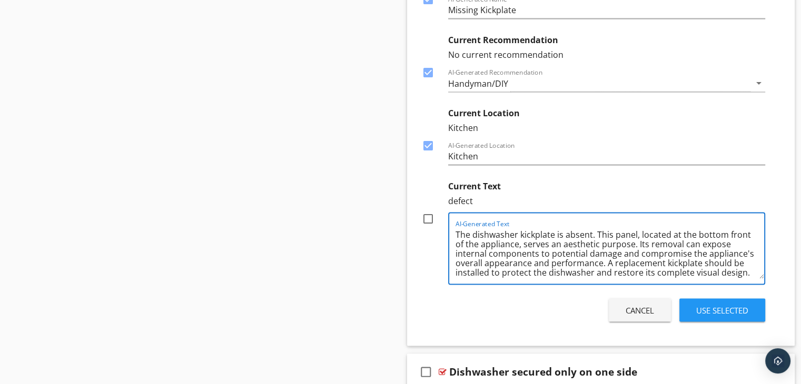
click at [635, 241] on textarea "The dishwasher kickplate is absent. This panel, located at the bottom front of …" at bounding box center [610, 252] width 309 height 53
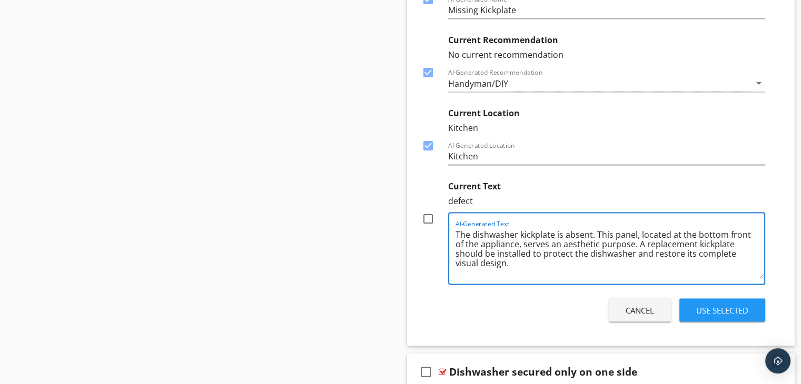
drag, startPoint x: 754, startPoint y: 251, endPoint x: 514, endPoint y: 251, distance: 240.2
click at [514, 251] on textarea "The dishwasher kickplate is absent. This panel, located at the bottom front of …" at bounding box center [610, 252] width 309 height 53
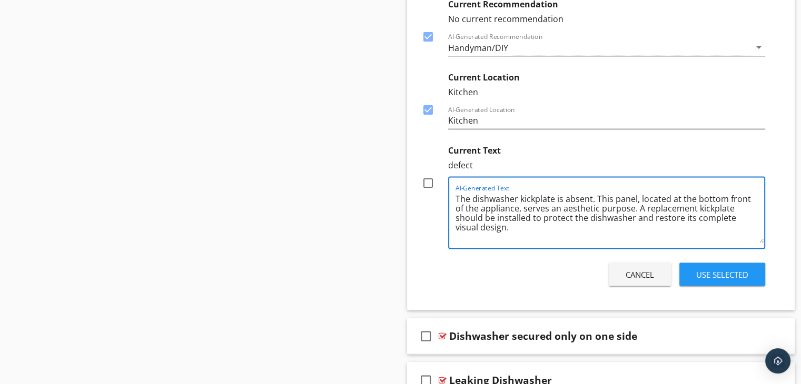
scroll to position [2140, 0]
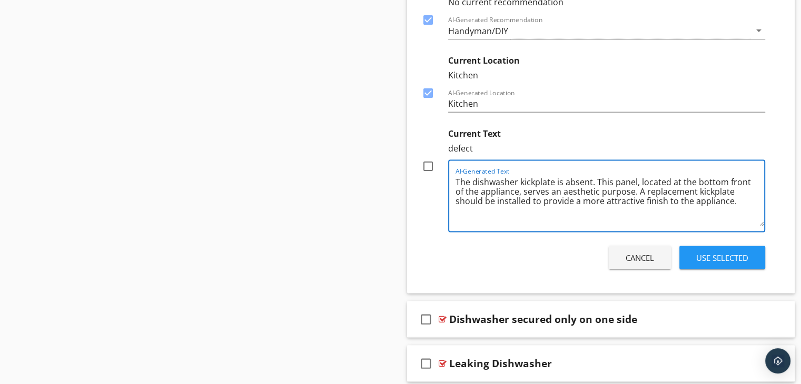
type textarea "The dishwasher kickplate is absent. This panel, located at the bottom front of …"
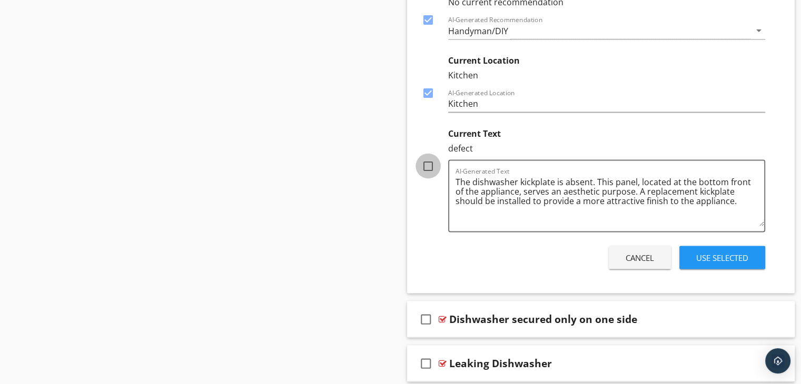
click at [428, 164] on div at bounding box center [428, 166] width 18 height 18
checkbox input "true"
click at [721, 256] on div "Use Selected" at bounding box center [722, 258] width 52 height 12
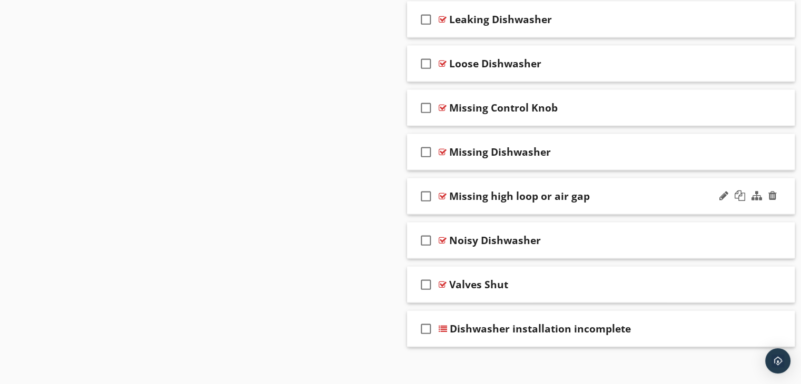
scroll to position [2335, 0]
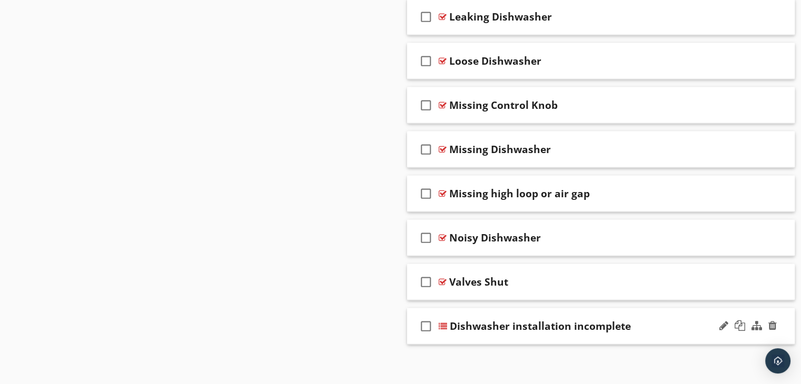
click at [498, 336] on div "check_box_outline_blank Dishwasher installation incomplete" at bounding box center [601, 327] width 388 height 36
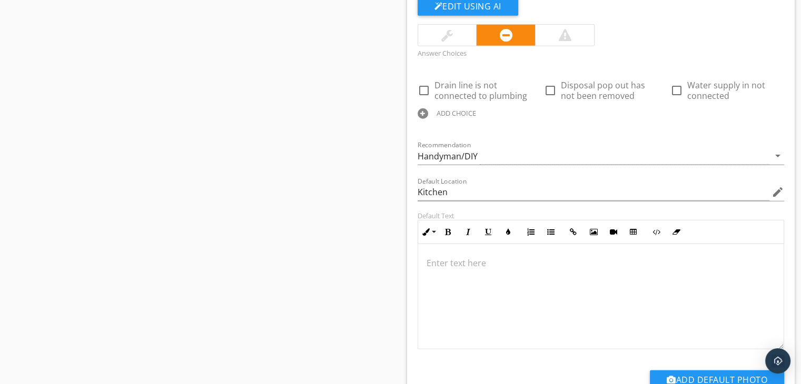
scroll to position [2757, 0]
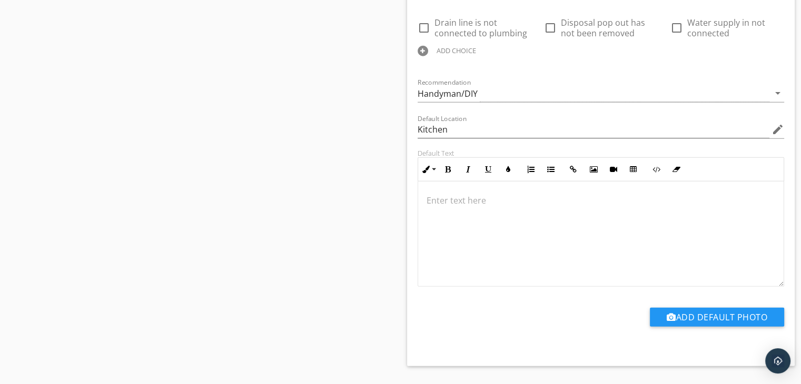
click at [431, 196] on p at bounding box center [601, 200] width 349 height 13
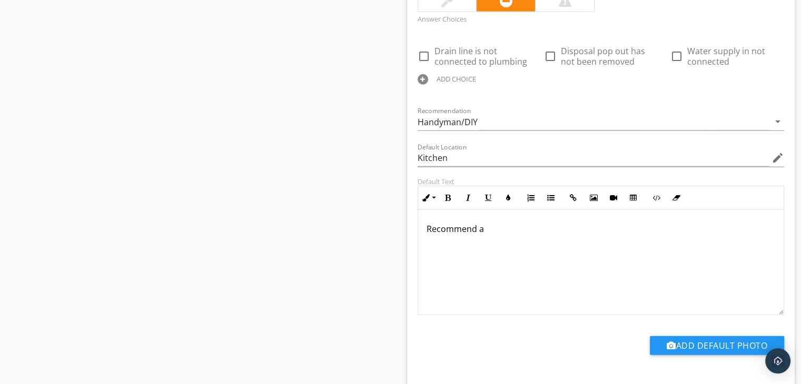
scroll to position [2704, 0]
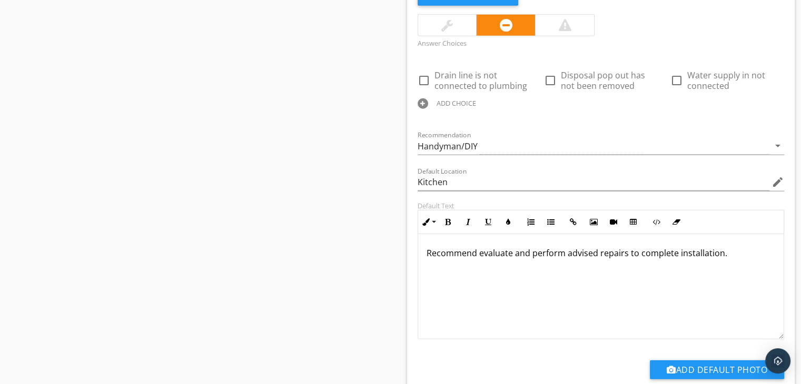
click at [478, 247] on p "Recommend evaluate and perform advised repairs to complete installation." at bounding box center [601, 253] width 349 height 13
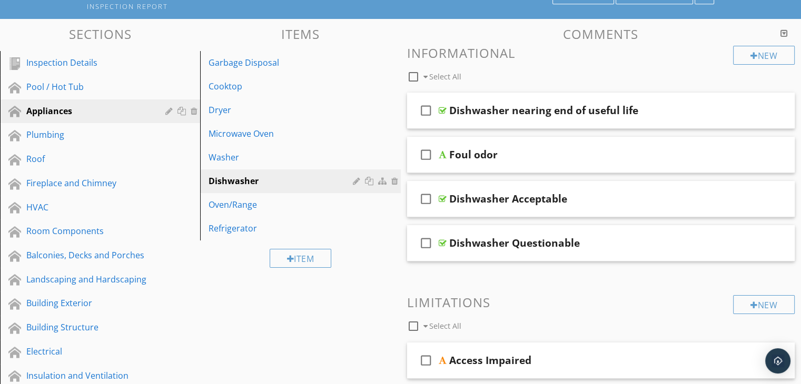
scroll to position [0, 0]
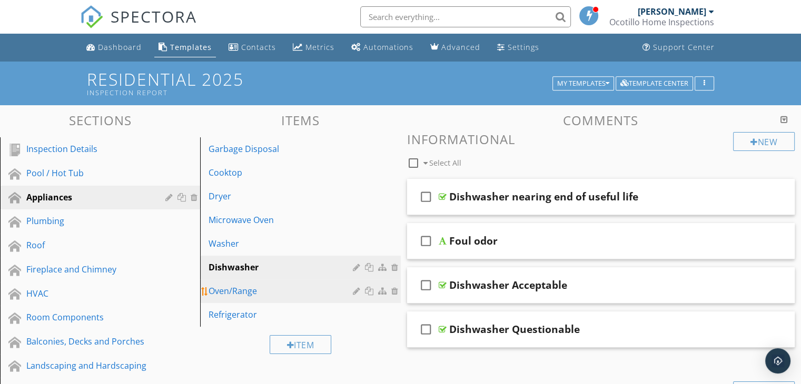
click at [254, 285] on div "Oven/Range" at bounding box center [282, 291] width 147 height 13
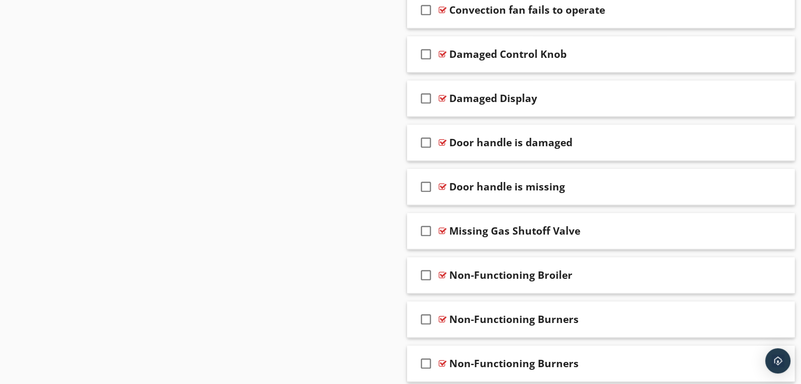
scroll to position [617, 0]
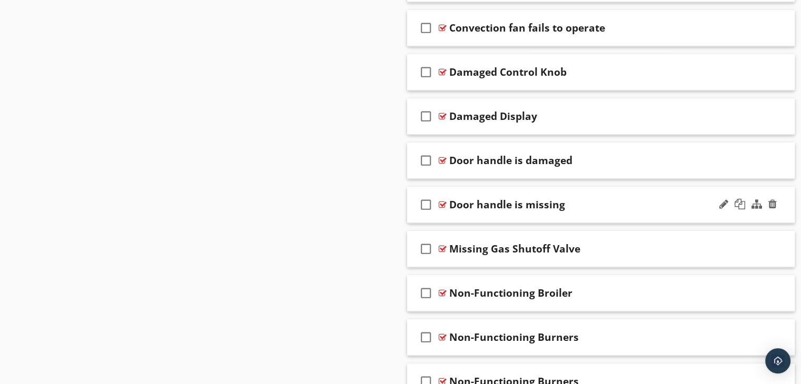
click at [487, 215] on div "check_box_outline_blank Door handle is missing" at bounding box center [601, 205] width 388 height 36
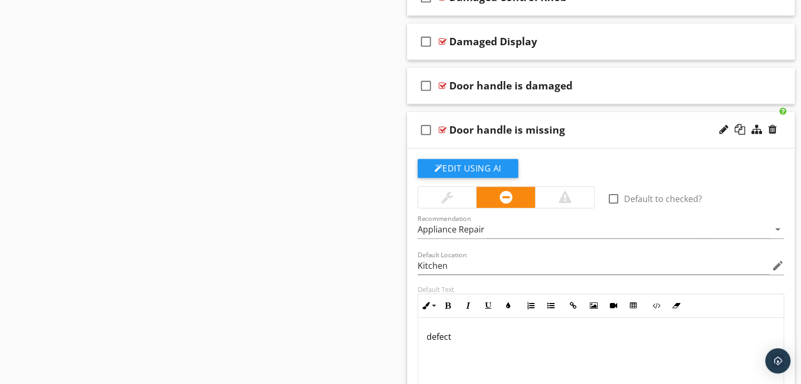
scroll to position [722, 0]
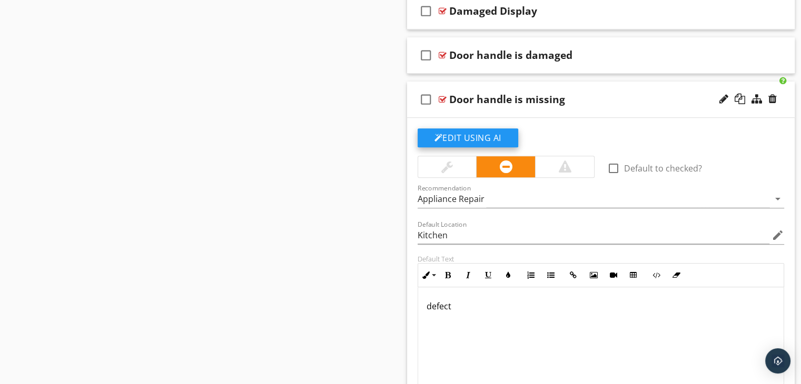
click at [464, 133] on button "Edit Using AI" at bounding box center [468, 138] width 101 height 19
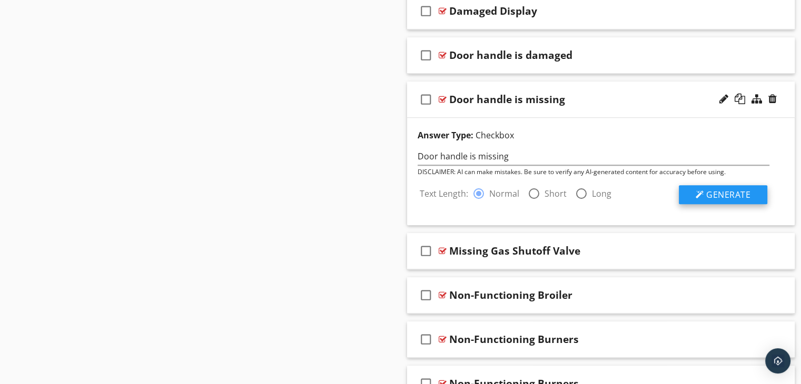
click at [717, 194] on span "Generate" at bounding box center [728, 195] width 44 height 12
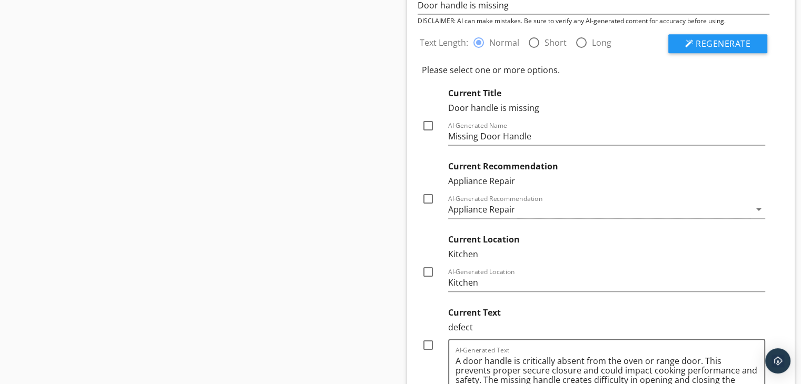
scroll to position [880, 0]
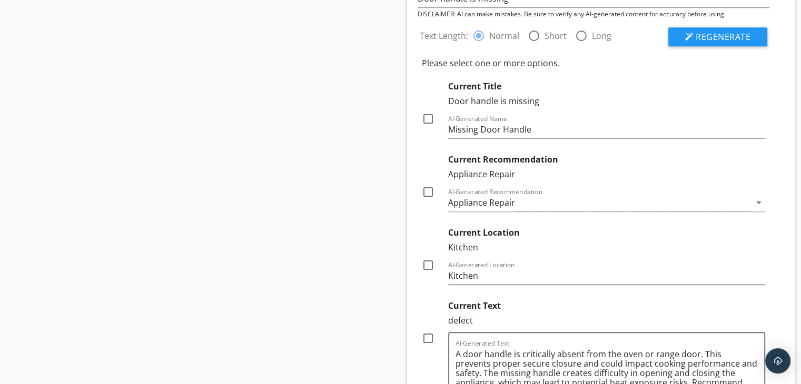
click at [428, 121] on div at bounding box center [428, 119] width 18 height 18
checkbox input "true"
click at [425, 191] on div at bounding box center [428, 192] width 18 height 18
checkbox input "true"
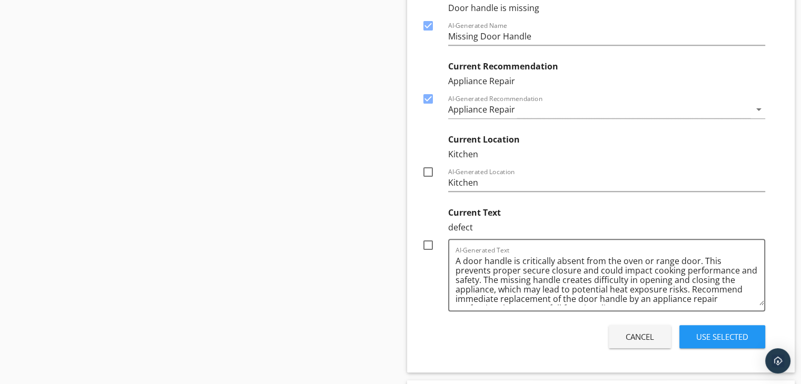
scroll to position [985, 0]
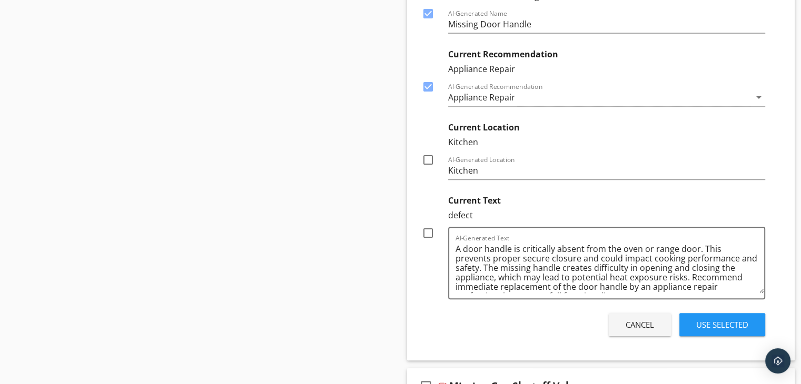
click at [428, 159] on div at bounding box center [428, 160] width 18 height 18
checkbox input "true"
drag, startPoint x: 687, startPoint y: 276, endPoint x: 501, endPoint y: 268, distance: 185.6
click at [501, 268] on textarea "A door handle is critically absent from the oven or range door. This prevents p…" at bounding box center [610, 267] width 309 height 53
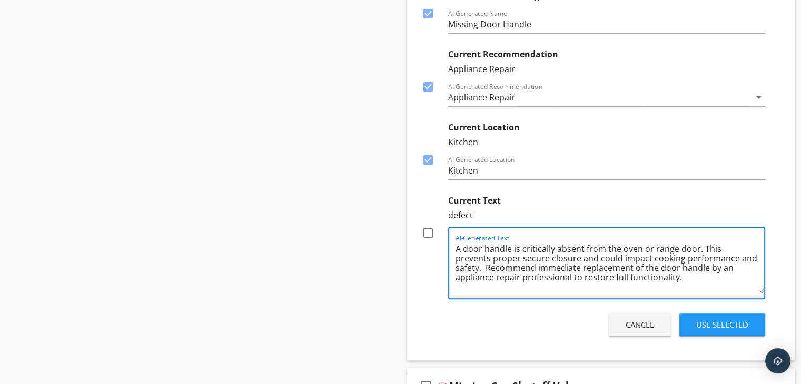
click at [457, 249] on textarea "A door handle is critically absent from the oven or range door. This prevents p…" at bounding box center [610, 267] width 309 height 53
paste textarea "The missing handle creates difficulty in opening and closing the appliance, whi…"
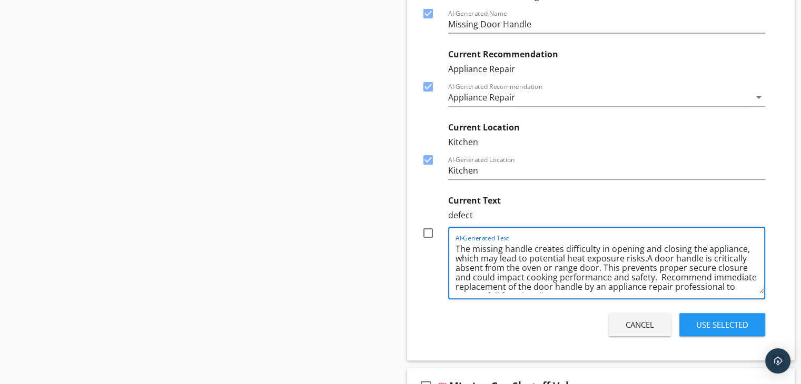
drag, startPoint x: 655, startPoint y: 274, endPoint x: 645, endPoint y: 259, distance: 19.0
click at [645, 259] on textarea "The missing handle creates difficulty in opening and closing the appliance, whi…" at bounding box center [610, 267] width 309 height 53
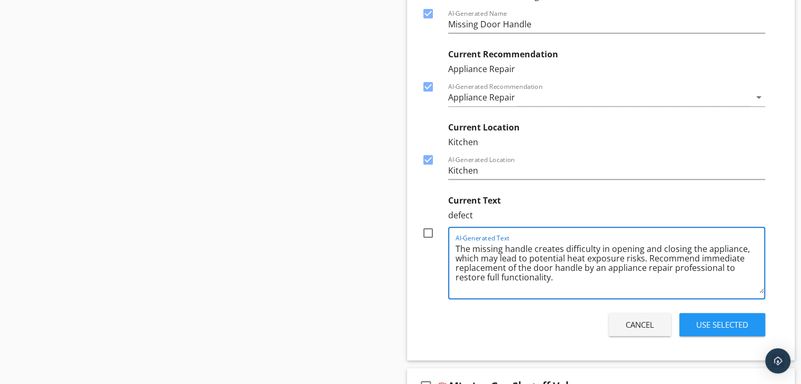
drag, startPoint x: 741, startPoint y: 254, endPoint x: 699, endPoint y: 257, distance: 42.3
click at [699, 257] on textarea "The missing handle creates difficulty in opening and closing the appliance, whi…" at bounding box center [610, 267] width 309 height 53
drag, startPoint x: 509, startPoint y: 279, endPoint x: 669, endPoint y: 268, distance: 160.5
click at [669, 268] on textarea "The missing handle creates difficulty in opening and closing the appliance, whi…" at bounding box center [610, 267] width 309 height 53
type textarea "The missing handle creates difficulty in opening and closing the appliance, whi…"
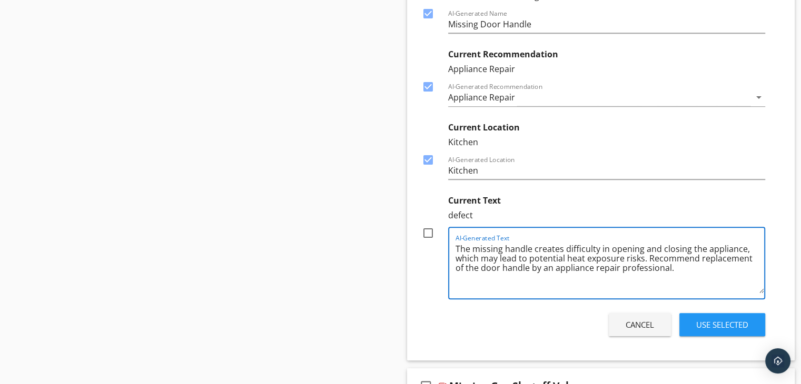
click at [429, 232] on div at bounding box center [428, 233] width 18 height 18
checkbox input "true"
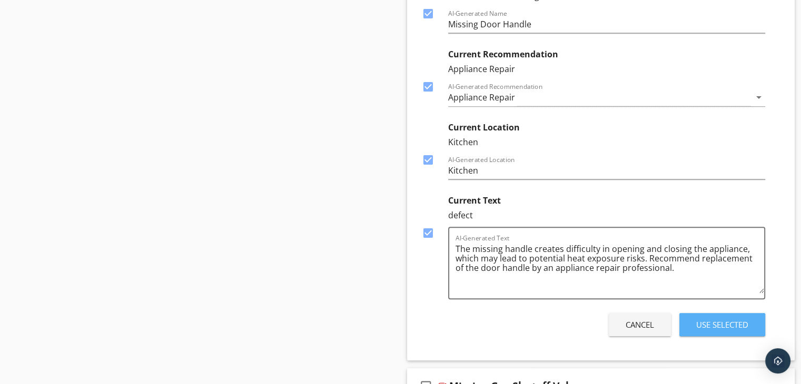
click at [732, 319] on div "Use Selected" at bounding box center [722, 325] width 52 height 12
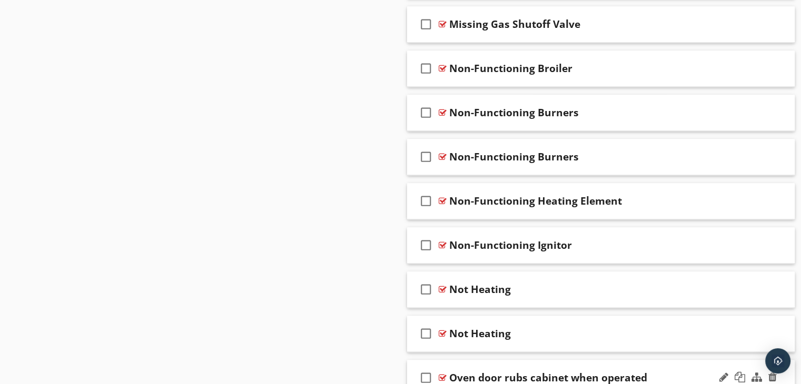
scroll to position [1301, 0]
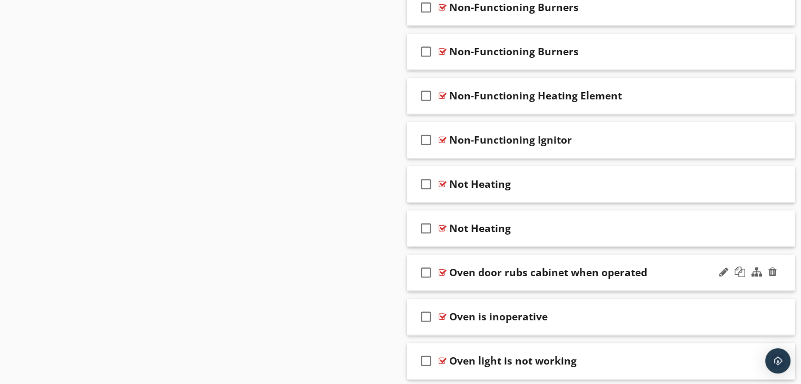
click at [514, 283] on div "check_box_outline_blank Oven door rubs cabinet when operated" at bounding box center [601, 273] width 388 height 36
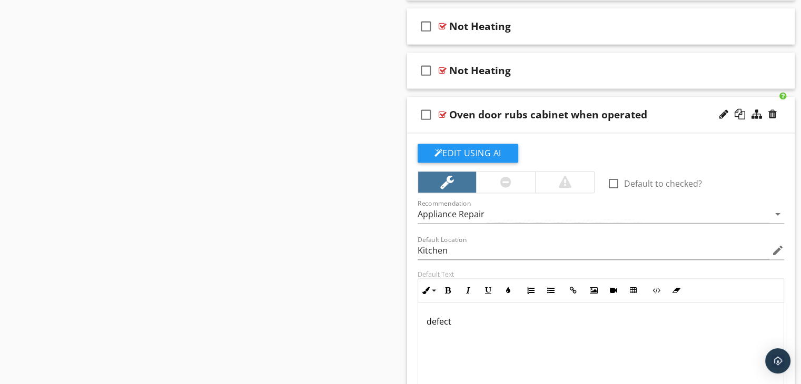
scroll to position [1512, 0]
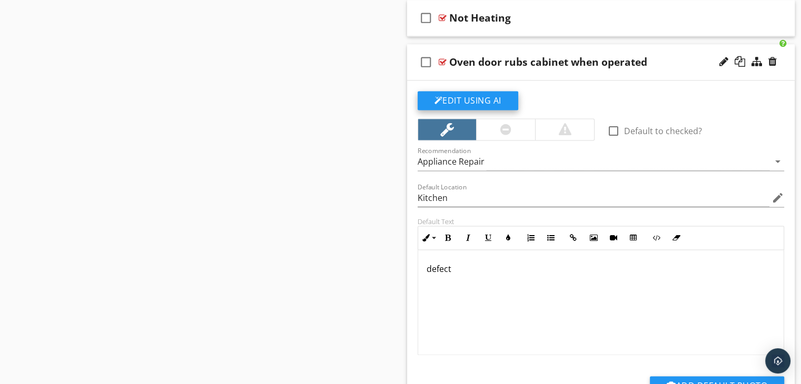
click at [465, 96] on button "Edit Using AI" at bounding box center [468, 100] width 101 height 19
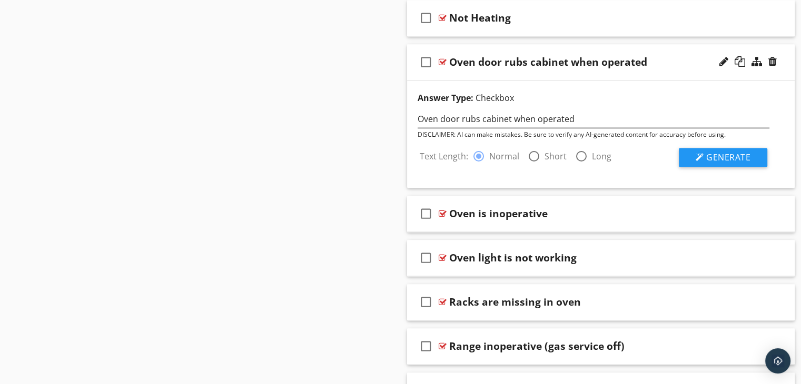
drag, startPoint x: 736, startPoint y: 153, endPoint x: 712, endPoint y: 176, distance: 33.6
click at [734, 154] on span "Generate" at bounding box center [728, 158] width 44 height 12
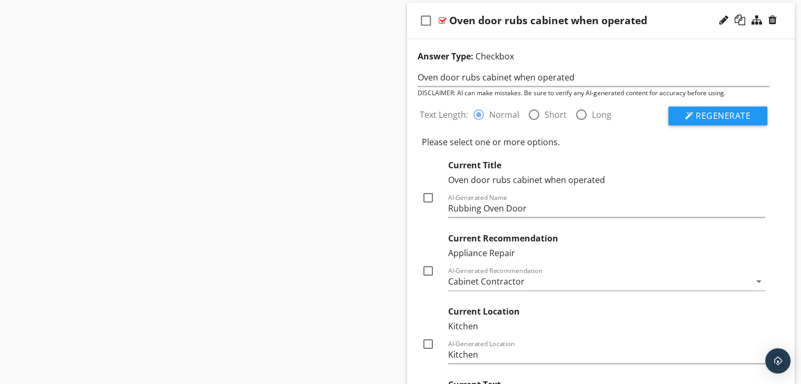
scroll to position [1618, 0]
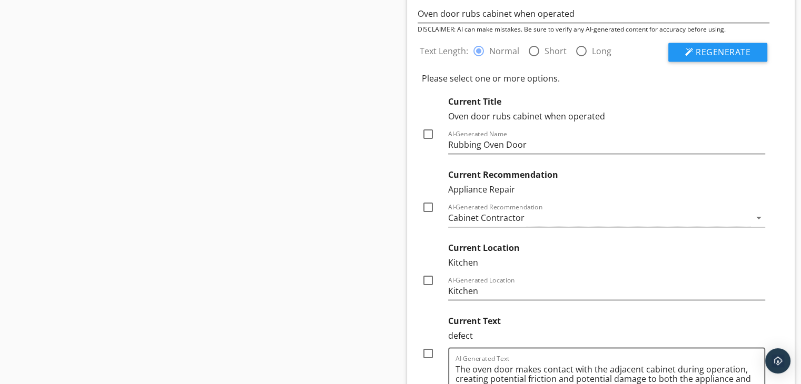
click at [430, 131] on div at bounding box center [428, 134] width 18 height 18
checkbox input "true"
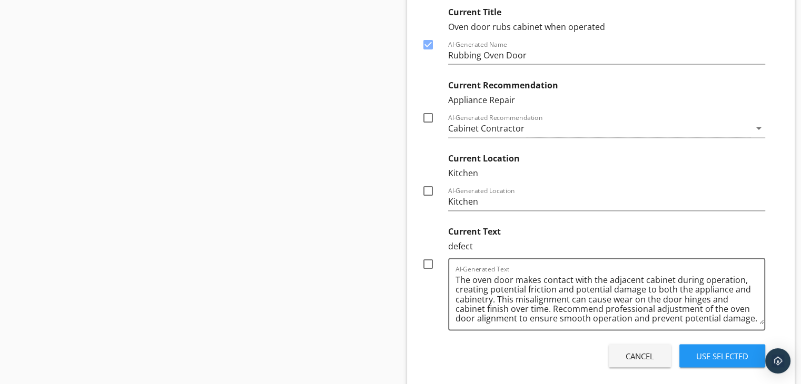
scroll to position [1723, 0]
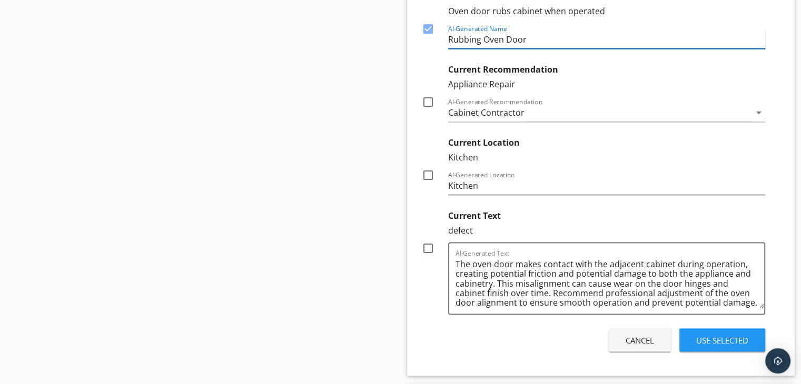
drag, startPoint x: 526, startPoint y: 36, endPoint x: 504, endPoint y: 38, distance: 22.2
click at [504, 38] on input "Rubbing Oven Door" at bounding box center [607, 39] width 318 height 17
click at [481, 38] on input "Rubbing Oven Door" at bounding box center [607, 39] width 318 height 17
drag, startPoint x: 491, startPoint y: 37, endPoint x: 472, endPoint y: 37, distance: 19.0
click at [472, 37] on input "Oven Door" at bounding box center [607, 39] width 318 height 17
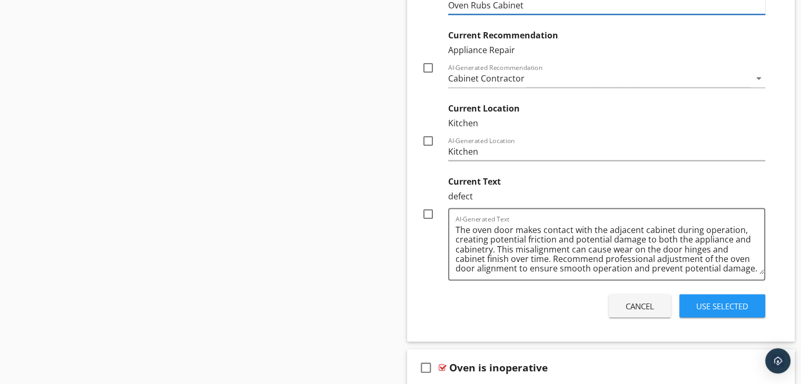
scroll to position [1776, 0]
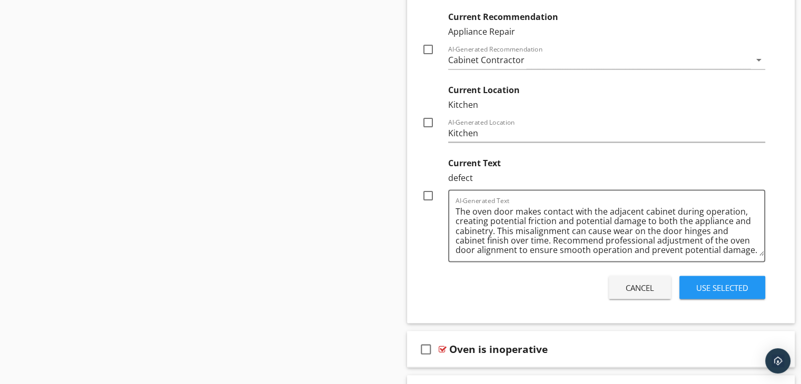
type input "Oven Rubs Cabinet"
click at [464, 56] on div "Cabinet Contractor" at bounding box center [486, 59] width 76 height 9
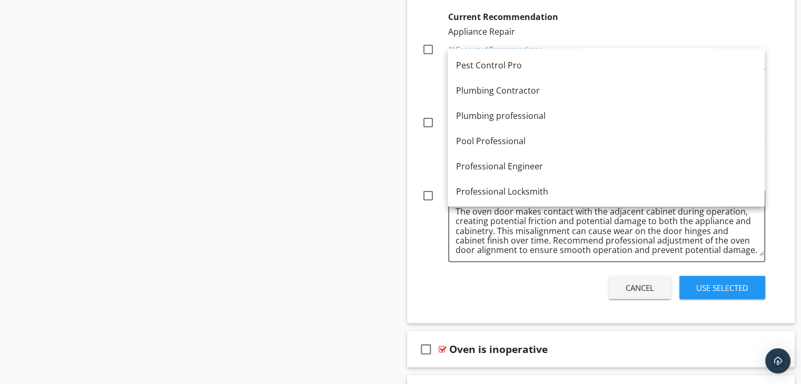
scroll to position [1222, 0]
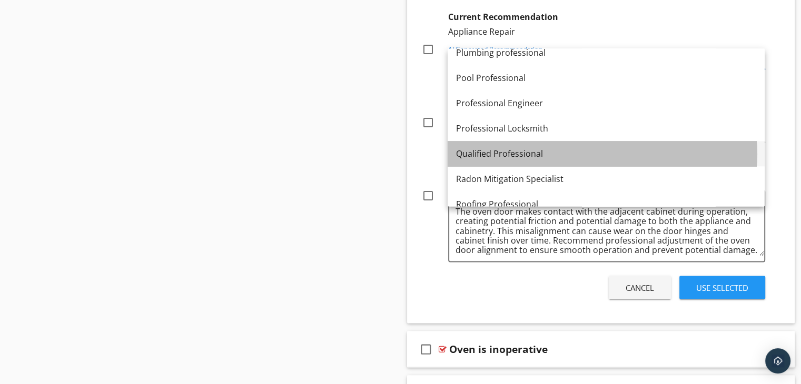
click at [480, 153] on div "Qualified Professional" at bounding box center [606, 153] width 300 height 13
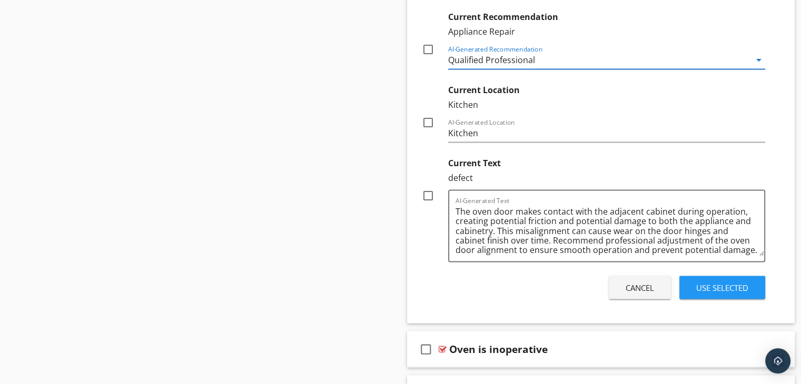
click at [429, 47] on div at bounding box center [428, 50] width 18 height 18
checkbox input "true"
click at [429, 119] on div at bounding box center [428, 123] width 18 height 18
checkbox input "true"
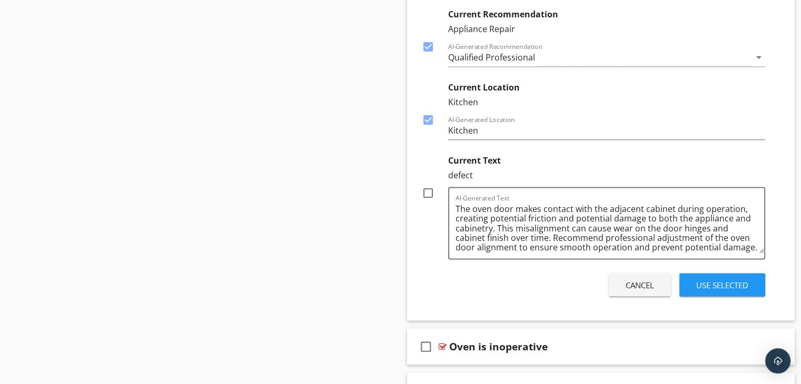
scroll to position [1881, 0]
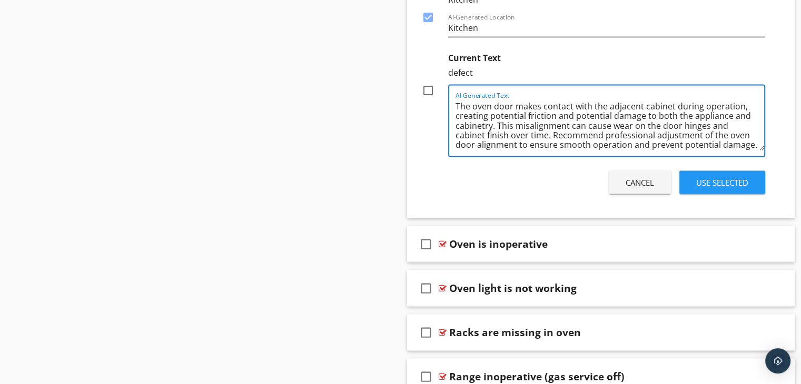
drag, startPoint x: 497, startPoint y: 122, endPoint x: 741, endPoint y: 108, distance: 244.8
click at [741, 106] on textarea "The oven door makes contact with the adjacent cabinet during operation, creatin…" at bounding box center [610, 124] width 309 height 53
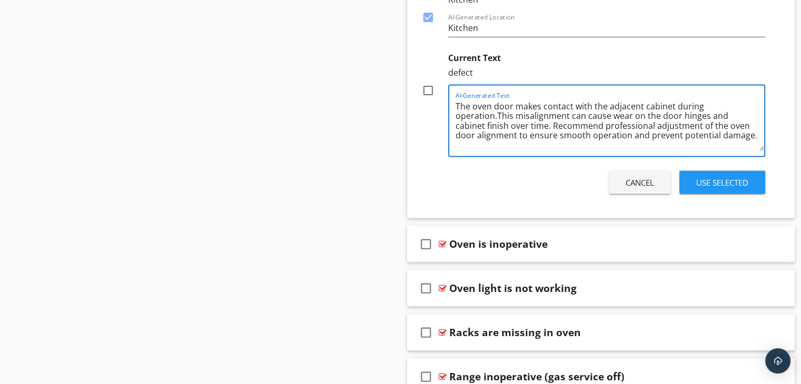
drag, startPoint x: 551, startPoint y: 123, endPoint x: 498, endPoint y: 117, distance: 53.5
click at [498, 117] on textarea "The oven door makes contact with the adjacent cabinet during operation.This mis…" at bounding box center [610, 124] width 309 height 53
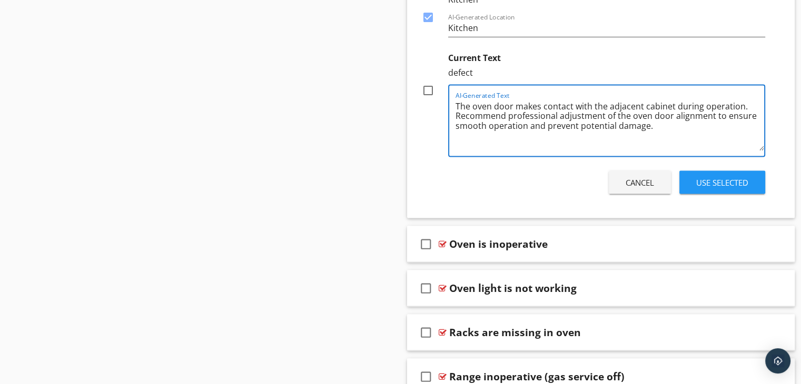
drag, startPoint x: 701, startPoint y: 103, endPoint x: 675, endPoint y: 103, distance: 25.3
click at [675, 103] on textarea "The oven door makes contact with the adjacent cabinet during operation. Recomme…" at bounding box center [610, 124] width 309 height 53
drag, startPoint x: 736, startPoint y: 102, endPoint x: 725, endPoint y: 103, distance: 11.7
click at [725, 103] on textarea "The oven door makes contact with the adjacent cabinet when operation. Recommend…" at bounding box center [610, 124] width 309 height 53
drag, startPoint x: 711, startPoint y: 112, endPoint x: 653, endPoint y: 115, distance: 58.0
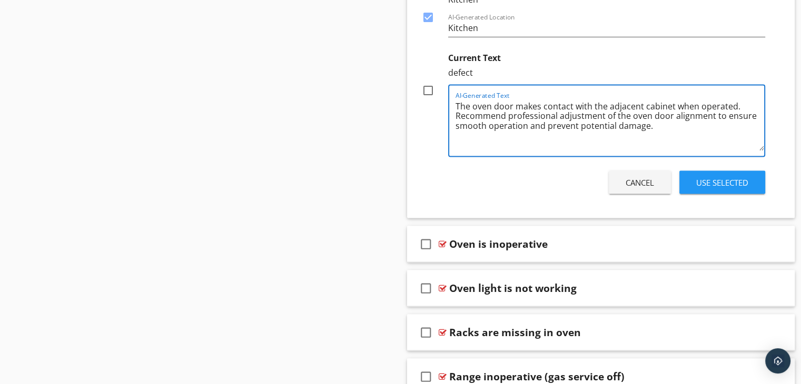
click at [653, 115] on textarea "The oven door makes contact with the adjacent cabinet when operated. Recommend …" at bounding box center [610, 124] width 309 height 53
type textarea "The oven door makes contact with the adjacent cabinet when operated. Recommend …"
click at [425, 85] on div at bounding box center [428, 91] width 18 height 18
checkbox input "true"
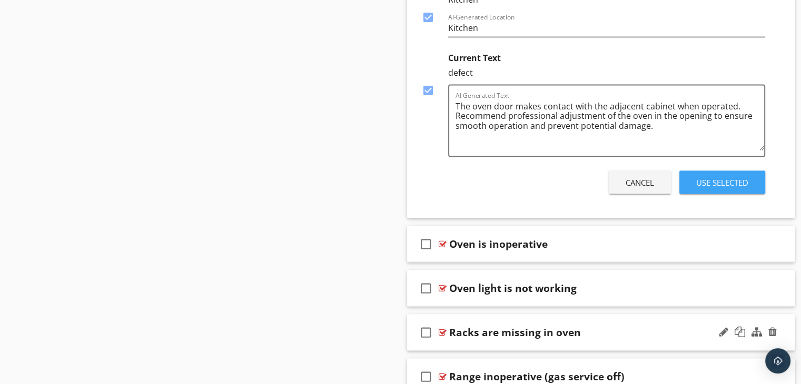
drag, startPoint x: 740, startPoint y: 175, endPoint x: 638, endPoint y: 150, distance: 105.4
click at [740, 176] on div "Use Selected" at bounding box center [722, 182] width 52 height 12
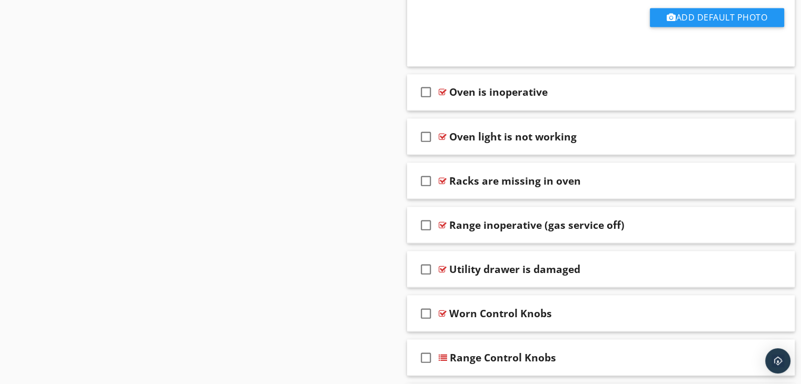
scroll to position [1894, 0]
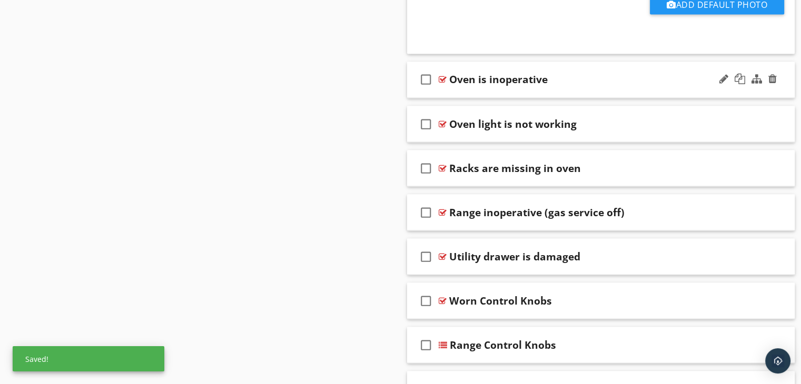
click at [478, 91] on div "check_box_outline_blank Oven is inoperative" at bounding box center [601, 80] width 388 height 36
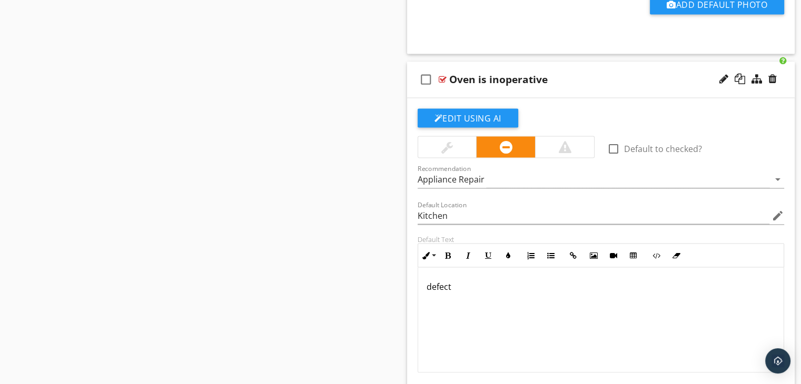
scroll to position [1999, 0]
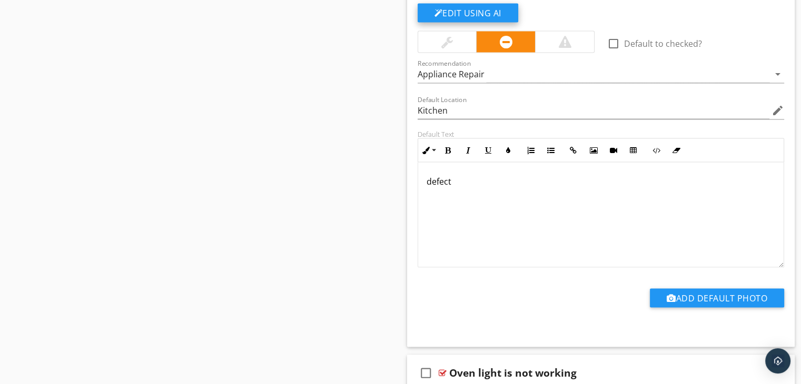
click at [469, 10] on button "Edit Using AI" at bounding box center [468, 12] width 101 height 19
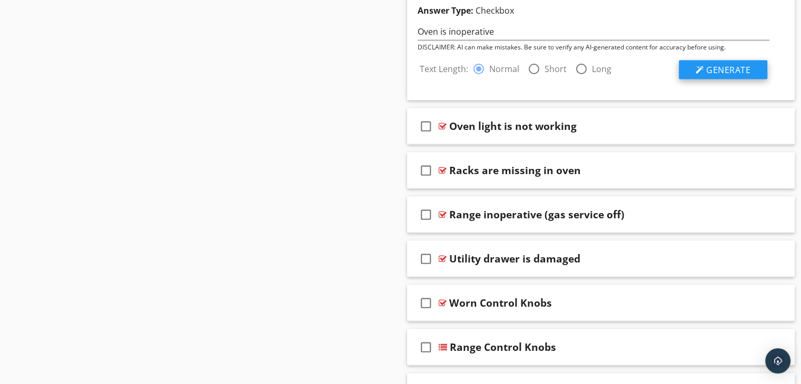
click at [718, 68] on span "Generate" at bounding box center [728, 70] width 44 height 12
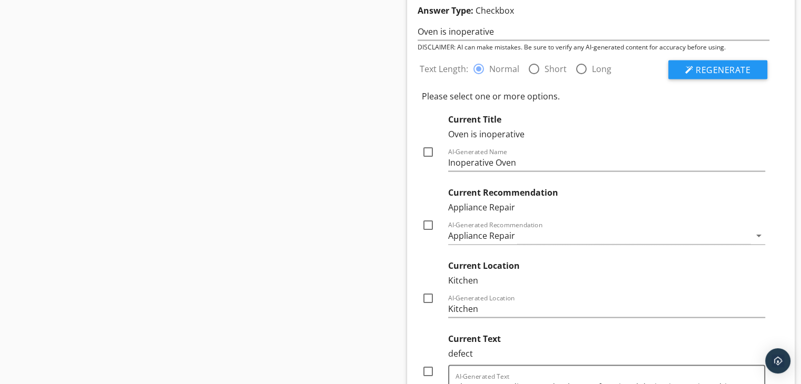
click at [424, 148] on div at bounding box center [428, 152] width 18 height 18
checkbox input "true"
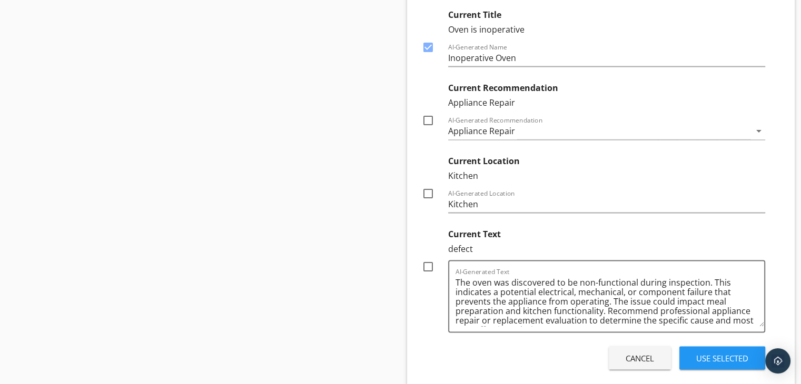
scroll to position [2104, 0]
click at [423, 111] on div at bounding box center [428, 120] width 18 height 18
checkbox input "true"
click at [428, 189] on div at bounding box center [428, 193] width 18 height 18
checkbox input "true"
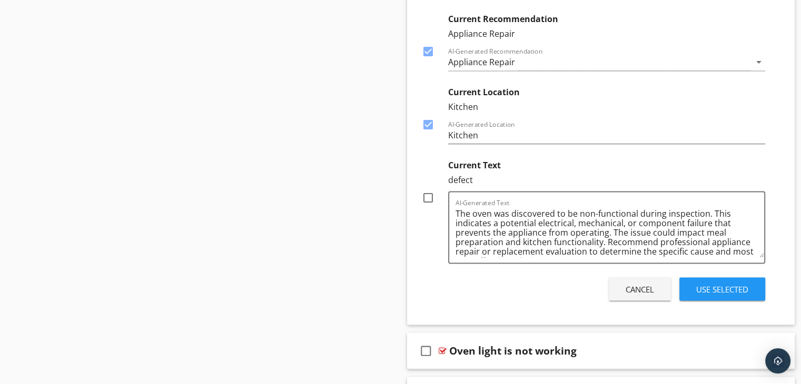
scroll to position [2262, 0]
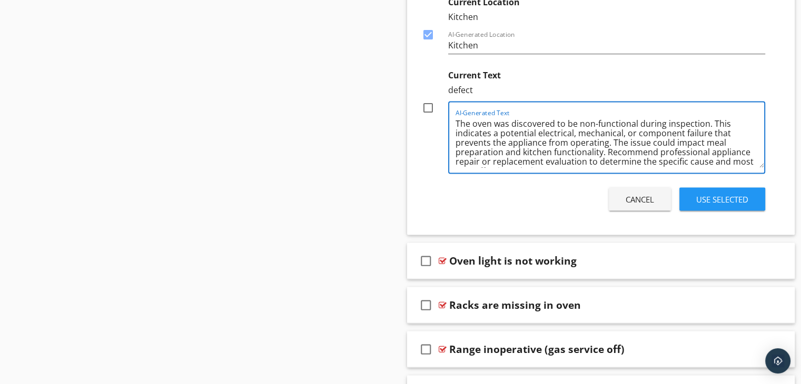
drag, startPoint x: 636, startPoint y: 120, endPoint x: 496, endPoint y: 123, distance: 140.7
click at [496, 123] on textarea "The oven was discovered to be non-functional during inspection. This indicates …" at bounding box center [610, 141] width 309 height 53
click at [588, 119] on textarea "The oven failed to operate during inspection. This indicates a potential electr…" at bounding box center [610, 141] width 309 height 53
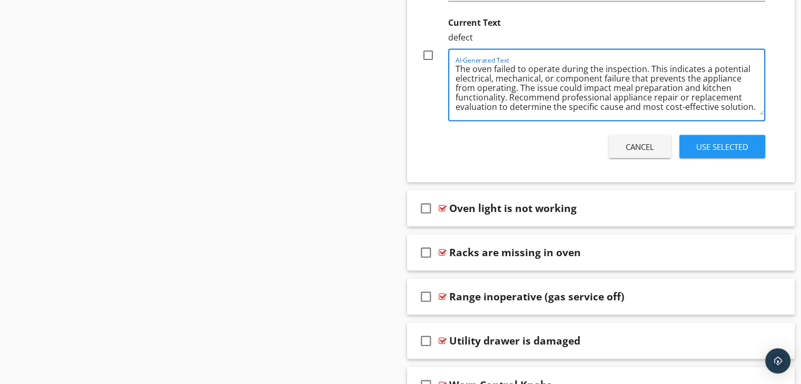
scroll to position [0, 0]
drag, startPoint x: 508, startPoint y: 95, endPoint x: 648, endPoint y: 70, distance: 142.9
click at [648, 70] on textarea "The oven failed to operate during the inspection. This indicates a potential el…" at bounding box center [610, 89] width 309 height 53
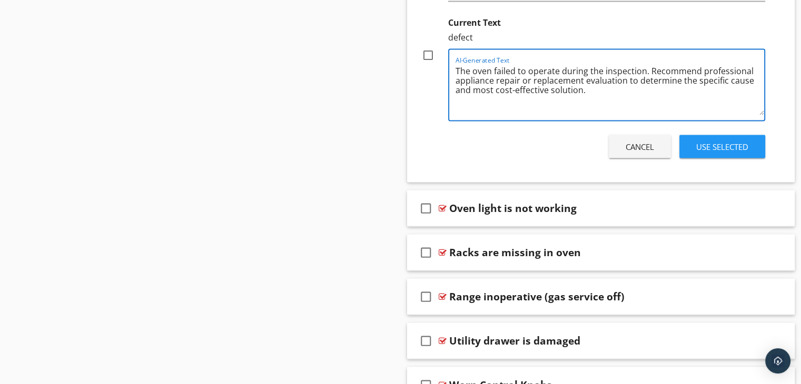
click at [580, 87] on textarea "The oven failed to operate during the inspection. Recommend professional applia…" at bounding box center [610, 89] width 309 height 53
drag, startPoint x: 678, startPoint y: 77, endPoint x: 585, endPoint y: 80, distance: 93.8
click at [585, 80] on textarea "The oven failed to operate during the inspection. Recommend professional applia…" at bounding box center [610, 89] width 309 height 53
click at [456, 78] on textarea "The oven failed to operate during the inspection. Recommend professional applia…" at bounding box center [610, 89] width 309 height 53
paste textarea "evaluation to determine"
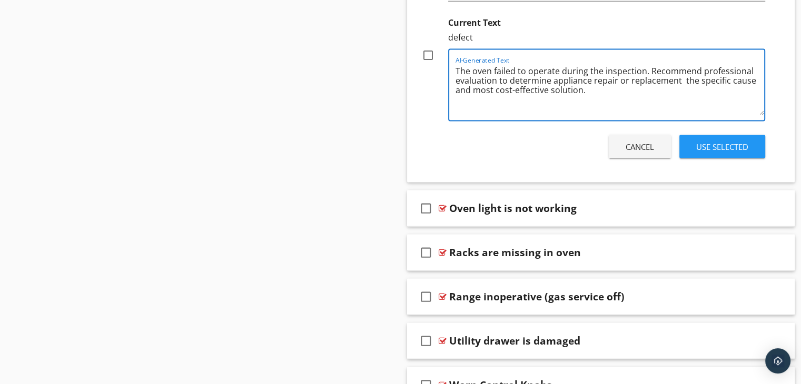
drag, startPoint x: 590, startPoint y: 76, endPoint x: 554, endPoint y: 78, distance: 36.4
click at [554, 78] on textarea "The oven failed to operate during the inspection. Recommend professional evalua…" at bounding box center [610, 89] width 309 height 53
drag, startPoint x: 728, startPoint y: 75, endPoint x: 640, endPoint y: 80, distance: 88.1
click at [640, 80] on textarea "The oven failed to operate during the inspection. Recommend professional evalua…" at bounding box center [610, 89] width 309 height 53
click at [550, 77] on textarea "The oven failed to operate during the inspection. Recommend professional evalua…" at bounding box center [610, 89] width 309 height 53
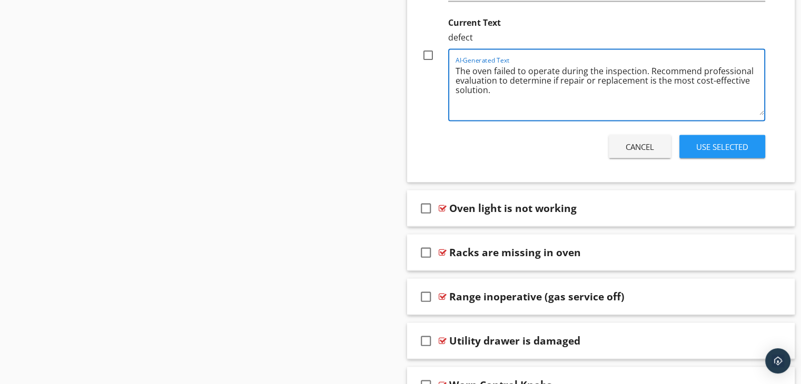
type textarea "The oven failed to operate during the inspection. Recommend professional evalua…"
click at [427, 49] on div at bounding box center [428, 55] width 18 height 18
checkbox input "true"
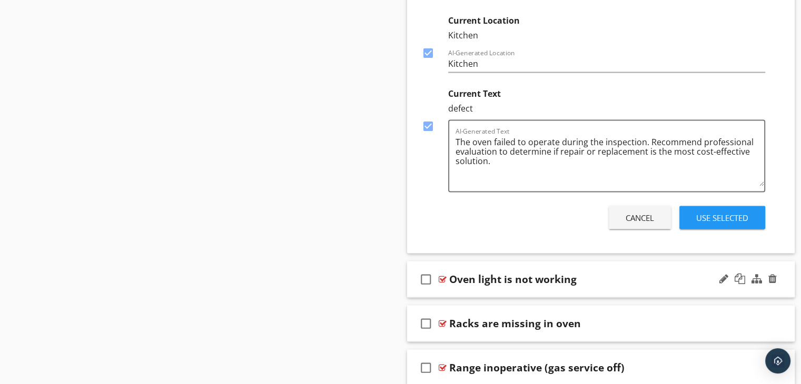
scroll to position [2315, 0]
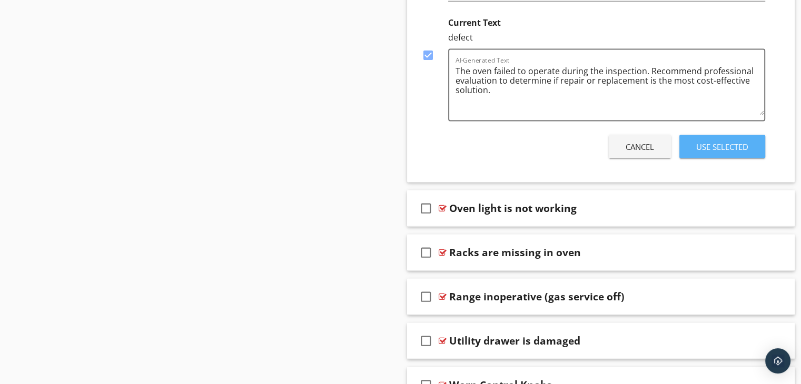
click at [721, 142] on div "Use Selected" at bounding box center [722, 147] width 52 height 12
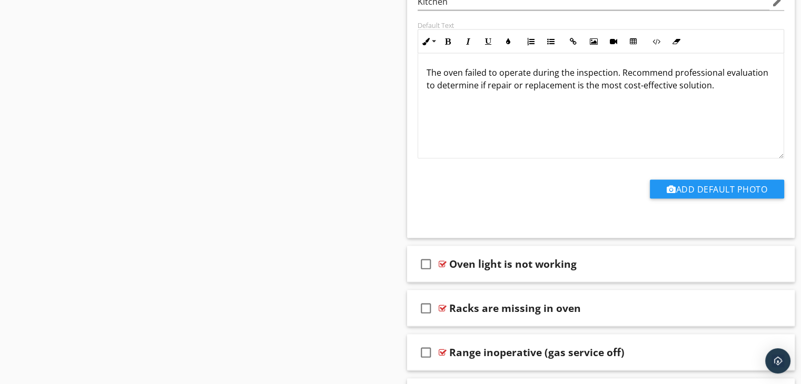
scroll to position [2213, 0]
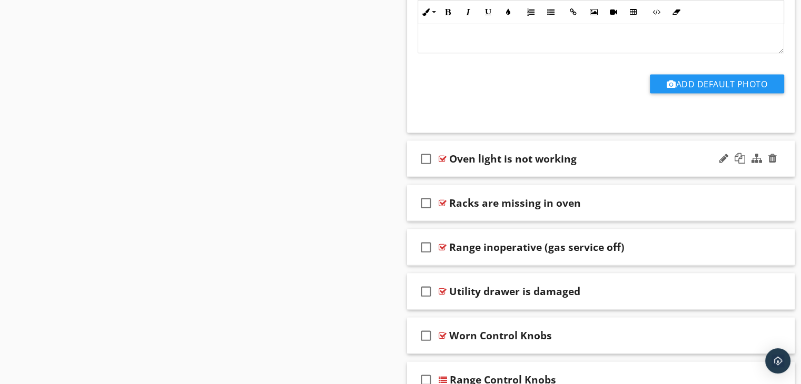
click at [525, 168] on div "check_box_outline_blank Oven light is not working" at bounding box center [601, 159] width 388 height 36
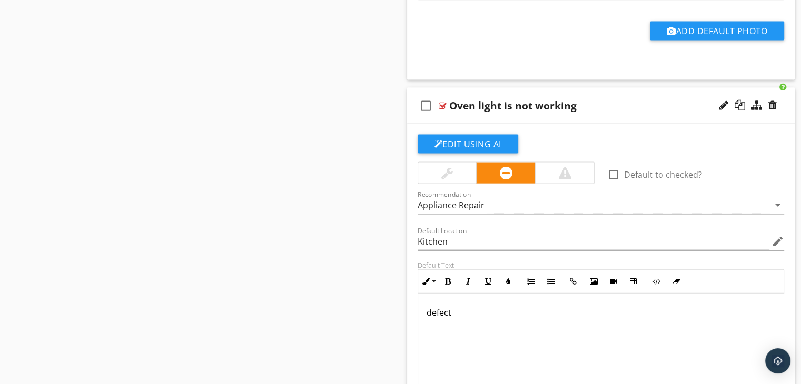
scroll to position [2371, 0]
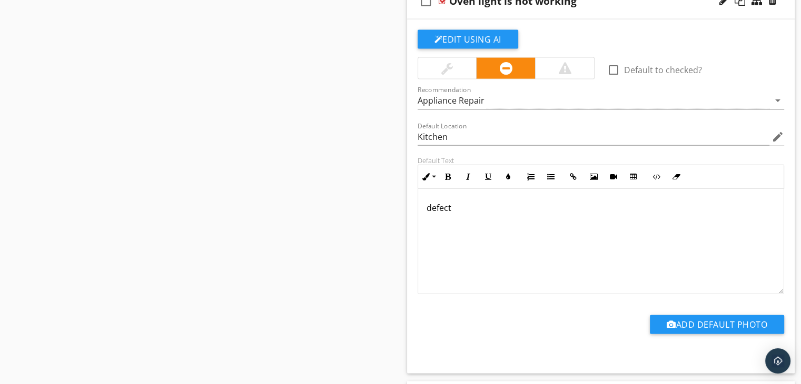
click at [472, 30] on button "Edit Using AI" at bounding box center [468, 39] width 101 height 19
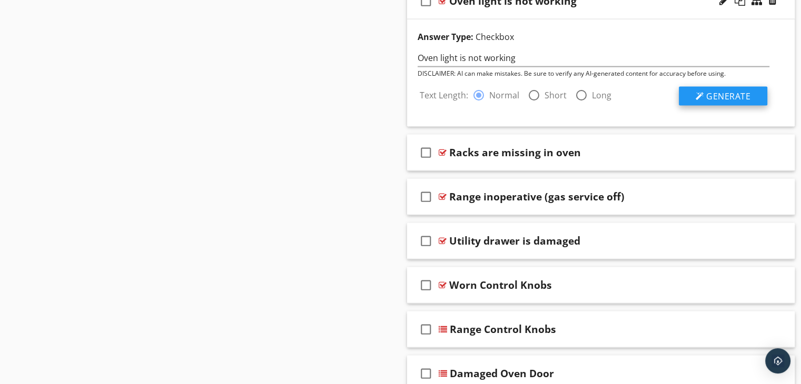
click at [723, 91] on span "Generate" at bounding box center [728, 97] width 44 height 12
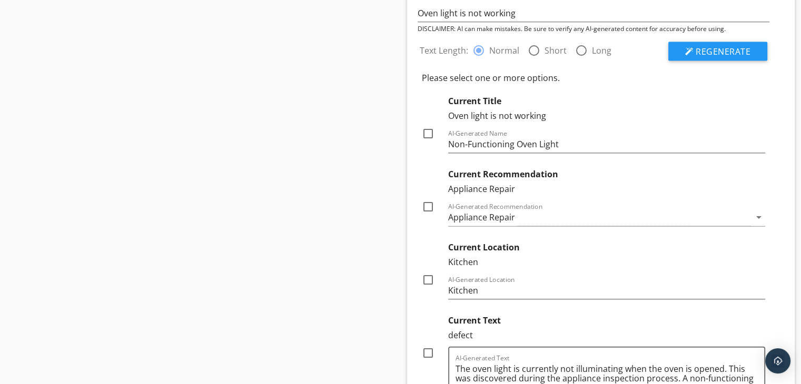
scroll to position [2476, 0]
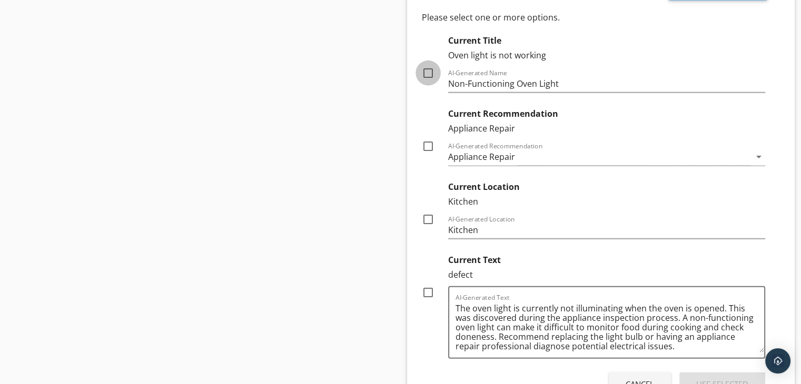
click at [428, 70] on div at bounding box center [428, 73] width 18 height 18
checkbox input "true"
click at [460, 154] on div "Appliance Repair" at bounding box center [481, 156] width 67 height 9
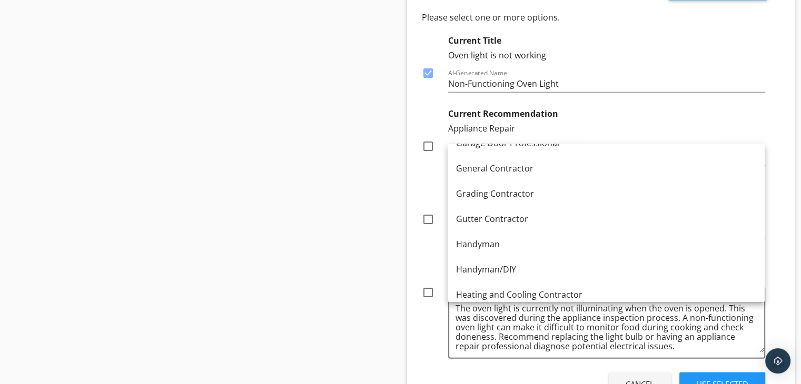
scroll to position [685, 0]
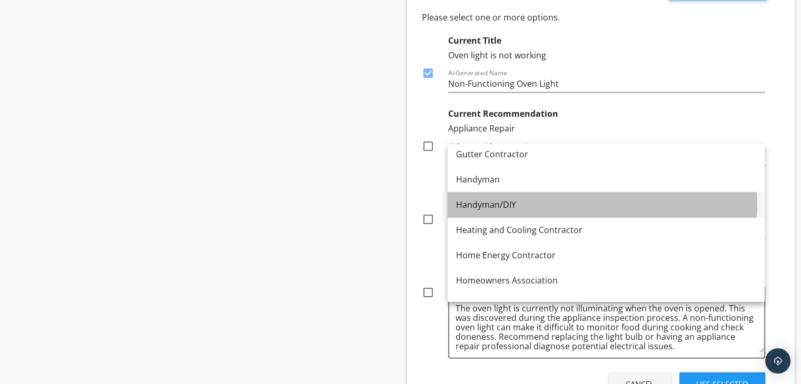
click at [470, 207] on div "Handyman/DIY" at bounding box center [606, 205] width 300 height 13
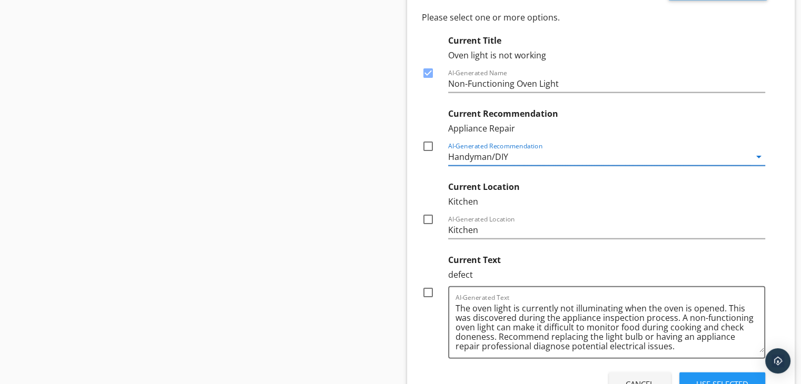
click at [429, 142] on div at bounding box center [428, 146] width 18 height 18
checkbox input "true"
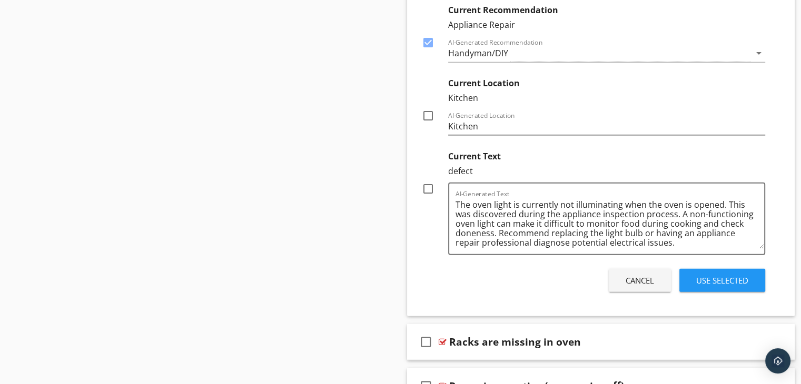
scroll to position [2581, 0]
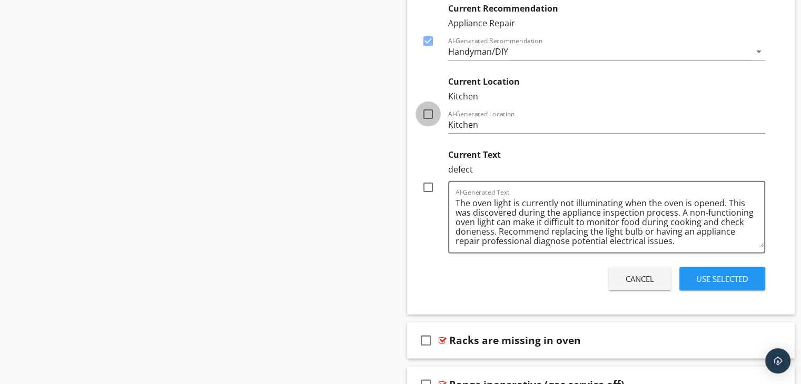
click at [429, 107] on div at bounding box center [428, 114] width 18 height 18
checkbox input "true"
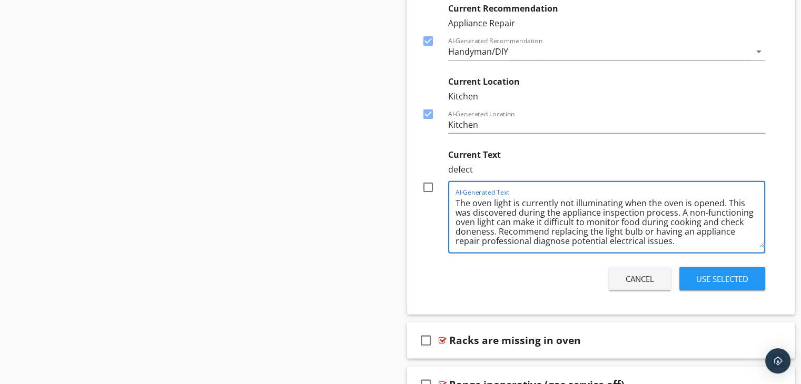
drag, startPoint x: 721, startPoint y: 199, endPoint x: 558, endPoint y: 199, distance: 162.2
click at [558, 199] on textarea "The oven light is currently not illuminating when the oven is opened. This was …" at bounding box center [610, 221] width 309 height 53
click at [681, 168] on div "defect" at bounding box center [607, 169] width 318 height 13
drag, startPoint x: 722, startPoint y: 197, endPoint x: 523, endPoint y: 196, distance: 198.6
click at [522, 196] on textarea "The oven light is currently not illuminating when the oven is opened. This was …" at bounding box center [610, 221] width 309 height 53
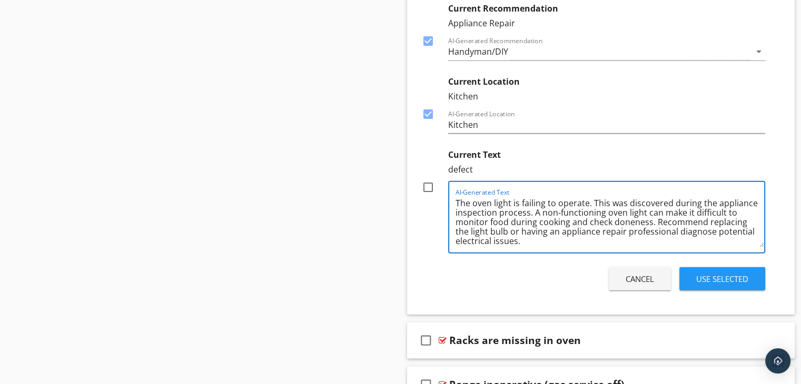
drag, startPoint x: 694, startPoint y: 219, endPoint x: 590, endPoint y: 203, distance: 105.6
click at [590, 203] on textarea "The oven light is failing to operate. This was discovered during the appliance …" at bounding box center [610, 221] width 309 height 53
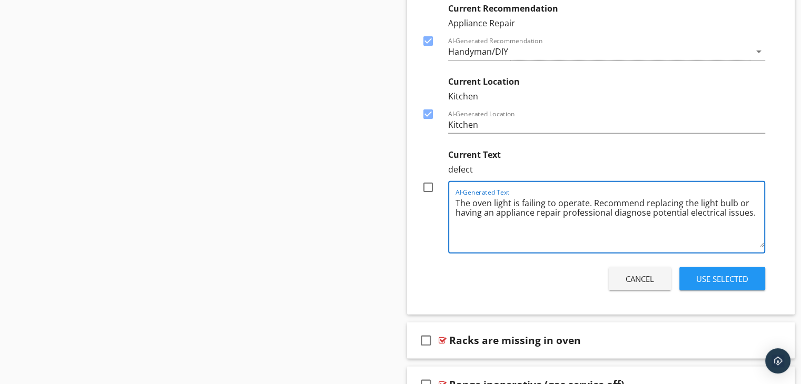
type textarea "The oven light is failing to operate. Recommend replacing the light bulb or hav…"
click at [426, 183] on div at bounding box center [428, 188] width 18 height 18
checkbox input "true"
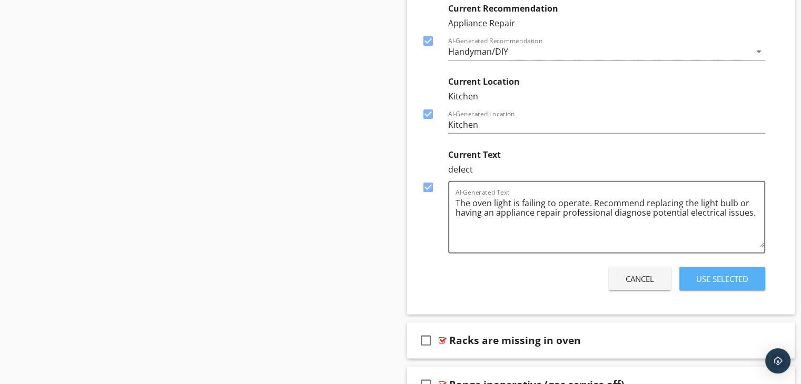
click at [726, 274] on div "Use Selected" at bounding box center [722, 279] width 52 height 12
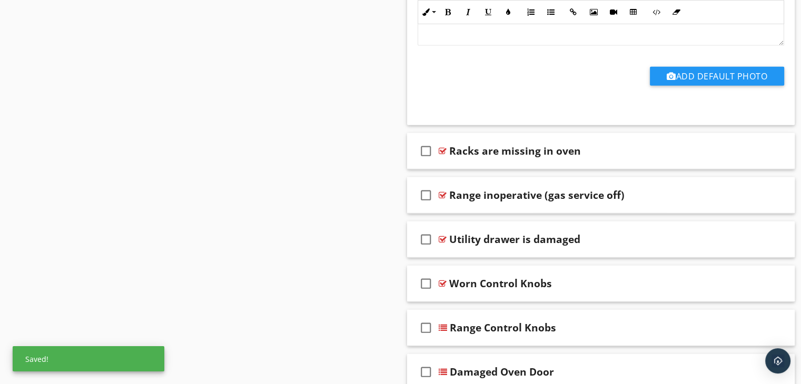
scroll to position [2664, 0]
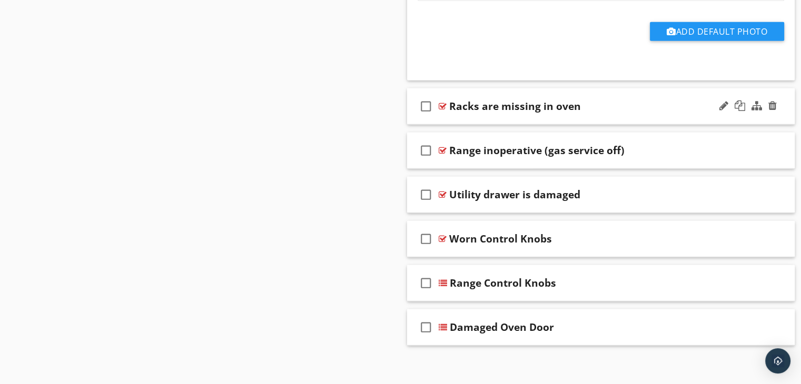
click at [520, 112] on div "check_box_outline_blank Racks are missing in oven" at bounding box center [601, 106] width 388 height 36
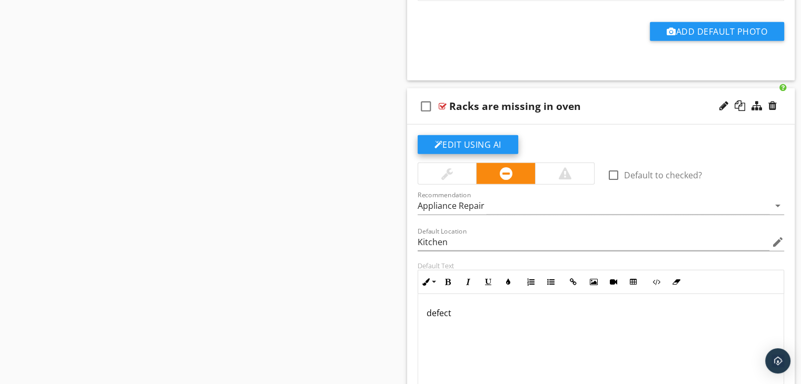
click at [470, 140] on button "Edit Using AI" at bounding box center [468, 144] width 101 height 19
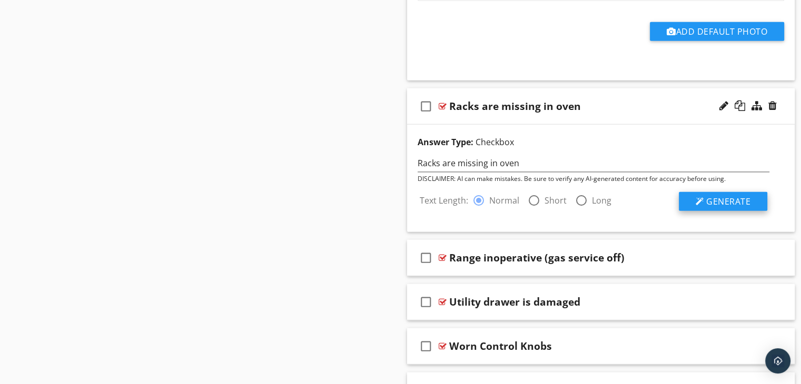
click at [716, 196] on span "Generate" at bounding box center [728, 202] width 44 height 12
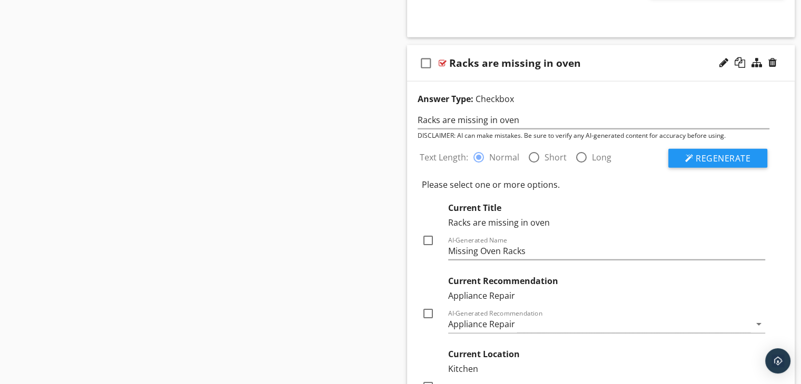
scroll to position [2769, 0]
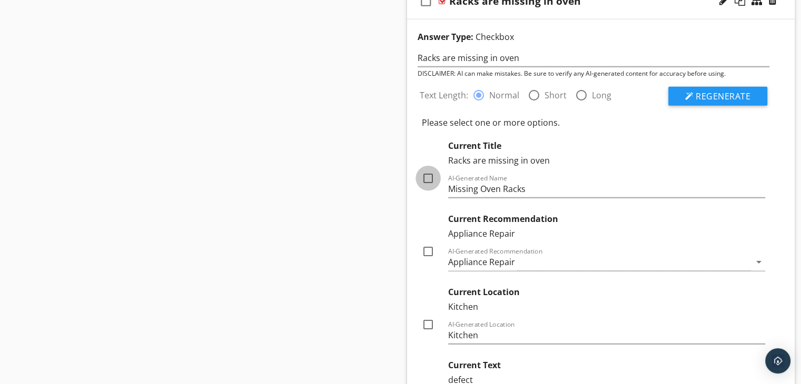
click at [427, 177] on div at bounding box center [428, 179] width 18 height 18
checkbox input "true"
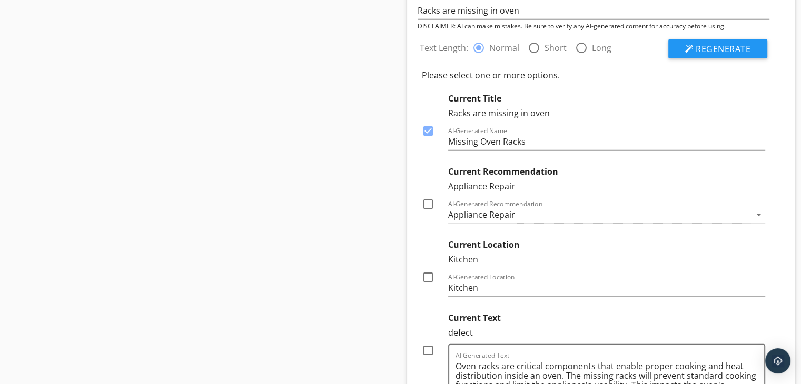
scroll to position [2875, 0]
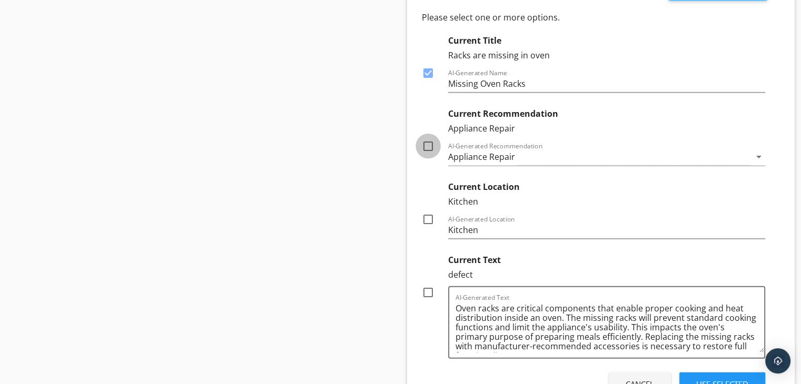
click at [428, 143] on div at bounding box center [428, 146] width 18 height 18
checkbox input "true"
click at [426, 214] on div at bounding box center [428, 220] width 18 height 18
checkbox input "true"
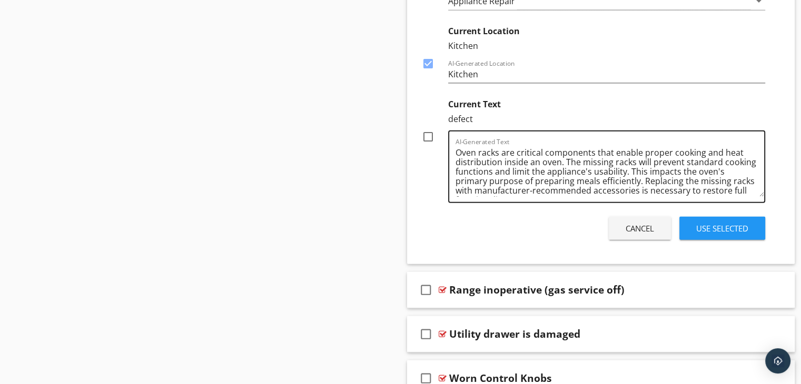
scroll to position [3033, 0]
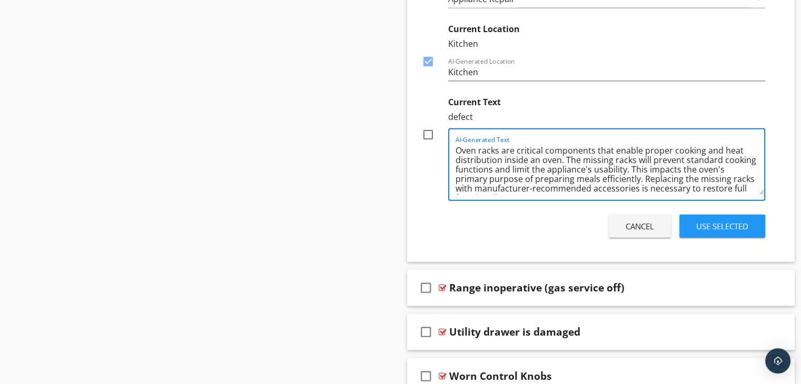
drag, startPoint x: 561, startPoint y: 154, endPoint x: 455, endPoint y: 140, distance: 107.4
click at [456, 142] on textarea "Oven racks are critical components that enable proper cooking and heat distribu…" at bounding box center [610, 168] width 309 height 53
drag, startPoint x: 522, startPoint y: 165, endPoint x: 538, endPoint y: 155, distance: 18.4
click at [538, 155] on textarea "The missing racks will prevent standard cooking functions and limit the applian…" at bounding box center [610, 168] width 309 height 53
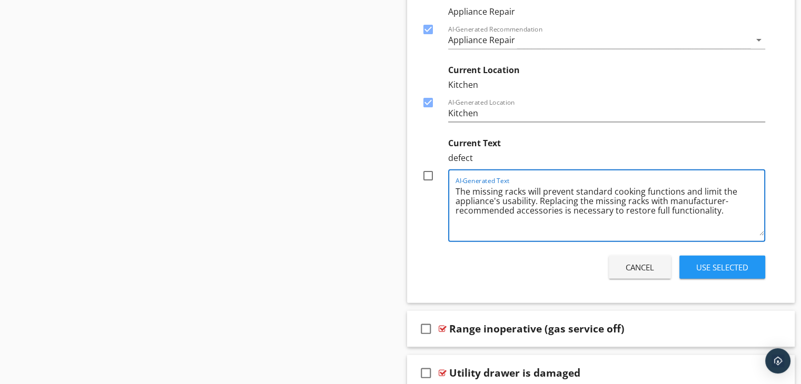
scroll to position [2980, 0]
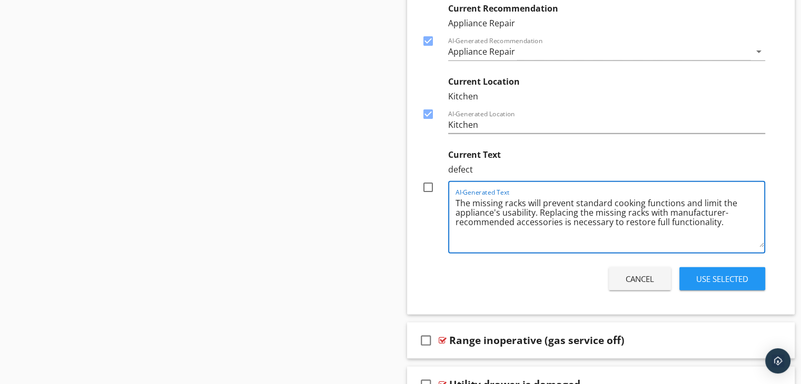
type textarea "The missing racks will prevent standard cooking functions and limit the applian…"
click at [431, 182] on div at bounding box center [428, 188] width 18 height 18
checkbox input "true"
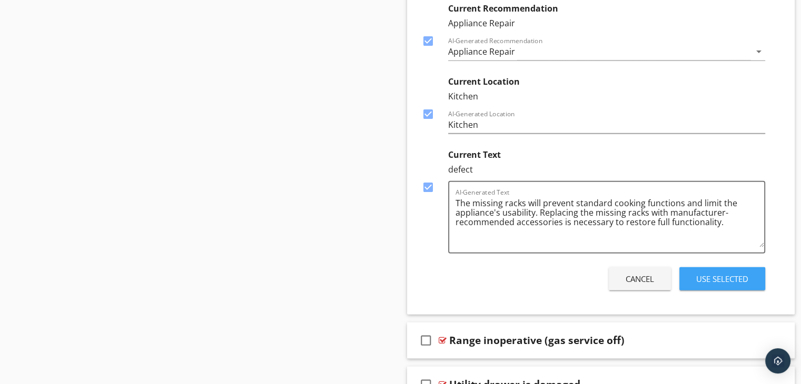
click at [715, 278] on div "Use Selected" at bounding box center [722, 279] width 52 height 12
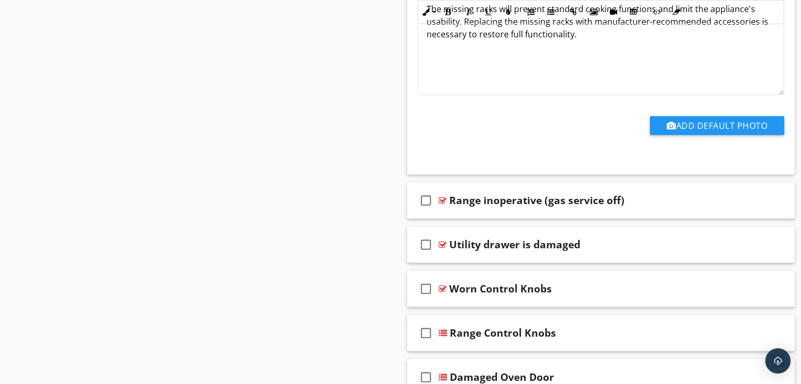
scroll to position [3018, 0]
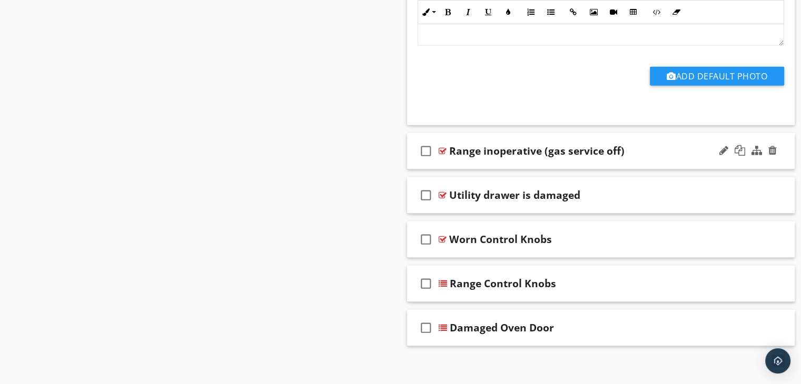
click at [520, 156] on div "check_box_outline_blank Range inoperative (gas service off)" at bounding box center [601, 151] width 388 height 36
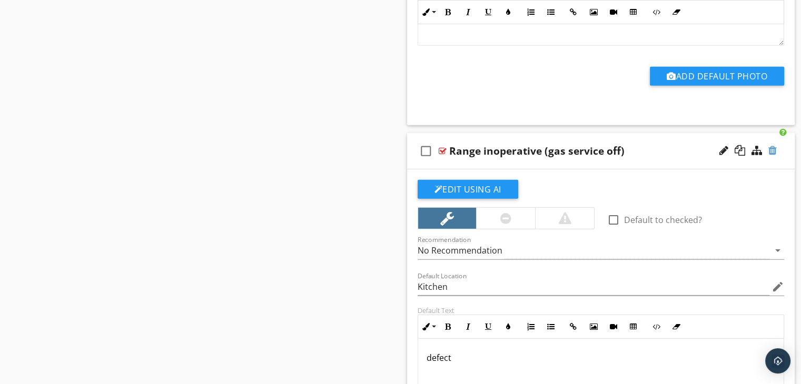
click at [775, 147] on div at bounding box center [772, 150] width 8 height 11
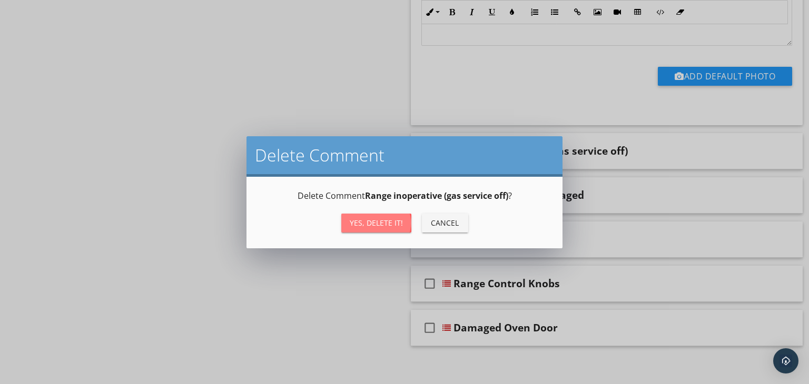
click at [377, 223] on div "Yes, Delete it!" at bounding box center [376, 223] width 53 height 11
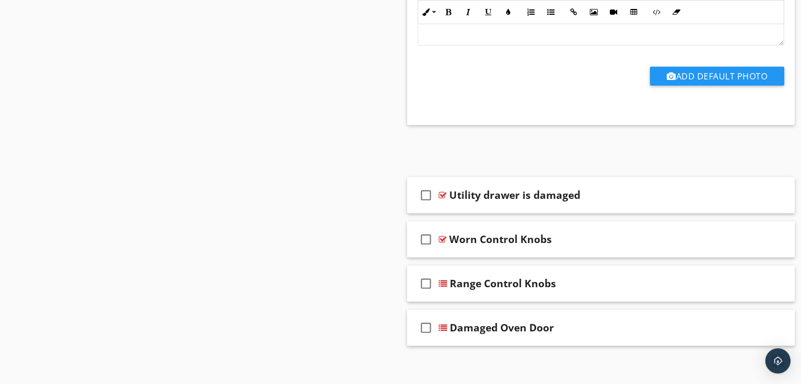
scroll to position [2974, 0]
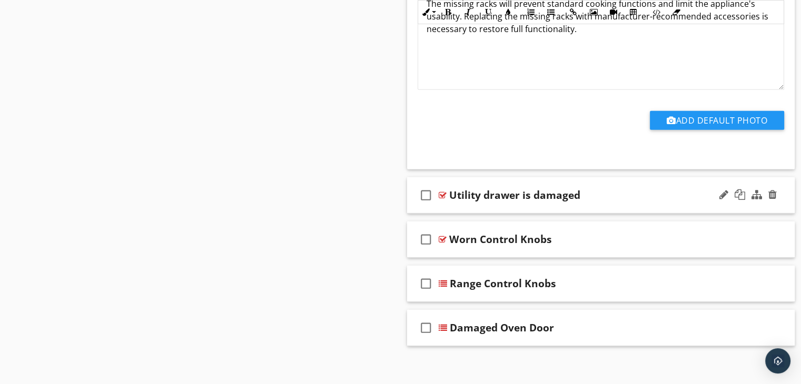
click at [506, 196] on div "check_box_outline_blank Utility drawer is damaged" at bounding box center [601, 196] width 388 height 36
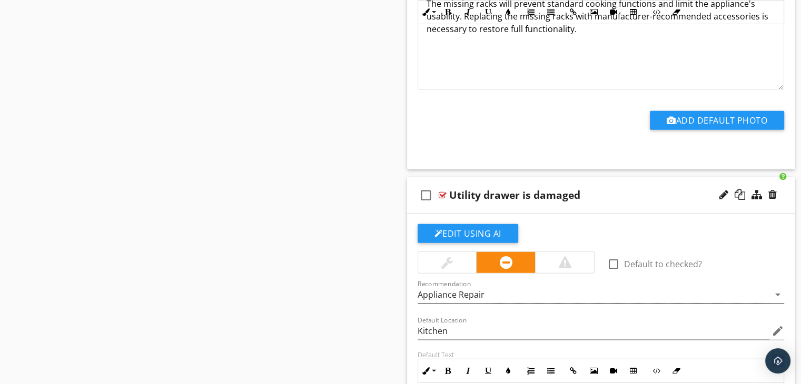
scroll to position [3018, 0]
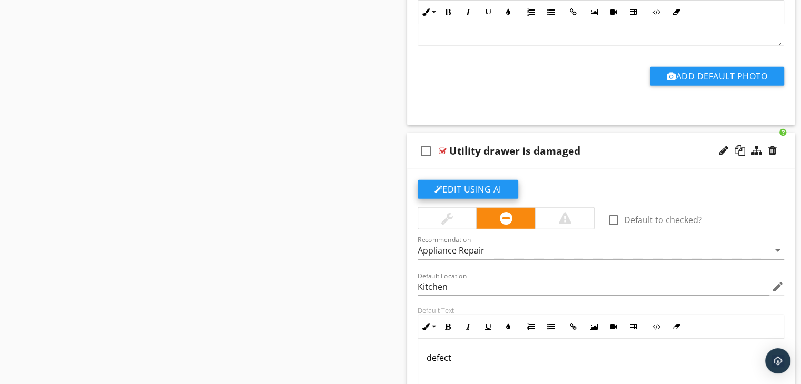
click at [465, 180] on button "Edit Using AI" at bounding box center [468, 189] width 101 height 19
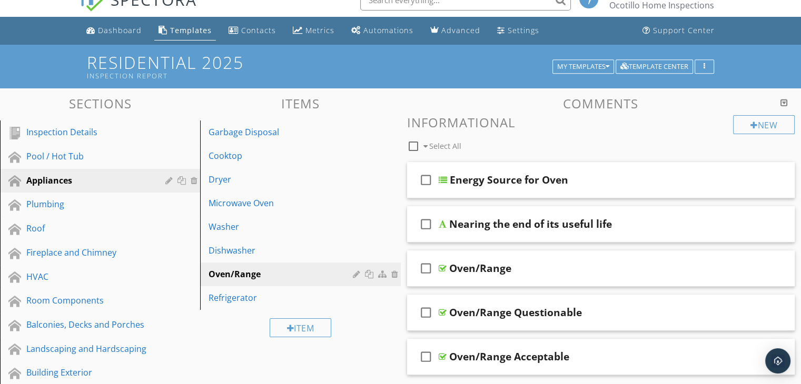
scroll to position [0, 0]
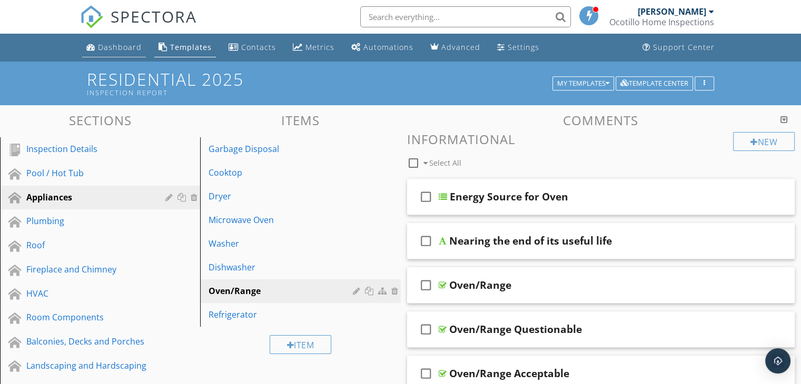
click at [120, 46] on div "Dashboard" at bounding box center [120, 47] width 44 height 10
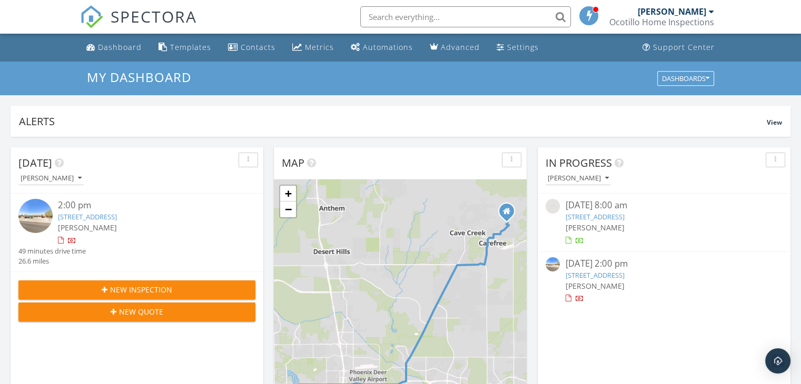
click at [96, 209] on div "2:00 pm" at bounding box center [147, 205] width 178 height 13
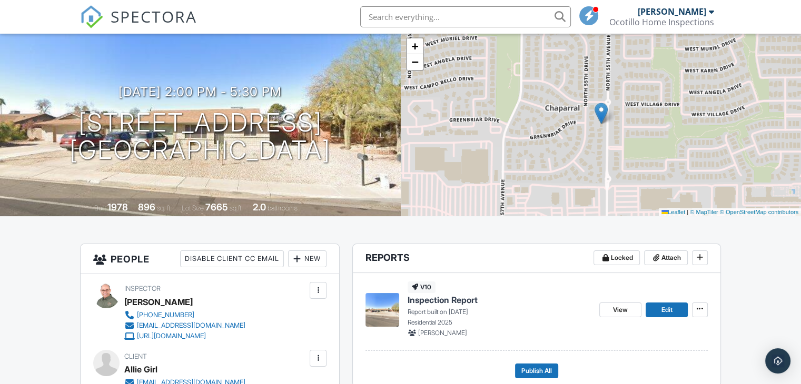
scroll to position [158, 0]
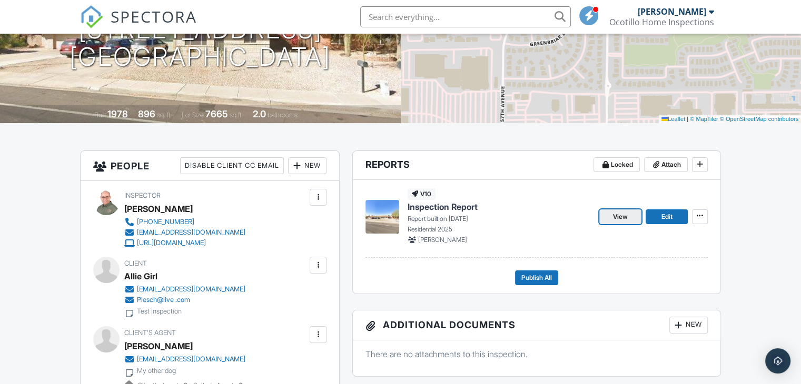
click at [619, 216] on span "View" at bounding box center [620, 217] width 15 height 11
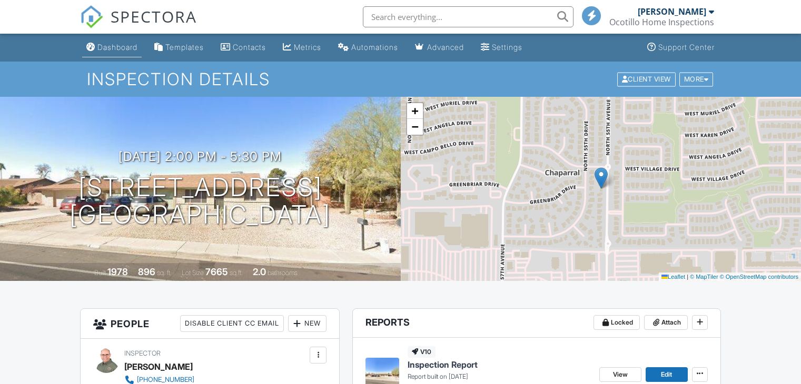
click at [115, 43] on div "Dashboard" at bounding box center [117, 47] width 40 height 9
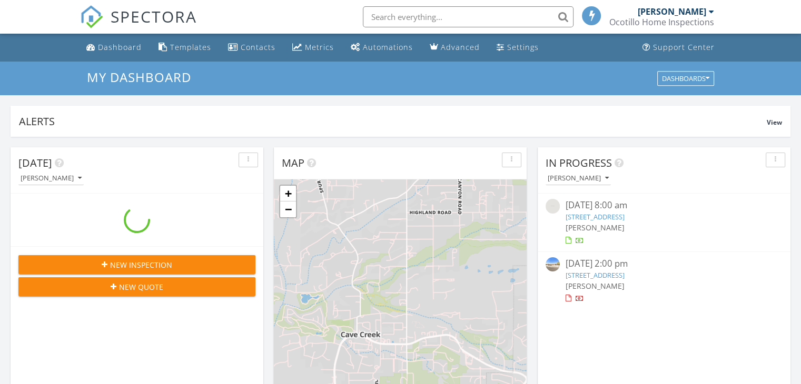
click at [659, 19] on div "Ocotillo Home Inspections" at bounding box center [661, 22] width 105 height 11
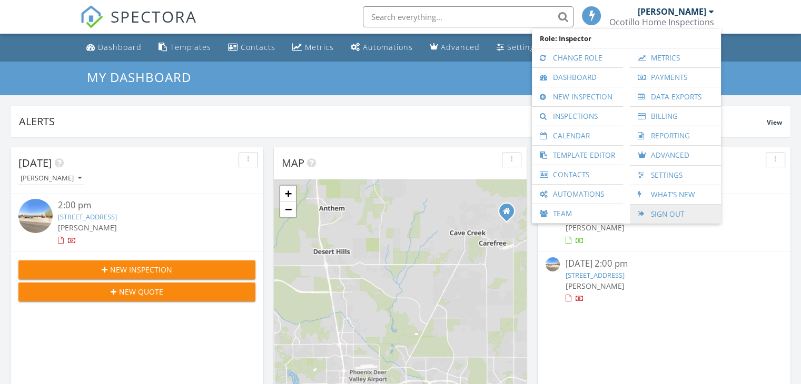
click at [658, 211] on link "Sign Out" at bounding box center [675, 214] width 81 height 19
